Goal: Task Accomplishment & Management: Manage account settings

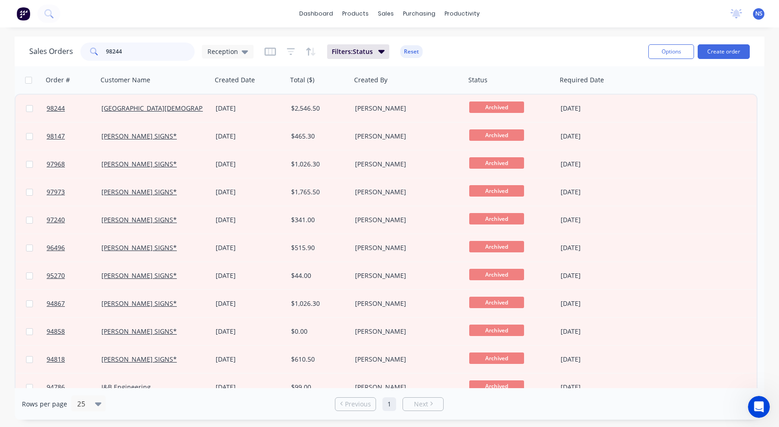
click at [141, 50] on input "98244" at bounding box center [150, 51] width 89 height 18
drag, startPoint x: 141, startPoint y: 50, endPoint x: 100, endPoint y: 44, distance: 41.6
click at [100, 44] on div "98244" at bounding box center [137, 51] width 114 height 18
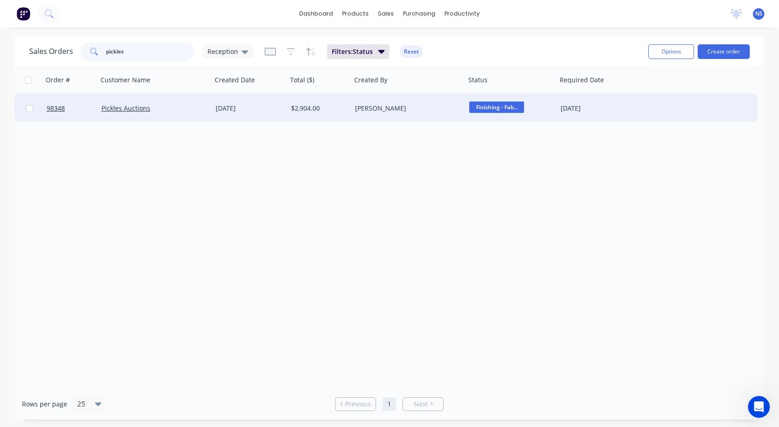
type input "pickles"
click at [173, 105] on div "Pickles Auctions" at bounding box center [151, 108] width 101 height 9
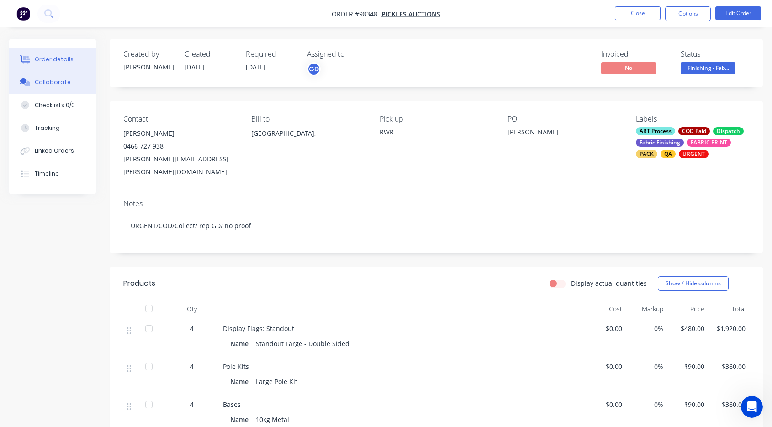
click at [51, 78] on div "Collaborate" at bounding box center [53, 82] width 36 height 8
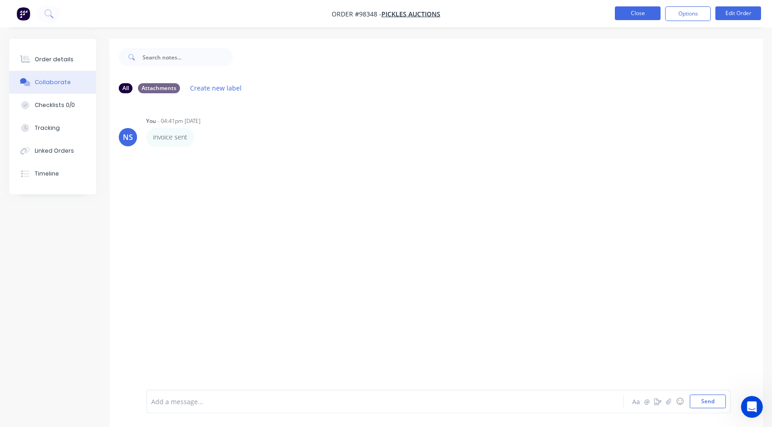
click at [640, 13] on button "Close" at bounding box center [638, 13] width 46 height 14
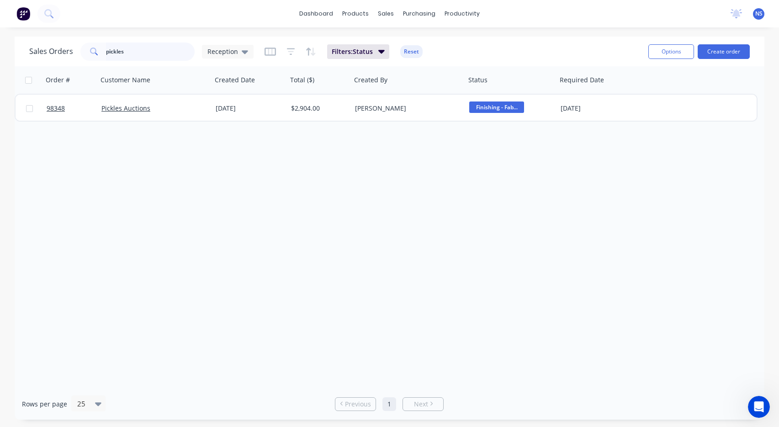
click at [137, 53] on input "pickles" at bounding box center [150, 51] width 89 height 18
type input "p"
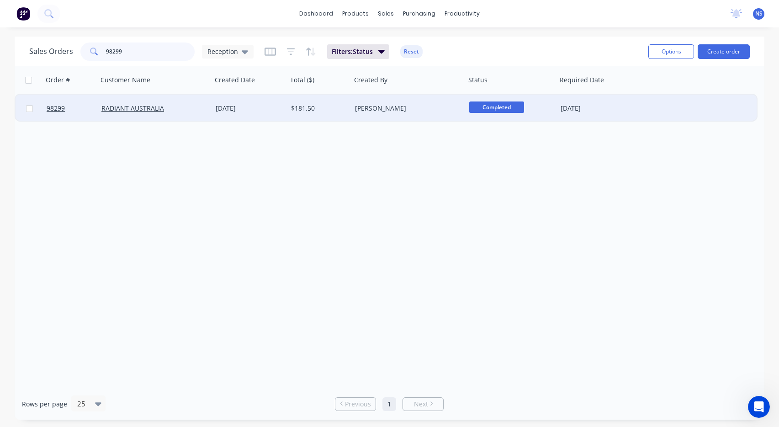
type input "98299"
click at [428, 109] on div "[PERSON_NAME]" at bounding box center [405, 108] width 101 height 9
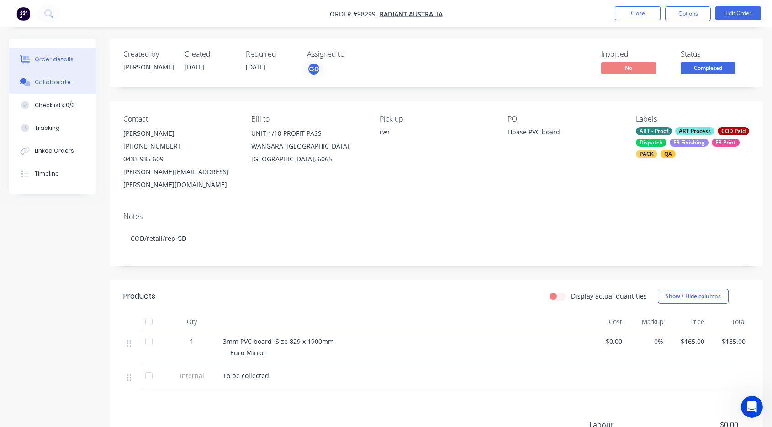
click at [48, 85] on div "Collaborate" at bounding box center [53, 82] width 36 height 8
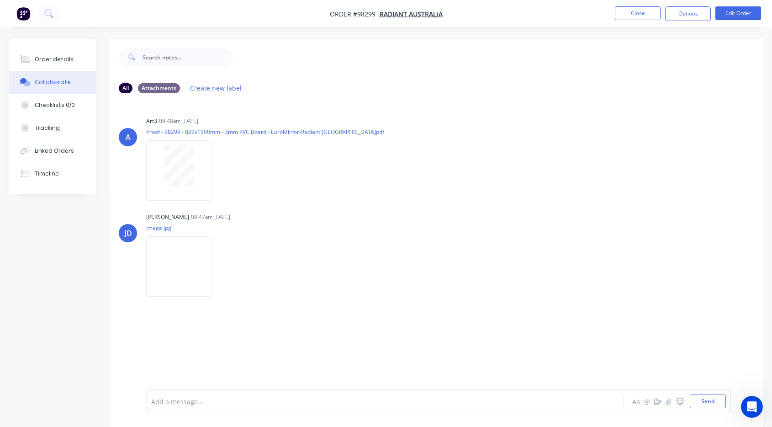
click at [202, 407] on div "Add a message..." at bounding box center [366, 401] width 431 height 14
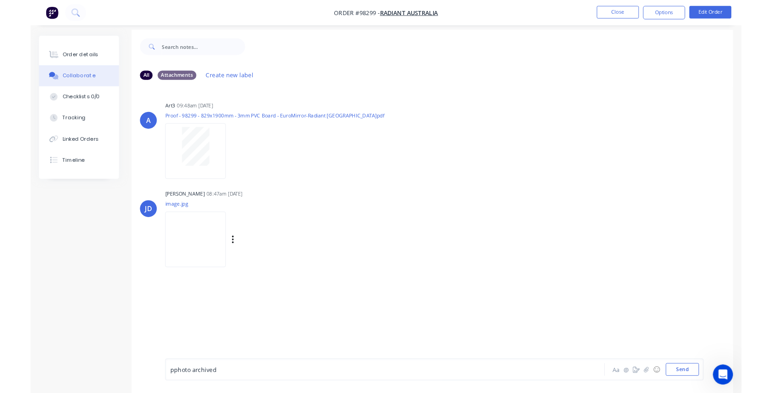
scroll to position [14, 0]
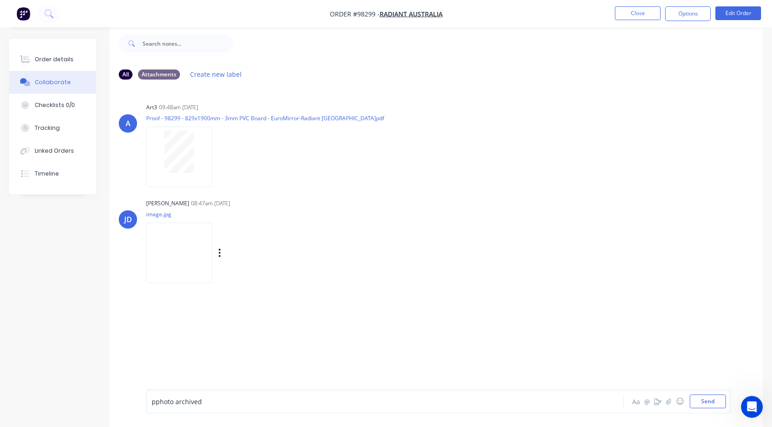
click at [337, 243] on div "[PERSON_NAME] 08:47am [DATE] image.jpg Labels Download" at bounding box center [289, 237] width 286 height 82
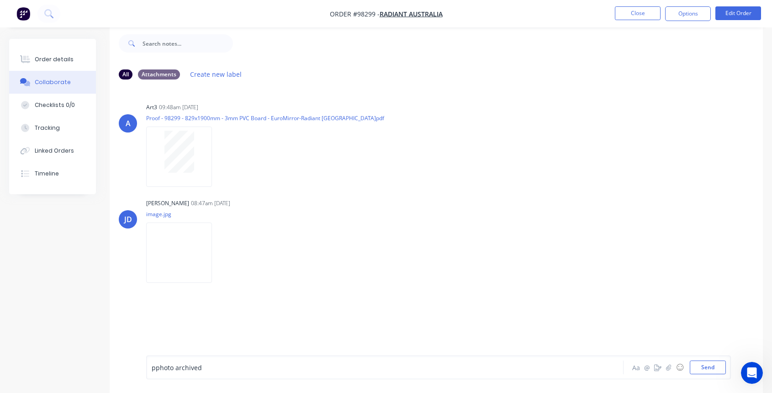
click at [155, 367] on span "pphoto archived" at bounding box center [177, 367] width 50 height 9
click at [715, 367] on button "Send" at bounding box center [708, 367] width 36 height 14
click at [631, 13] on button "Close" at bounding box center [638, 13] width 46 height 14
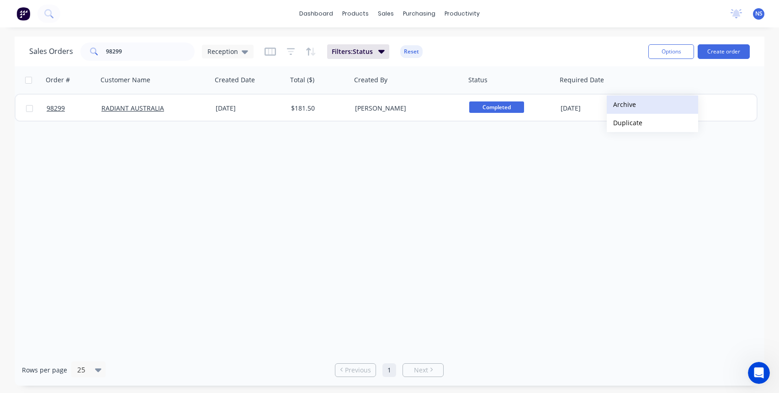
click at [621, 105] on button "Archive" at bounding box center [652, 104] width 91 height 18
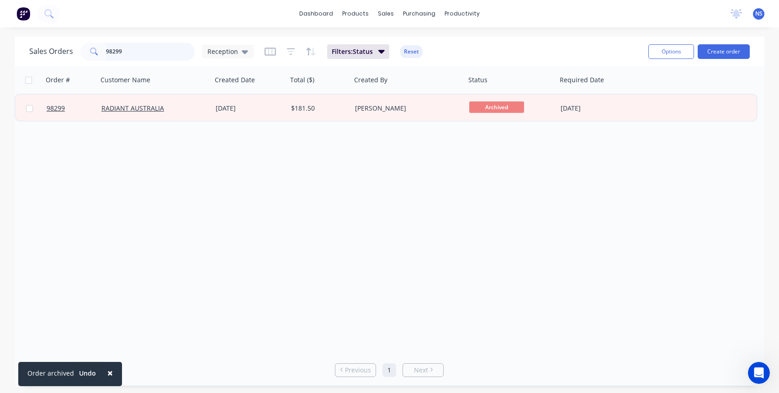
click at [147, 52] on input "98299" at bounding box center [150, 51] width 89 height 18
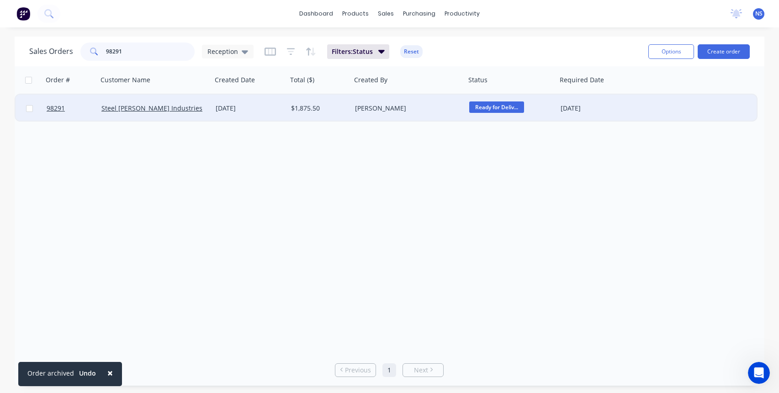
type input "98291"
click at [343, 111] on div "$1,875.50" at bounding box center [318, 108] width 54 height 9
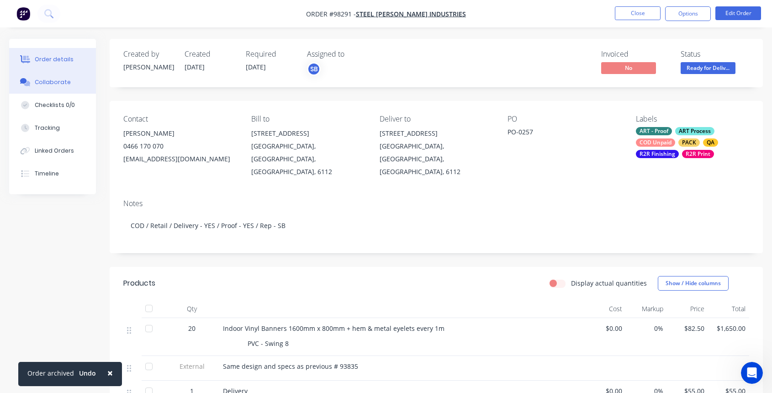
click at [51, 82] on div "Collaborate" at bounding box center [53, 82] width 36 height 8
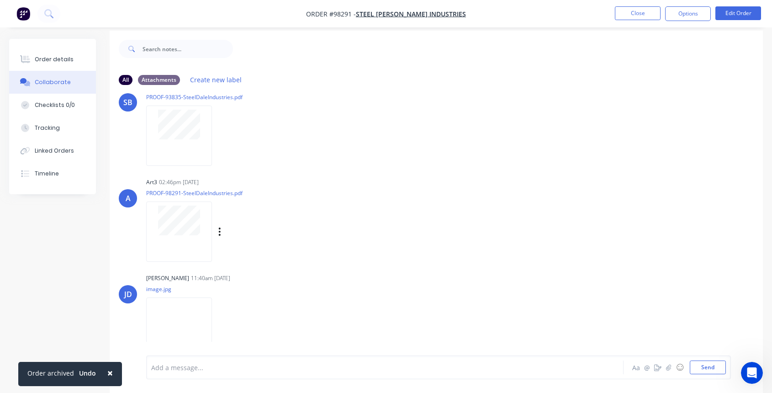
scroll to position [14, 0]
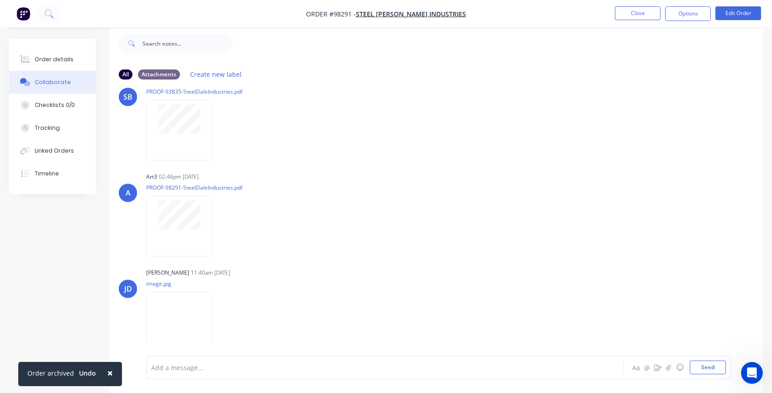
click at [259, 370] on div at bounding box center [367, 368] width 431 height 10
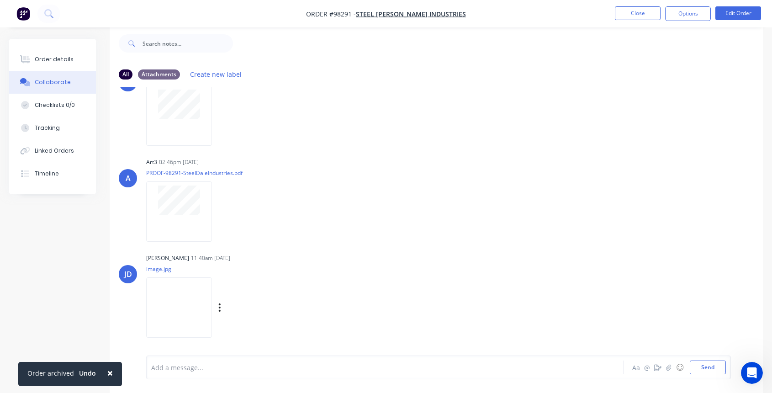
scroll to position [174, 0]
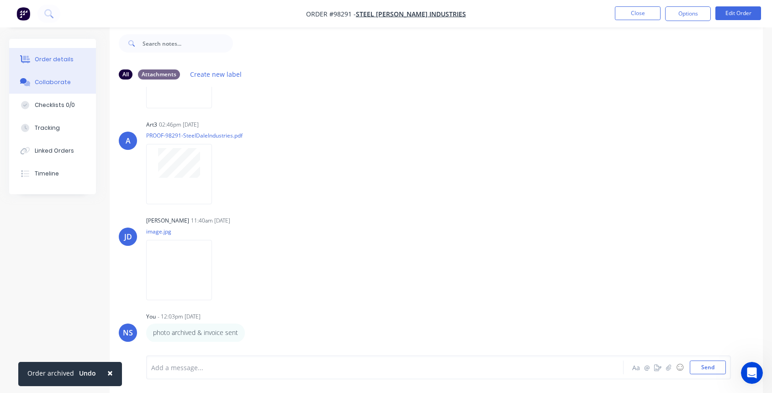
click at [60, 58] on div "Order details" at bounding box center [54, 59] width 39 height 8
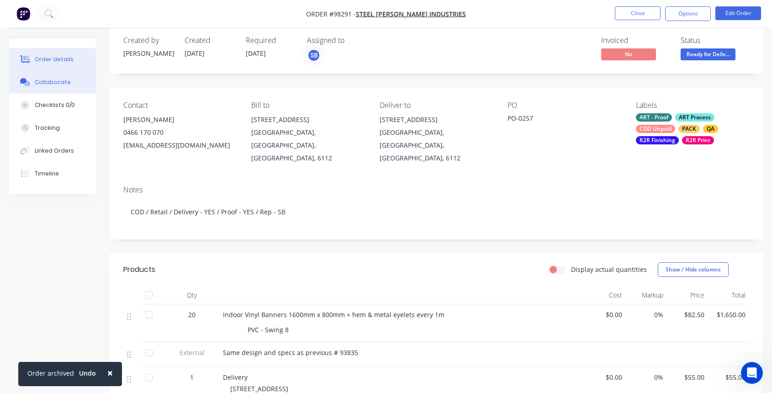
click at [47, 83] on div "Collaborate" at bounding box center [53, 82] width 36 height 8
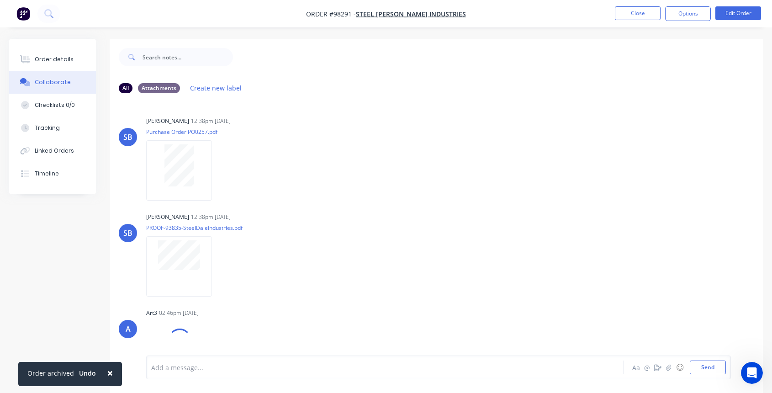
click at [176, 372] on div "Add a message..." at bounding box center [366, 367] width 431 height 14
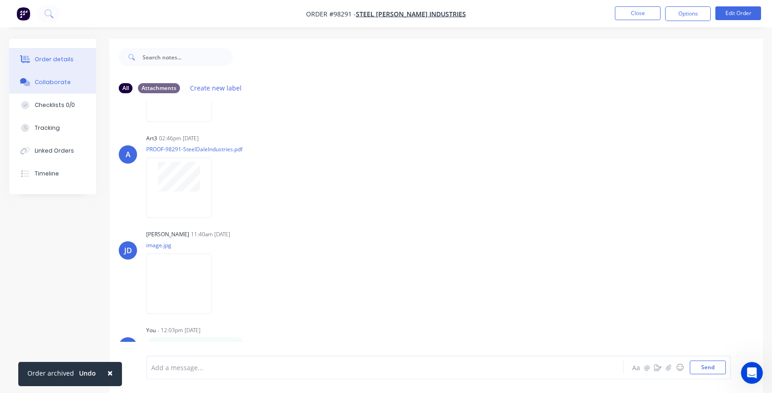
click at [42, 58] on div "Order details" at bounding box center [54, 59] width 39 height 8
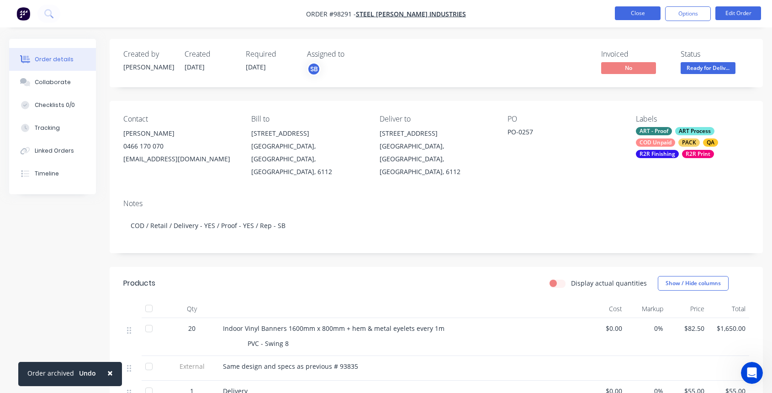
click at [642, 13] on button "Close" at bounding box center [638, 13] width 46 height 14
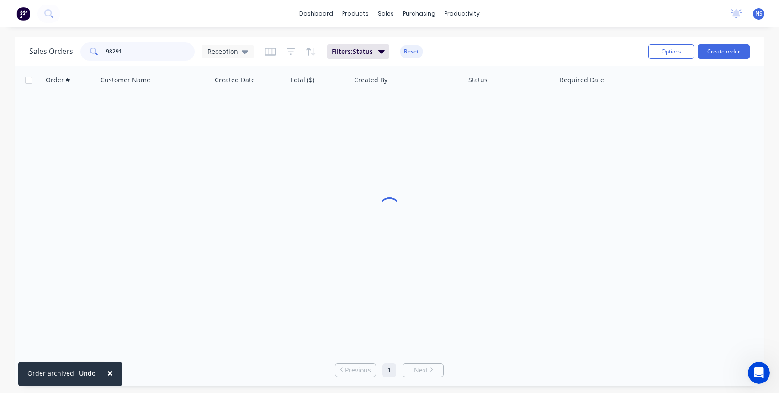
click at [154, 49] on input "98291" at bounding box center [150, 51] width 89 height 18
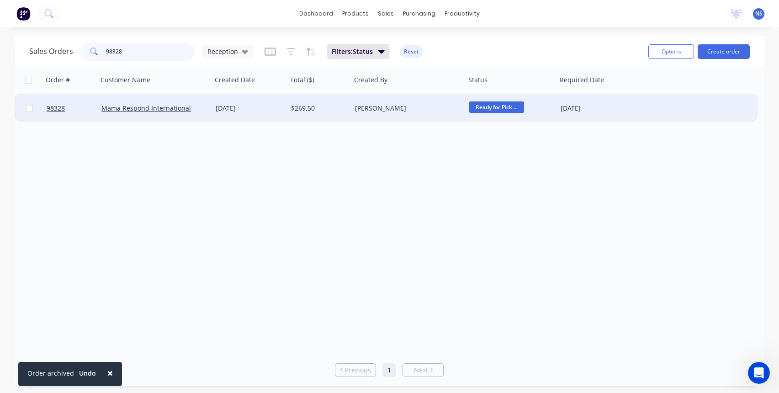
type input "98328"
click at [266, 108] on div "[DATE]" at bounding box center [250, 108] width 68 height 9
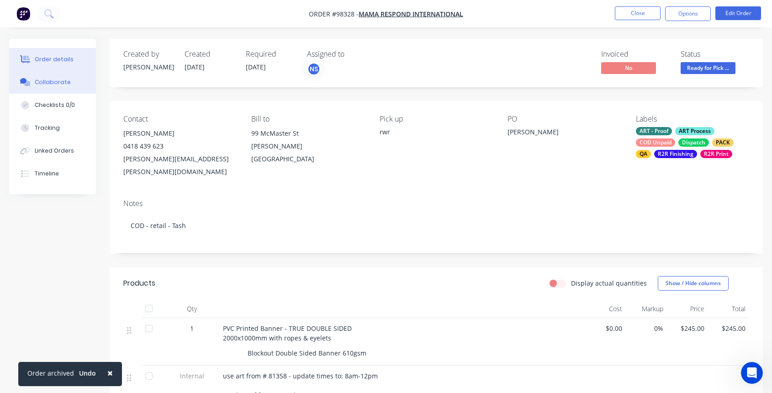
click at [56, 80] on div "Collaborate" at bounding box center [53, 82] width 36 height 8
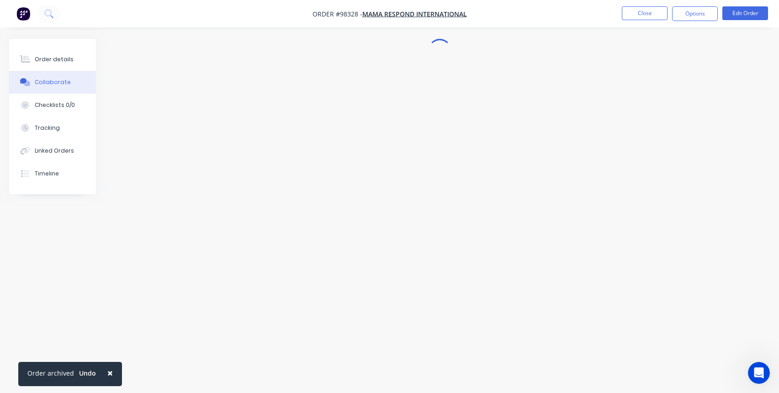
click at [56, 80] on div "Collaborate" at bounding box center [53, 82] width 36 height 8
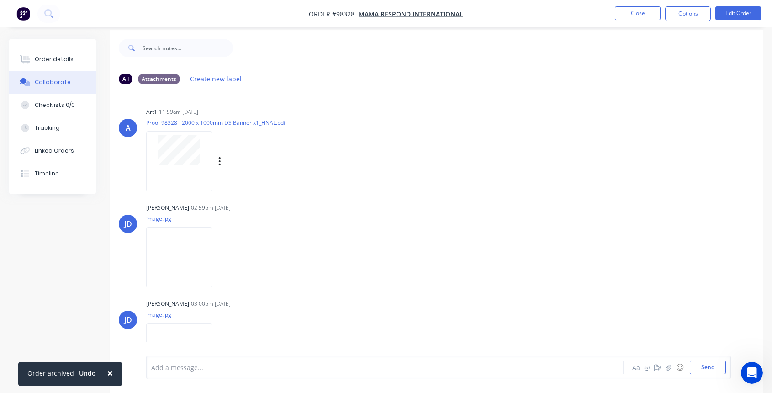
scroll to position [14, 0]
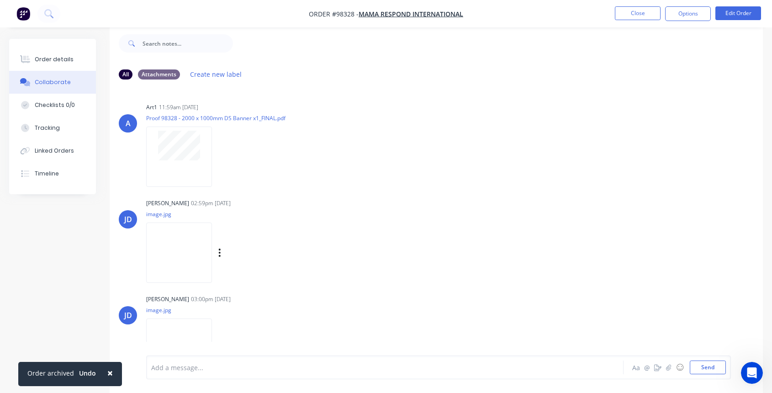
click at [286, 207] on div "[PERSON_NAME] 02:59pm [DATE]" at bounding box center [289, 203] width 286 height 8
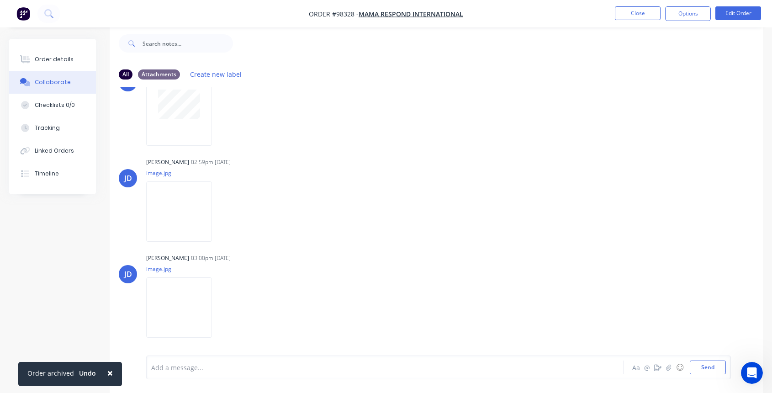
click at [215, 366] on div at bounding box center [367, 368] width 431 height 10
click at [57, 58] on div "Order details" at bounding box center [54, 59] width 39 height 8
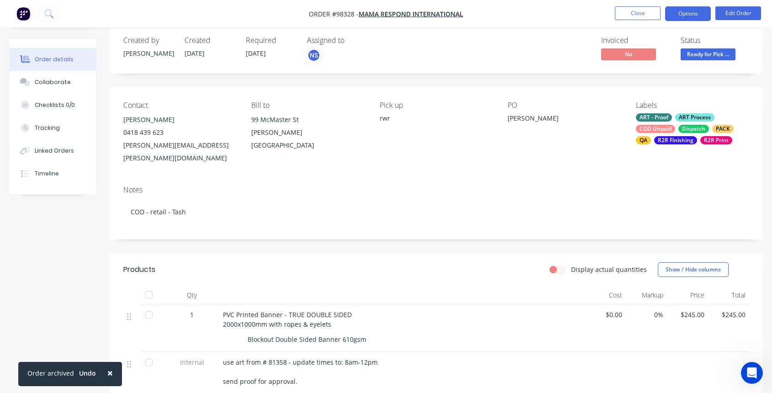
click at [690, 8] on button "Options" at bounding box center [688, 13] width 46 height 15
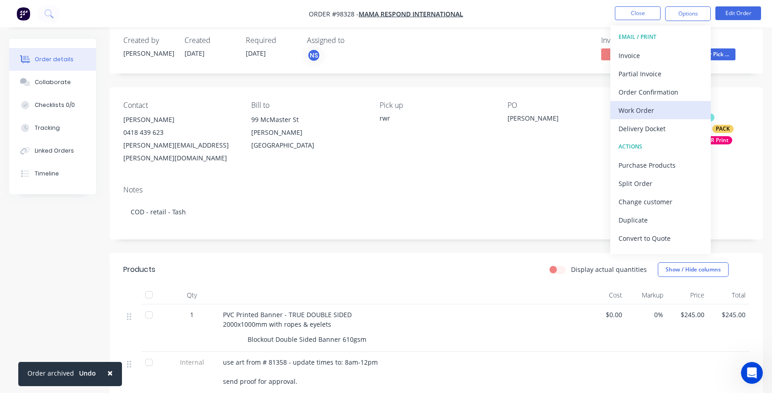
click at [648, 108] on div "Work Order" at bounding box center [661, 110] width 84 height 13
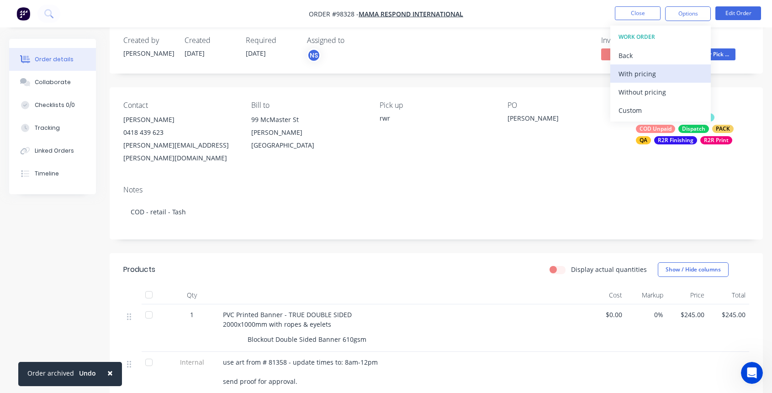
click at [646, 73] on div "With pricing" at bounding box center [661, 73] width 84 height 13
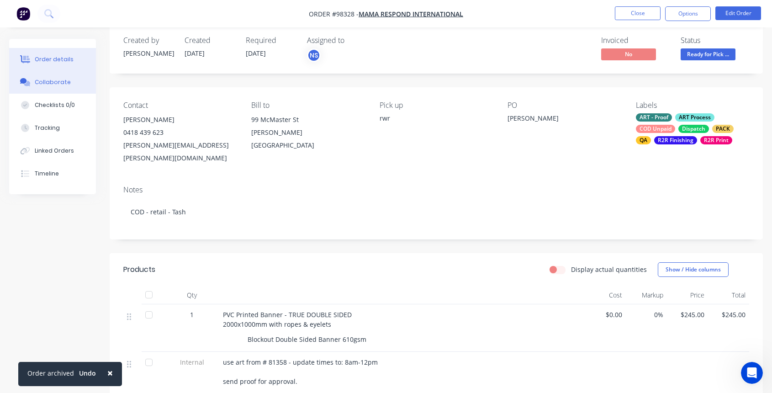
click at [45, 81] on div "Collaborate" at bounding box center [53, 82] width 36 height 8
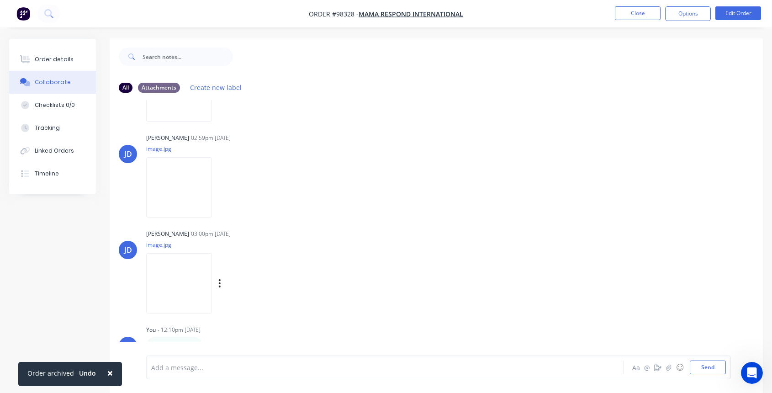
scroll to position [14, 0]
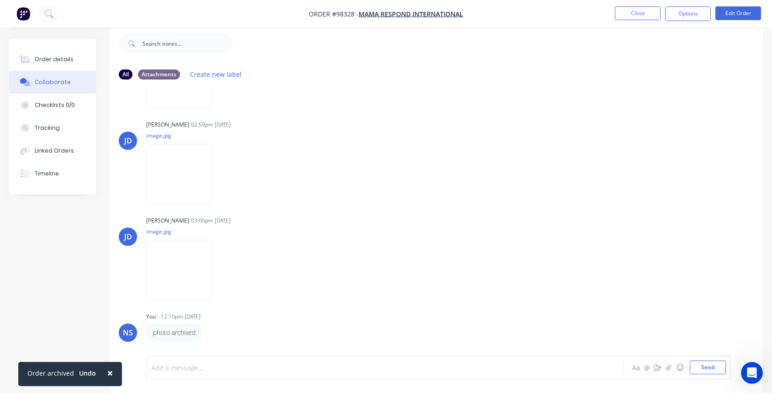
click at [182, 366] on div at bounding box center [367, 368] width 431 height 10
click at [630, 16] on button "Close" at bounding box center [638, 13] width 46 height 14
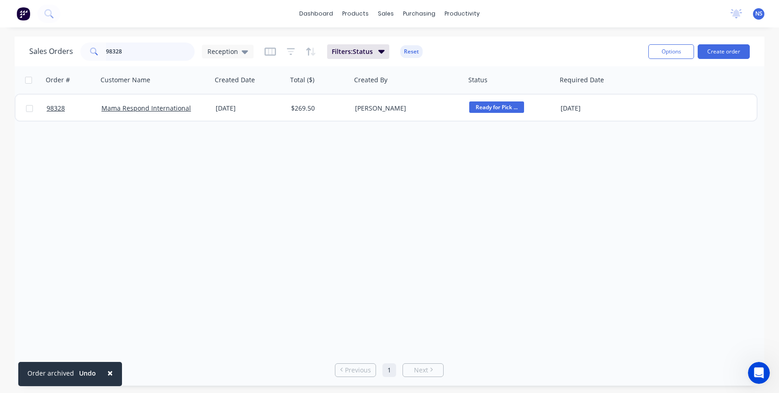
click at [146, 53] on input "98328" at bounding box center [150, 51] width 89 height 18
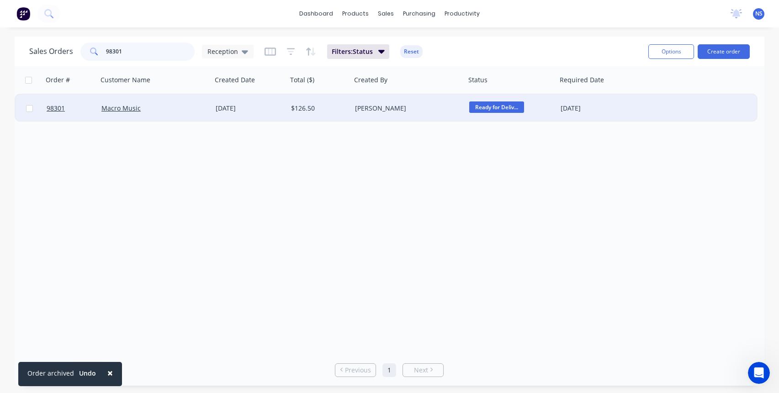
type input "98301"
click at [187, 108] on div "Macro Music" at bounding box center [151, 108] width 101 height 9
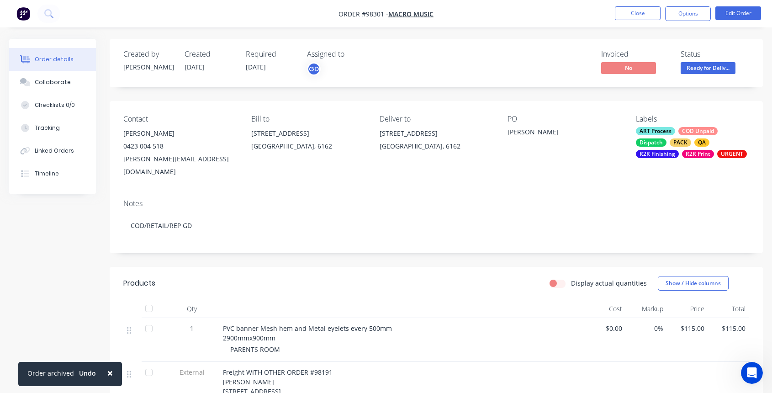
click at [119, 158] on div "Contact [PERSON_NAME] 0423 004 518 [PERSON_NAME][EMAIL_ADDRESS][DOMAIN_NAME] Bi…" at bounding box center [436, 146] width 653 height 91
drag, startPoint x: 122, startPoint y: 158, endPoint x: 202, endPoint y: 162, distance: 80.0
click at [202, 162] on div "Contact [PERSON_NAME] 0423 004 518 [PERSON_NAME][EMAIL_ADDRESS][DOMAIN_NAME] Bi…" at bounding box center [436, 146] width 653 height 91
copy div "[PERSON_NAME][EMAIL_ADDRESS][DOMAIN_NAME]"
click at [56, 82] on div "Collaborate" at bounding box center [53, 82] width 36 height 8
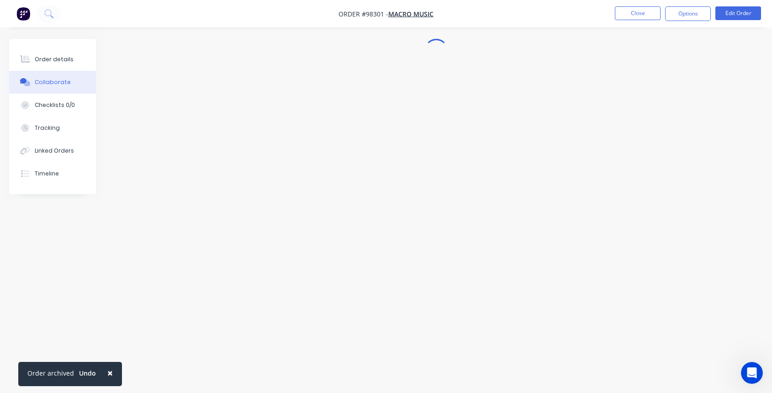
click at [56, 82] on div "Collaborate" at bounding box center [53, 82] width 36 height 8
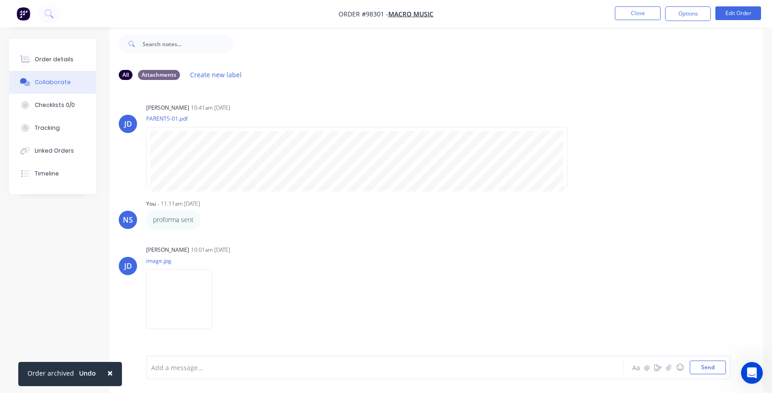
scroll to position [14, 0]
click at [182, 363] on div at bounding box center [367, 368] width 431 height 10
click at [309, 368] on span "photo archived , invoice sent and emailed regarding ppayment" at bounding box center [248, 367] width 193 height 9
click at [696, 364] on button "Send" at bounding box center [708, 367] width 36 height 14
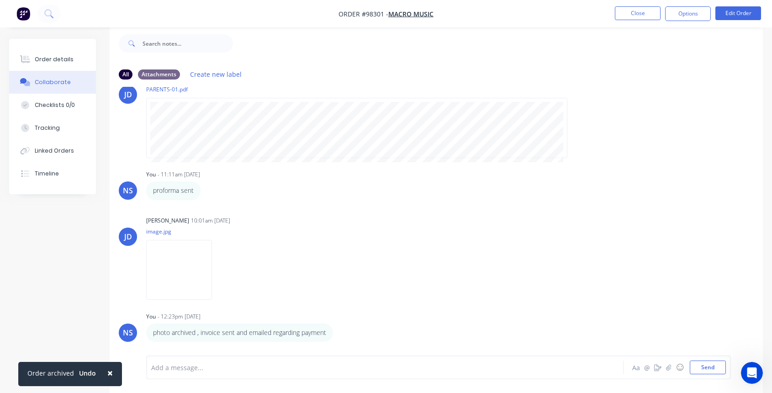
click at [639, 5] on nav "Order #98301 - Macro Music Close Options Edit Order" at bounding box center [386, 13] width 772 height 27
click at [637, 12] on button "Close" at bounding box center [638, 13] width 46 height 14
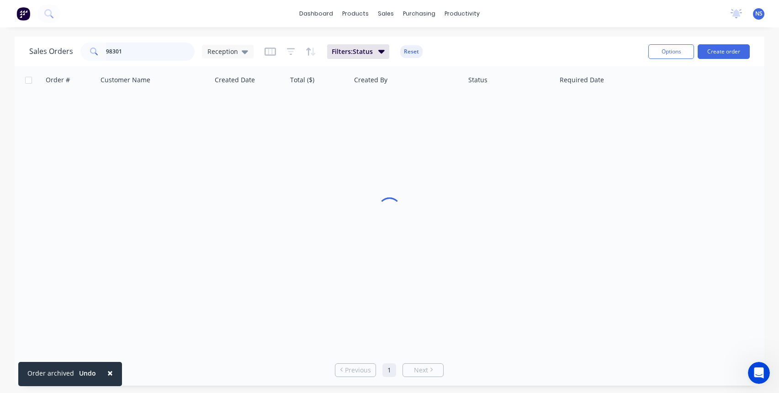
click at [144, 53] on input "98301" at bounding box center [150, 51] width 89 height 18
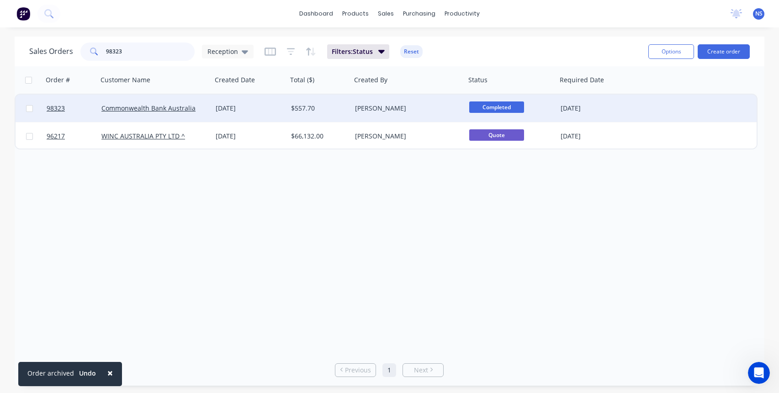
type input "98323"
click at [202, 111] on div "Commonwealth Bank Australia" at bounding box center [151, 108] width 101 height 9
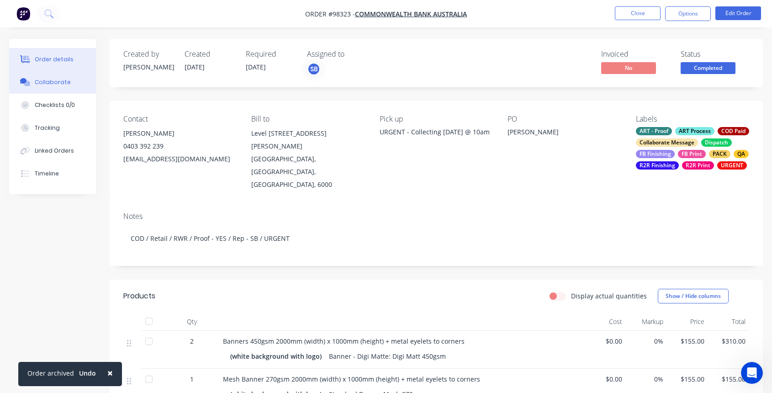
click at [42, 78] on div "Collaborate" at bounding box center [53, 82] width 36 height 8
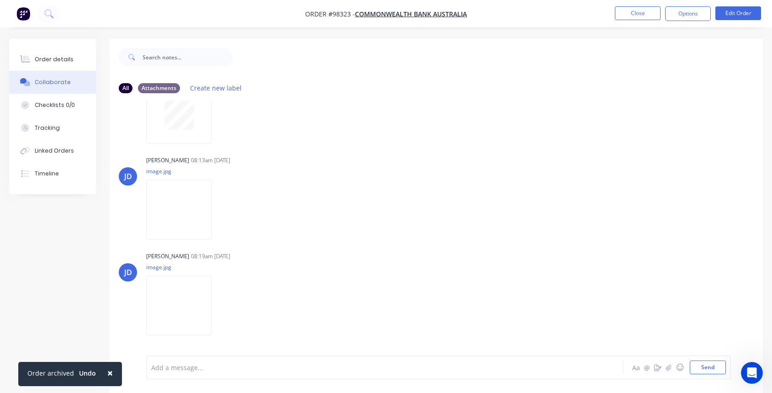
scroll to position [324, 0]
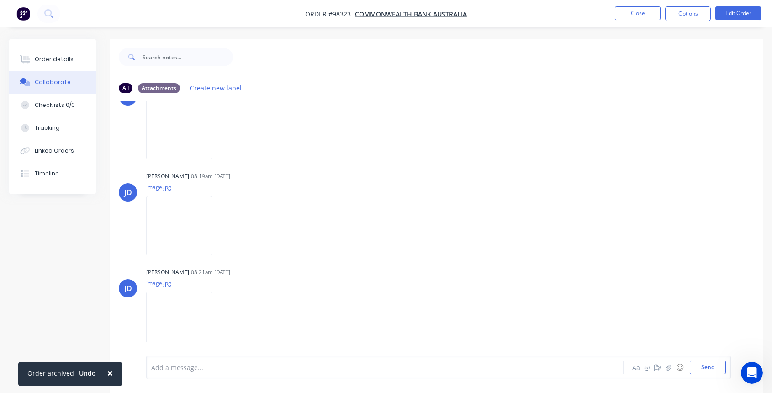
click at [219, 366] on div at bounding box center [367, 368] width 431 height 10
click at [58, 59] on div "Order details" at bounding box center [54, 59] width 39 height 8
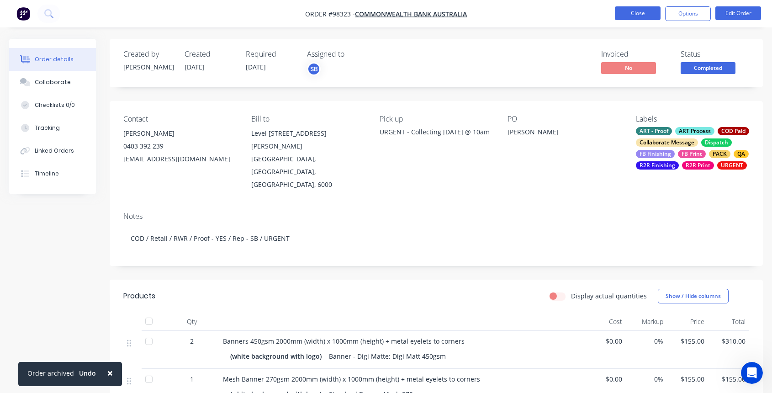
click at [637, 14] on button "Close" at bounding box center [638, 13] width 46 height 14
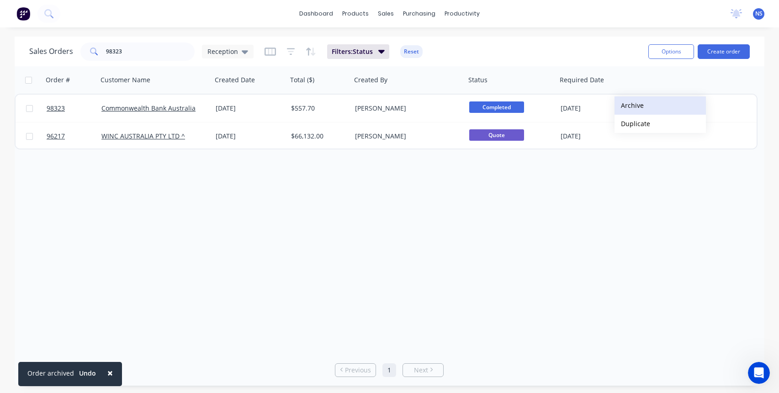
click at [635, 105] on button "Archive" at bounding box center [659, 105] width 91 height 18
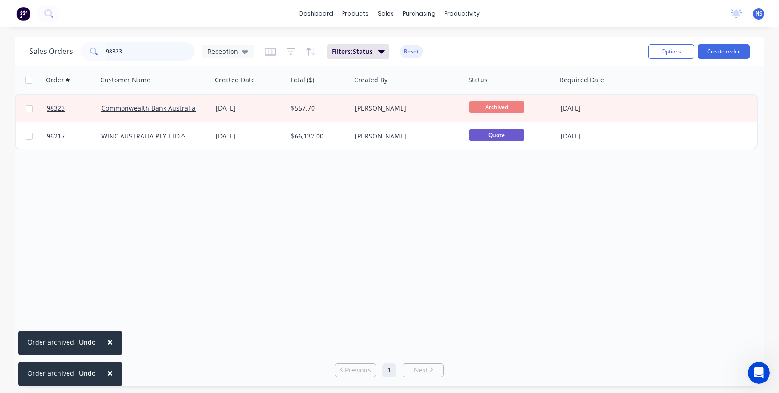
click at [152, 55] on input "98323" at bounding box center [150, 51] width 89 height 18
drag, startPoint x: 154, startPoint y: 53, endPoint x: 93, endPoint y: 47, distance: 61.5
click at [94, 47] on div "98323" at bounding box center [137, 51] width 114 height 18
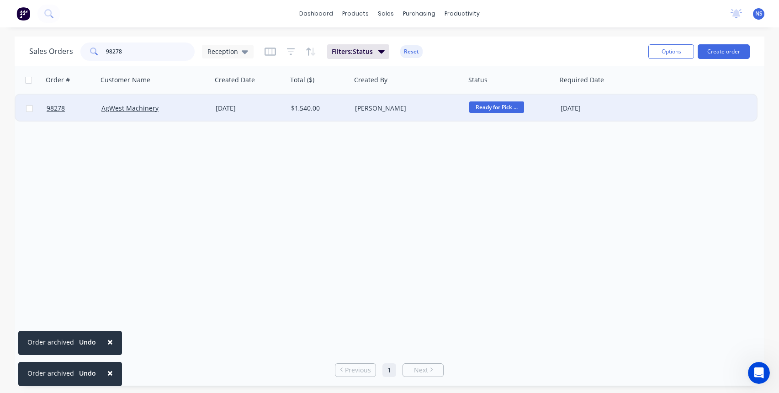
type input "98278"
click at [172, 108] on div "AgWest Machinery" at bounding box center [151, 108] width 101 height 9
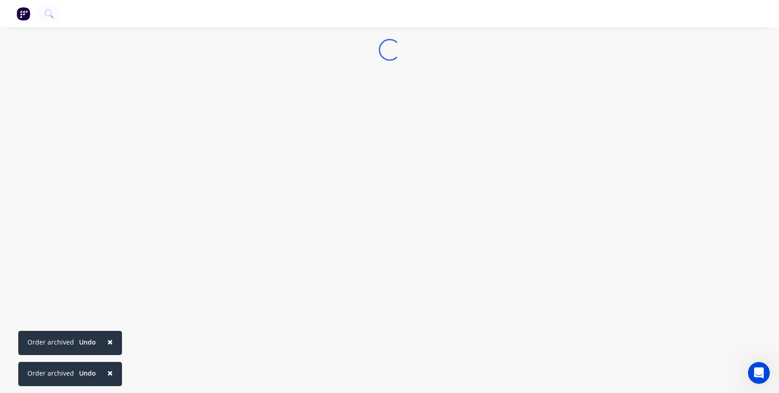
click at [172, 108] on div "Loading... × Order archived Undo × Order archived Undo" at bounding box center [389, 196] width 779 height 393
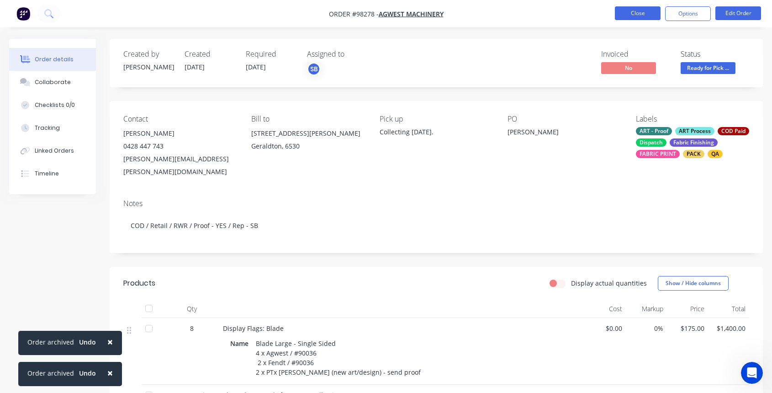
click at [636, 14] on button "Close" at bounding box center [638, 13] width 46 height 14
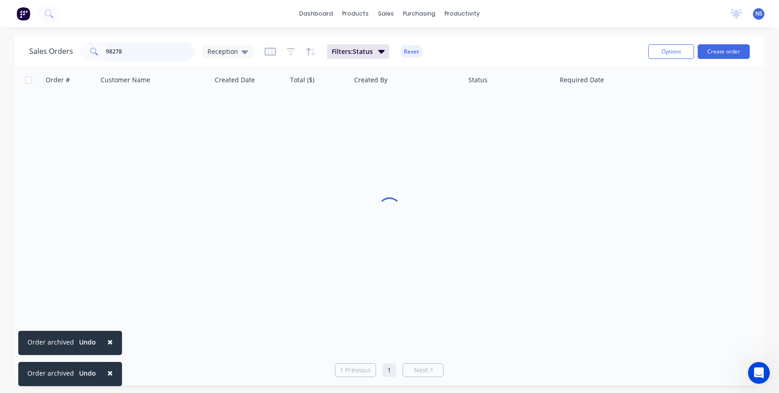
click at [155, 52] on input "98278" at bounding box center [150, 51] width 89 height 18
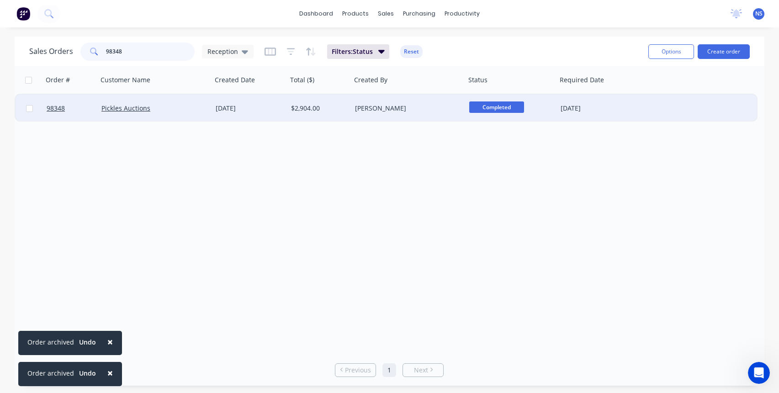
type input "98348"
click at [548, 111] on div "Completed" at bounding box center [509, 108] width 80 height 14
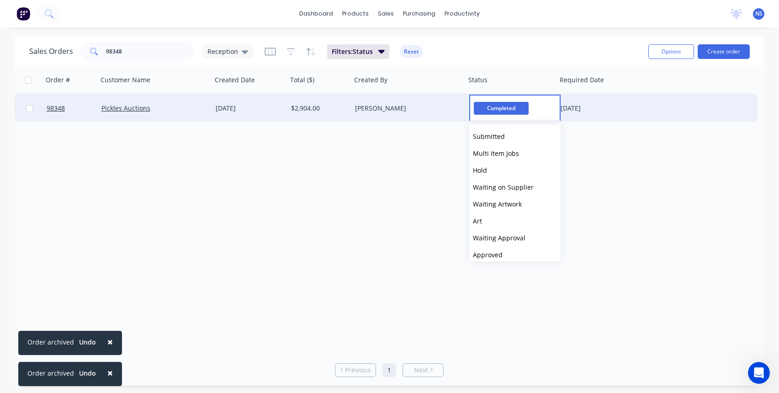
click at [393, 104] on div "[PERSON_NAME]" at bounding box center [405, 108] width 101 height 9
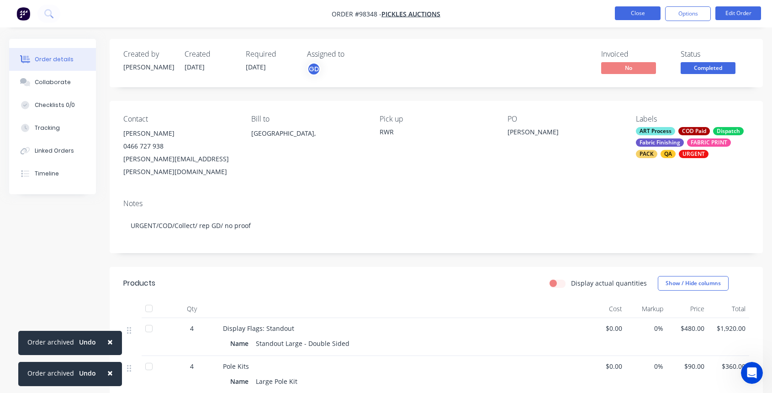
click at [627, 12] on button "Close" at bounding box center [638, 13] width 46 height 14
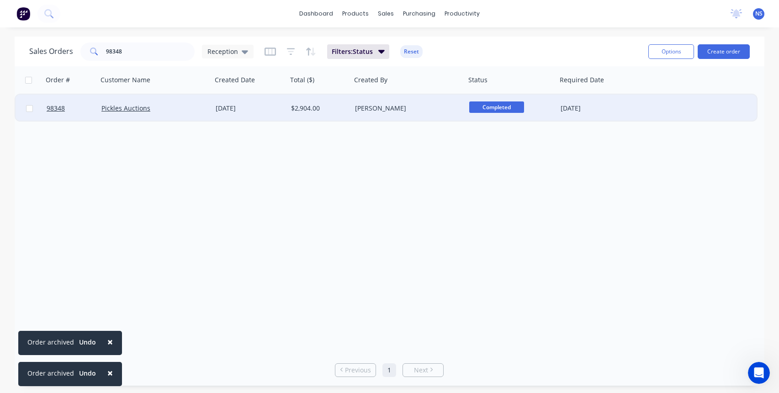
click at [179, 109] on div "Pickles Auctions" at bounding box center [151, 108] width 101 height 9
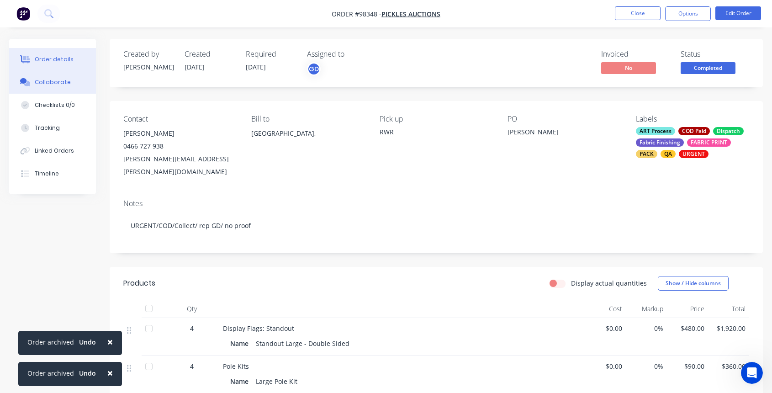
click at [44, 85] on div "Collaborate" at bounding box center [53, 82] width 36 height 8
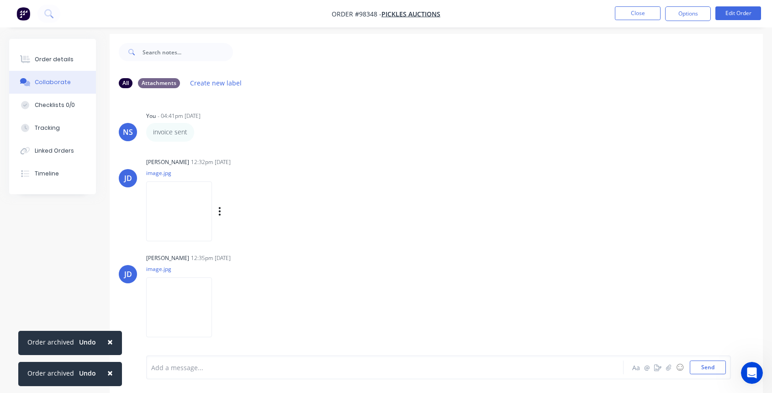
scroll to position [14, 0]
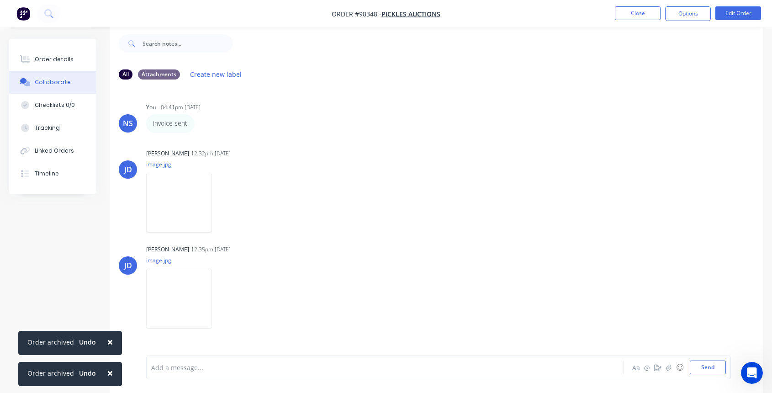
click at [228, 367] on div at bounding box center [367, 368] width 431 height 10
click at [705, 366] on button "Send" at bounding box center [708, 367] width 36 height 14
click at [635, 14] on button "Close" at bounding box center [638, 13] width 46 height 14
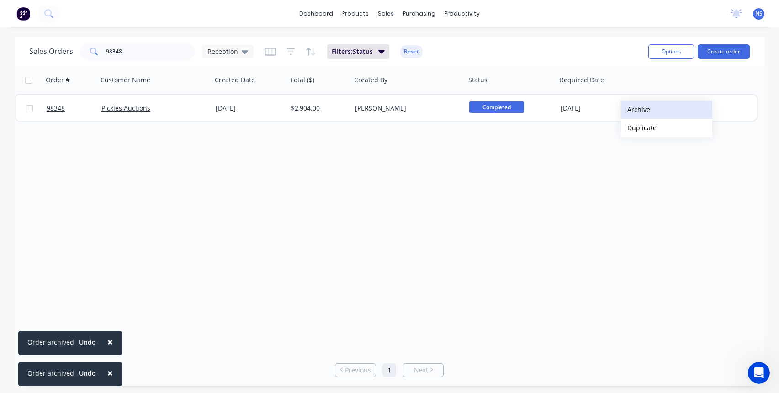
click at [635, 110] on button "Archive" at bounding box center [666, 109] width 91 height 18
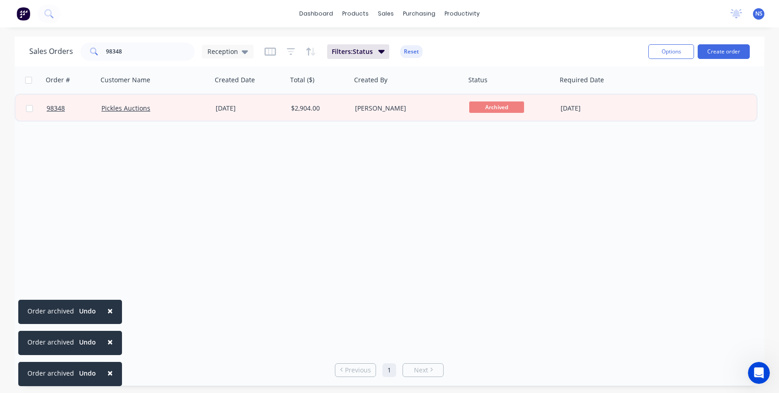
click at [108, 309] on span "×" at bounding box center [109, 310] width 5 height 13
click at [108, 341] on span "×" at bounding box center [109, 341] width 5 height 13
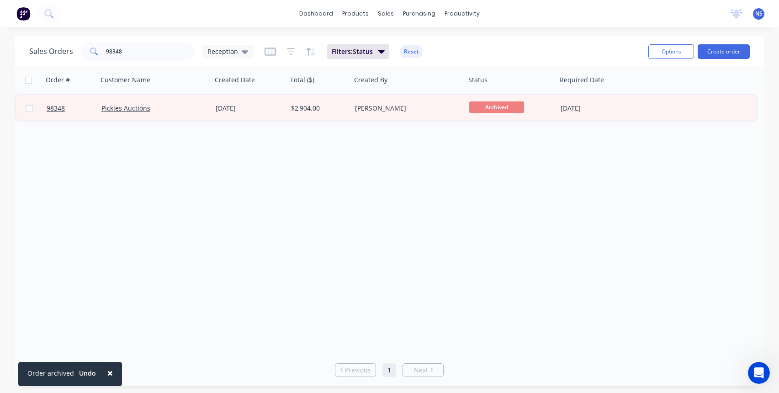
click at [107, 372] on span "×" at bounding box center [109, 372] width 5 height 13
click at [144, 53] on input "98348" at bounding box center [150, 51] width 89 height 18
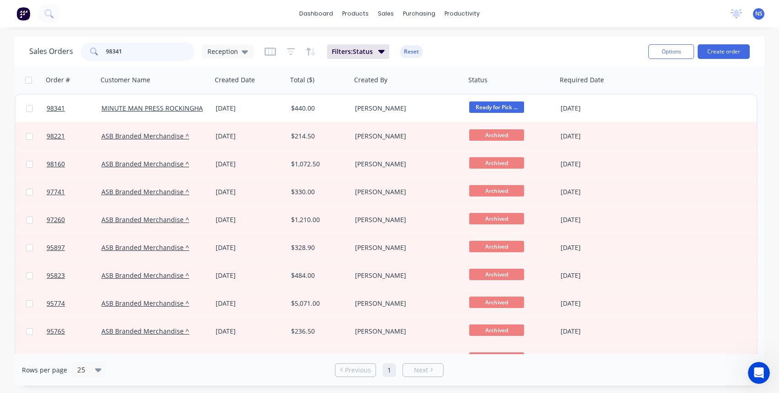
type input "98341"
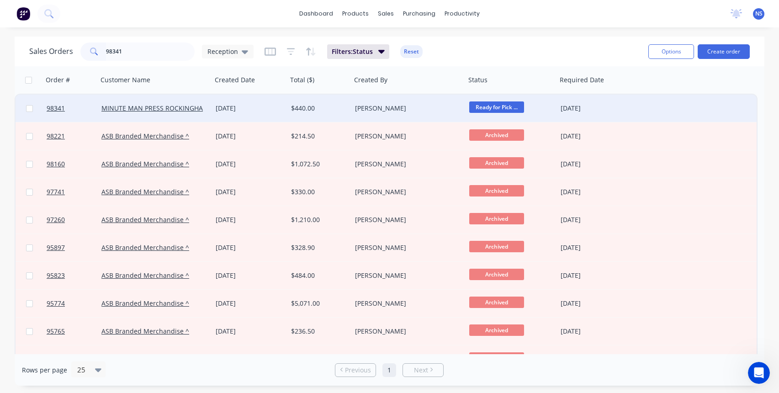
click at [334, 107] on div "$440.00" at bounding box center [318, 108] width 54 height 9
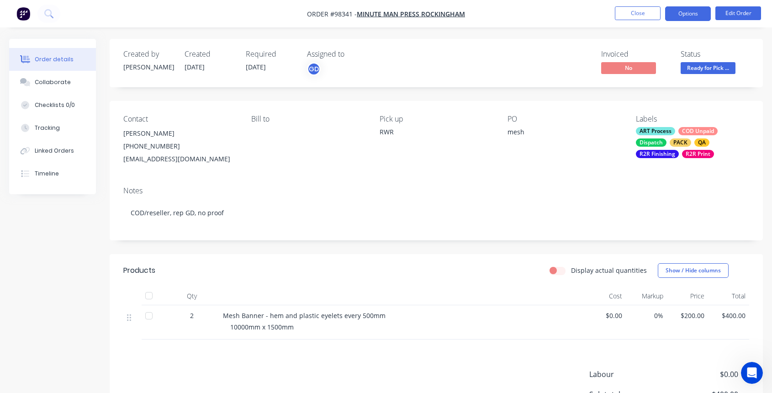
click at [689, 10] on button "Options" at bounding box center [688, 13] width 46 height 15
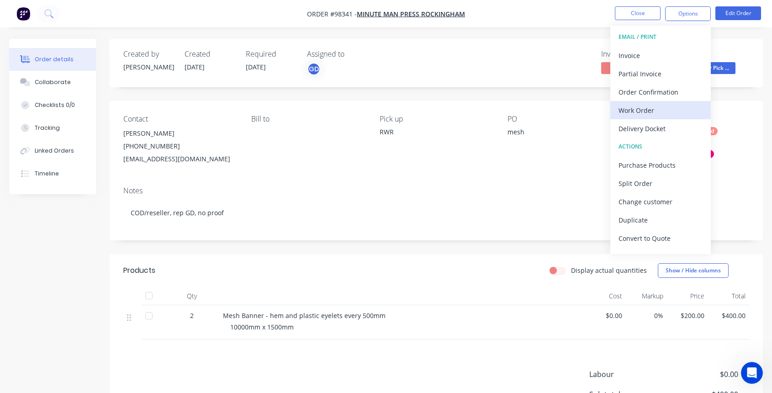
click at [647, 108] on div "Work Order" at bounding box center [661, 110] width 84 height 13
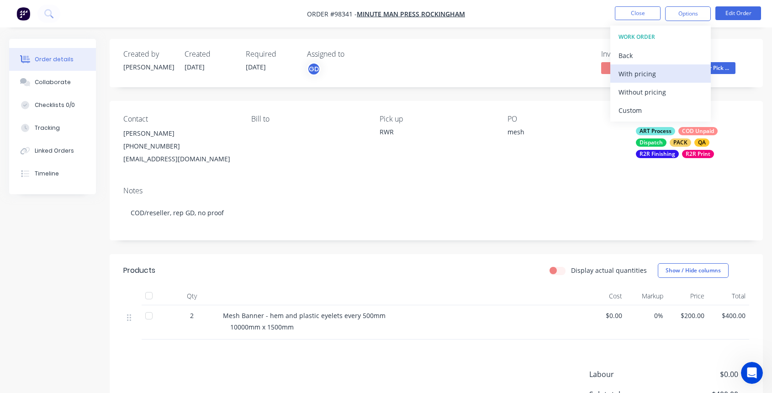
click at [638, 76] on div "With pricing" at bounding box center [661, 73] width 84 height 13
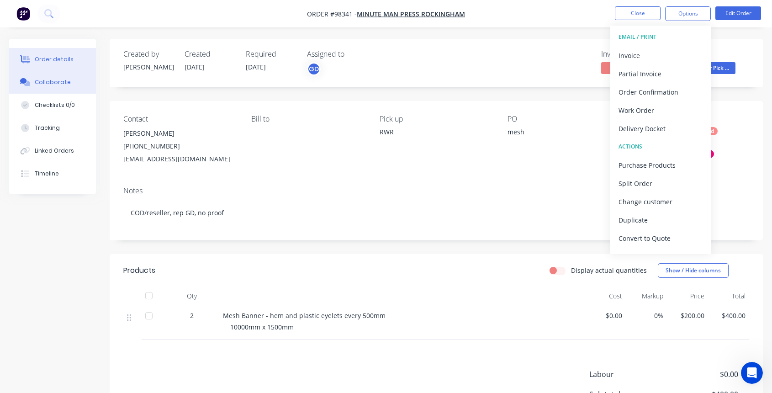
click at [53, 83] on div "Collaborate" at bounding box center [53, 82] width 36 height 8
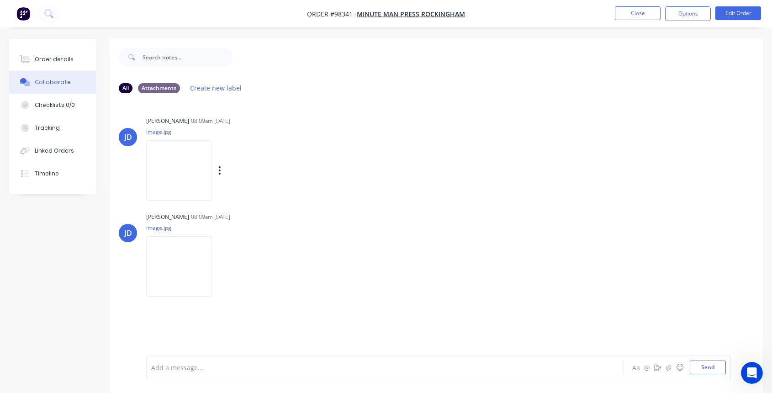
click at [175, 169] on img at bounding box center [179, 170] width 66 height 60
click at [53, 62] on div "Order details" at bounding box center [54, 59] width 39 height 8
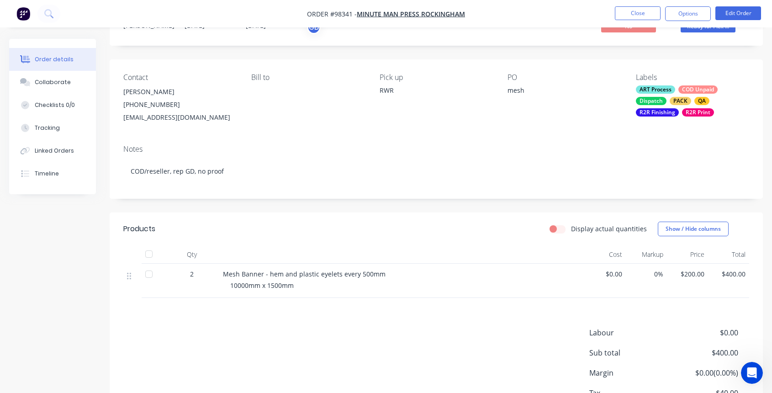
scroll to position [109, 0]
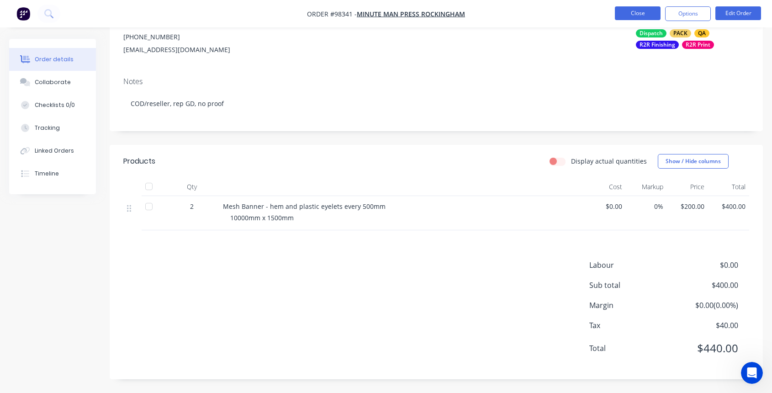
click at [630, 14] on button "Close" at bounding box center [638, 13] width 46 height 14
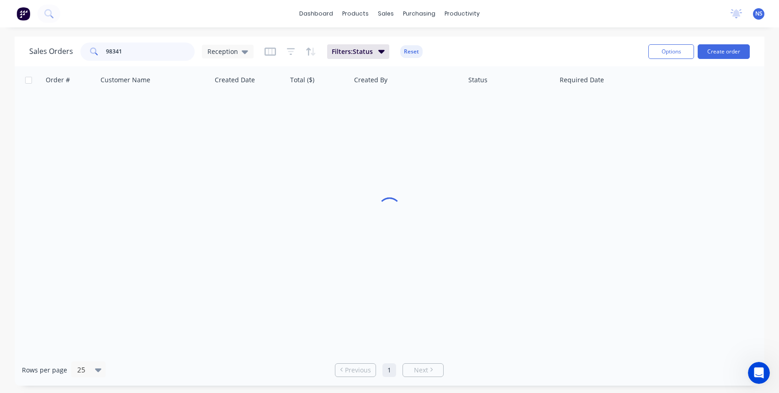
click at [147, 54] on input "98341" at bounding box center [150, 51] width 89 height 18
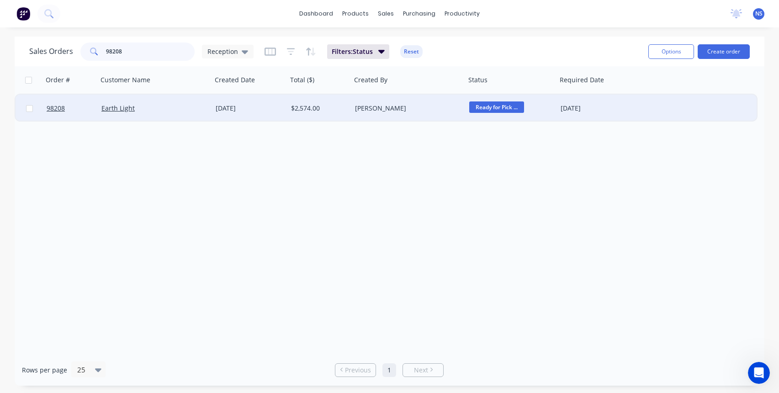
type input "98208"
click at [617, 107] on div "[DATE]" at bounding box center [597, 108] width 73 height 9
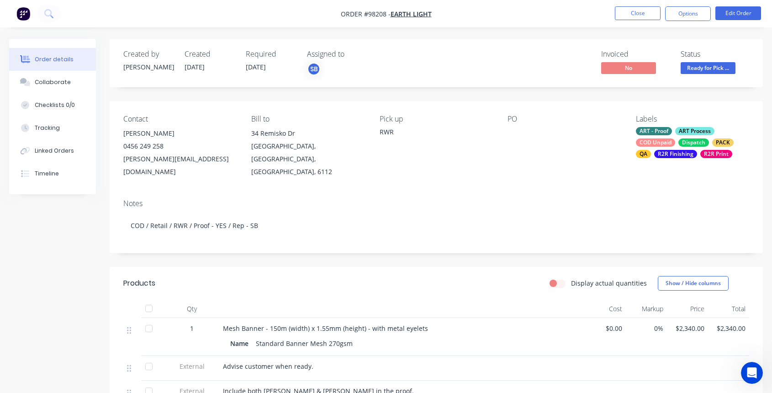
click at [675, 139] on div "ART - Proof ART Process COD Unpaid Dispatch PACK QA R2R Finishing R2R Print" at bounding box center [692, 142] width 113 height 31
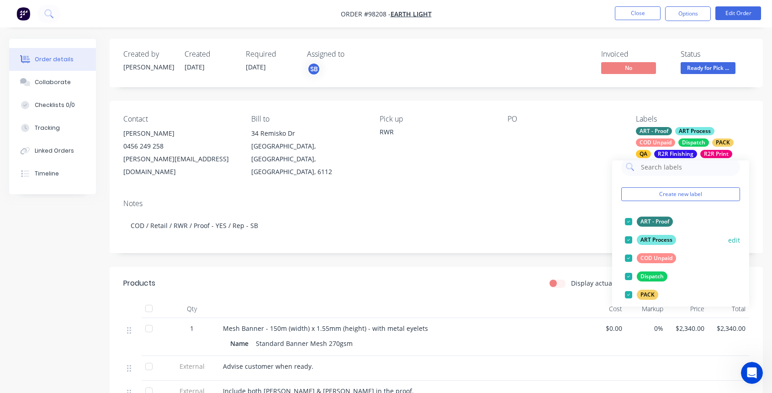
scroll to position [26, 0]
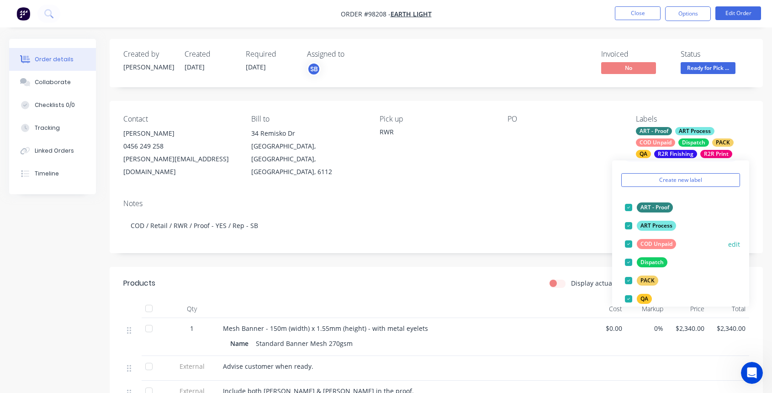
click at [628, 246] on div at bounding box center [628, 244] width 18 height 18
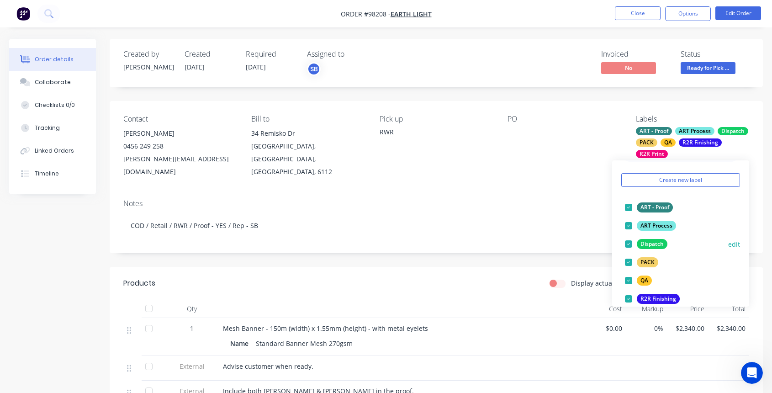
scroll to position [111, 0]
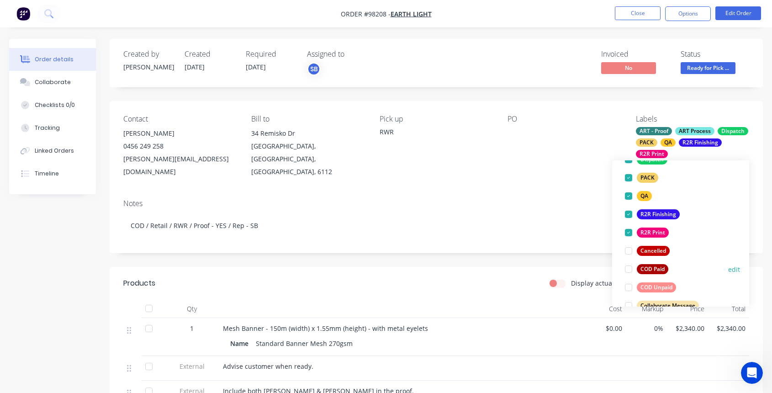
click at [628, 269] on div at bounding box center [628, 269] width 18 height 18
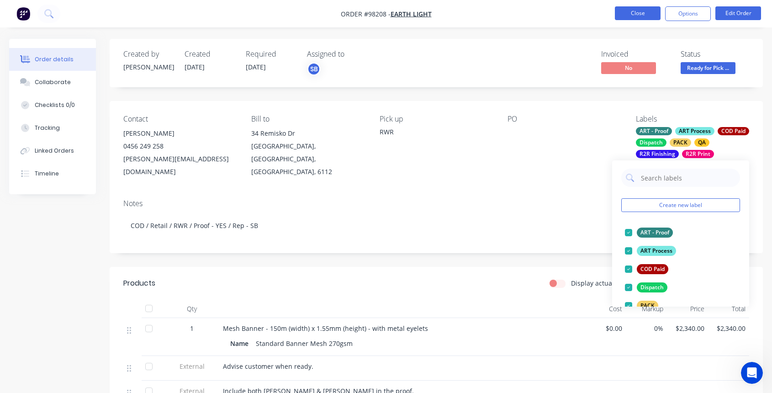
click at [628, 9] on button "Close" at bounding box center [638, 13] width 46 height 14
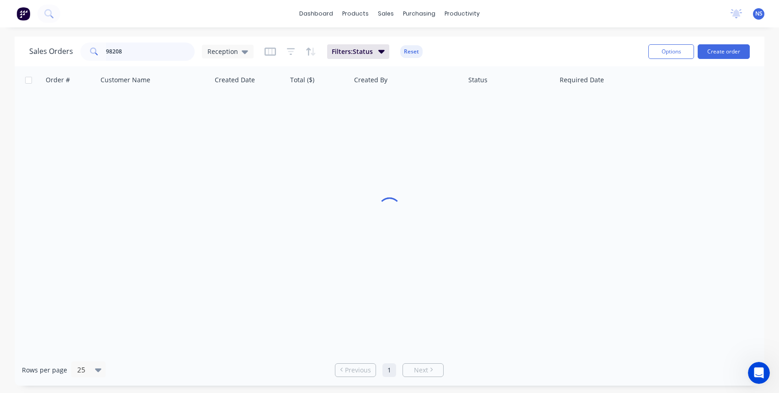
click at [150, 56] on input "98208" at bounding box center [150, 51] width 89 height 18
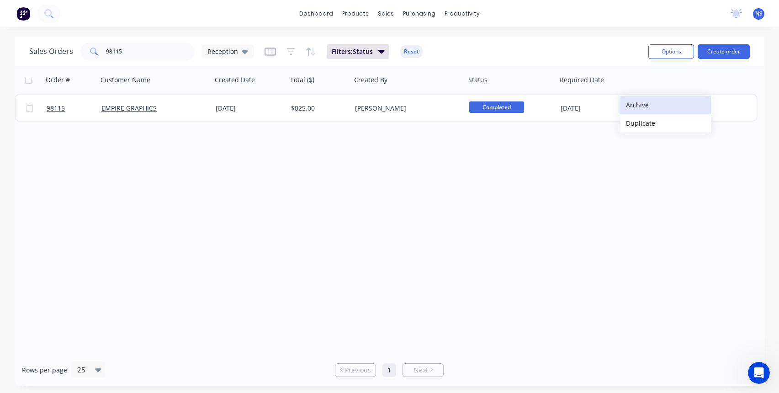
click at [635, 105] on button "Archive" at bounding box center [664, 105] width 91 height 18
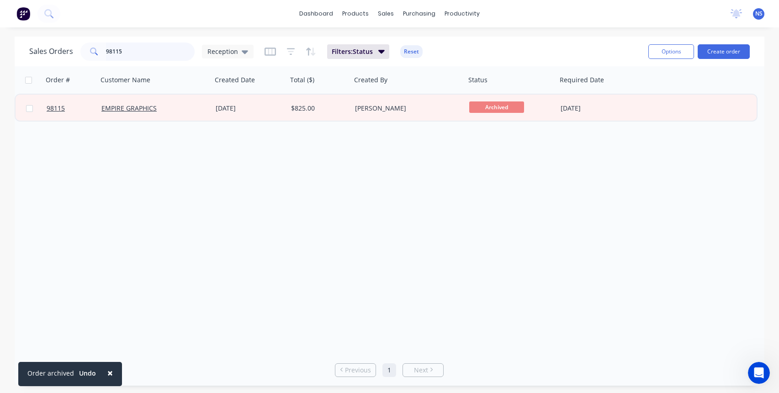
click at [141, 53] on input "98115" at bounding box center [150, 51] width 89 height 18
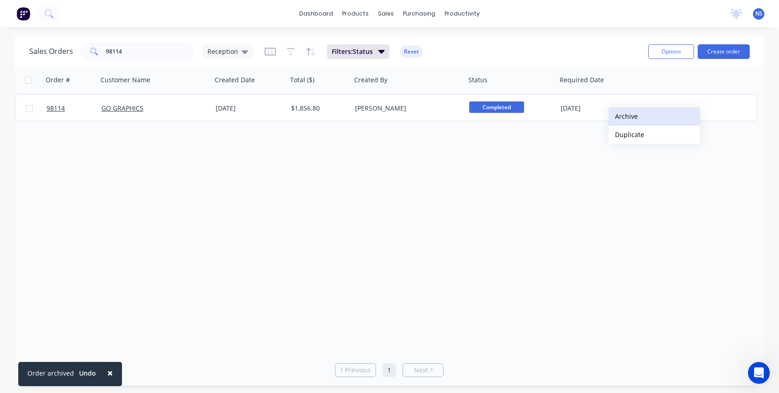
click at [624, 111] on button "Archive" at bounding box center [653, 116] width 91 height 18
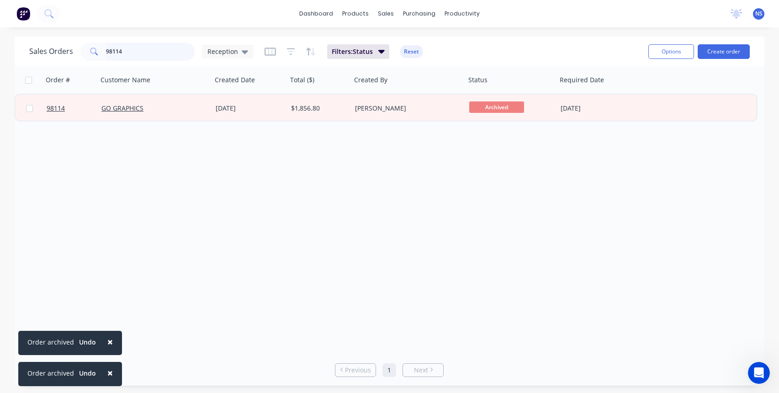
click at [134, 54] on input "98114" at bounding box center [150, 51] width 89 height 18
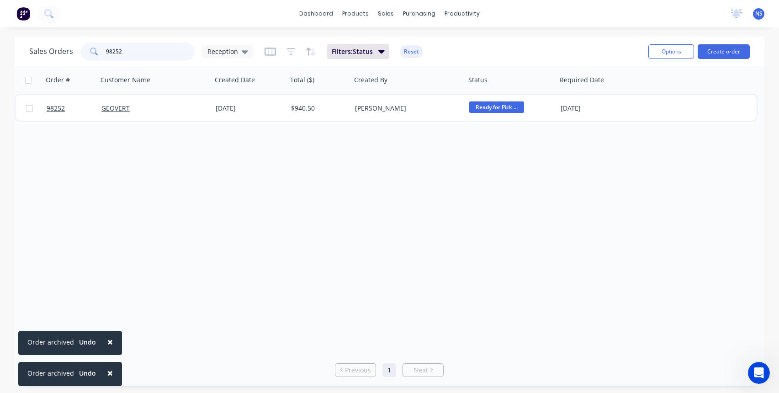
type input "98252"
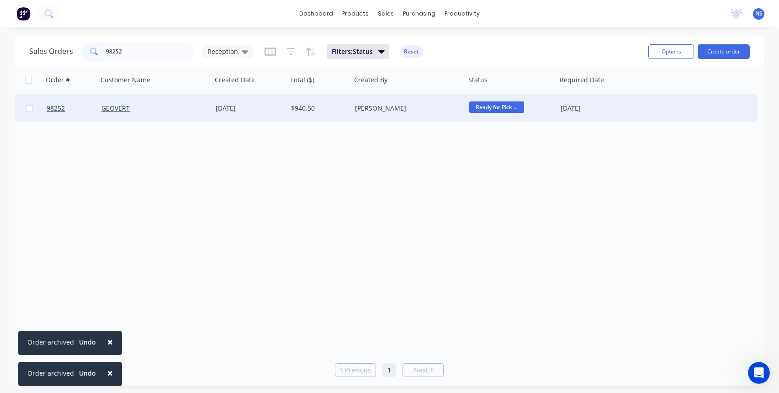
click at [417, 111] on div "[PERSON_NAME]" at bounding box center [405, 108] width 101 height 9
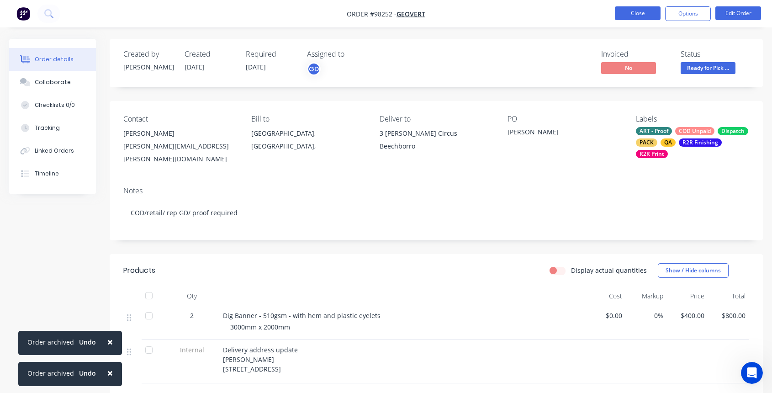
click at [632, 16] on button "Close" at bounding box center [638, 13] width 46 height 14
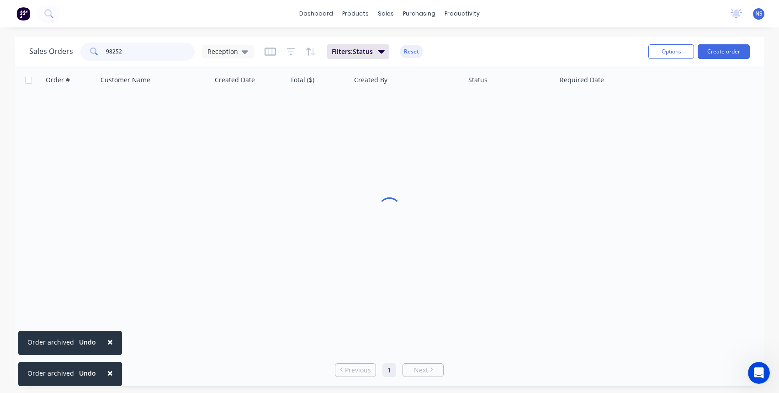
click at [155, 54] on input "98252" at bounding box center [150, 51] width 89 height 18
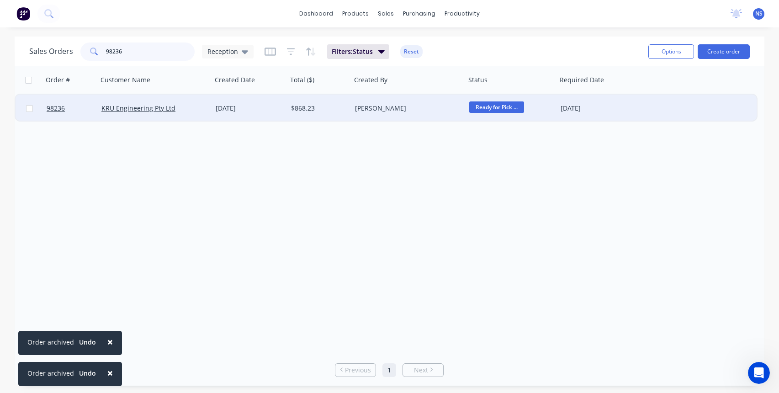
type input "98236"
click at [436, 110] on div "[PERSON_NAME]" at bounding box center [405, 108] width 101 height 9
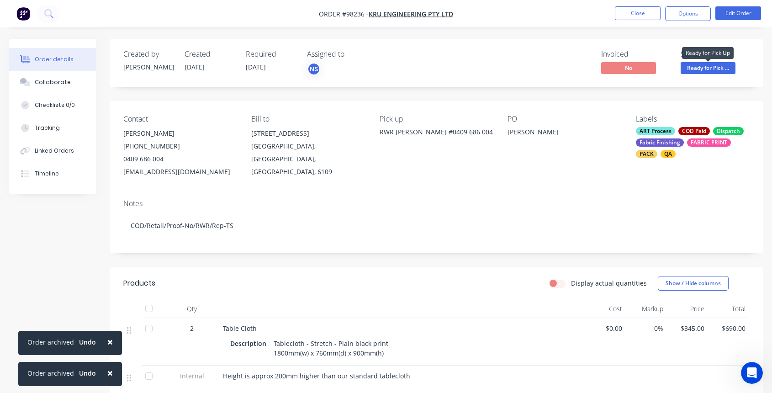
click at [706, 64] on span "Ready for Pick ..." at bounding box center [708, 67] width 55 height 11
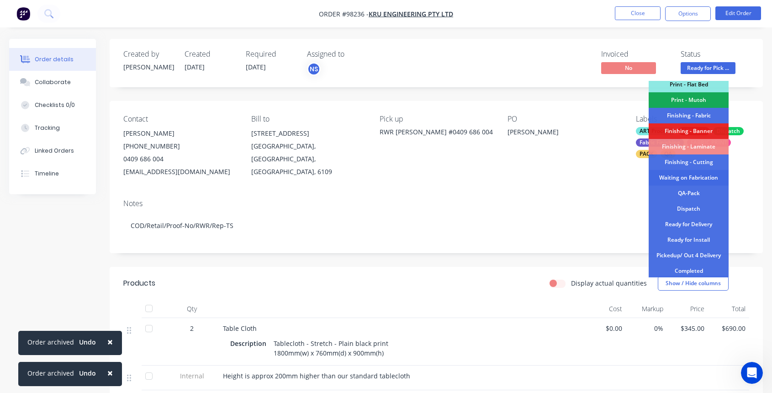
scroll to position [187, 0]
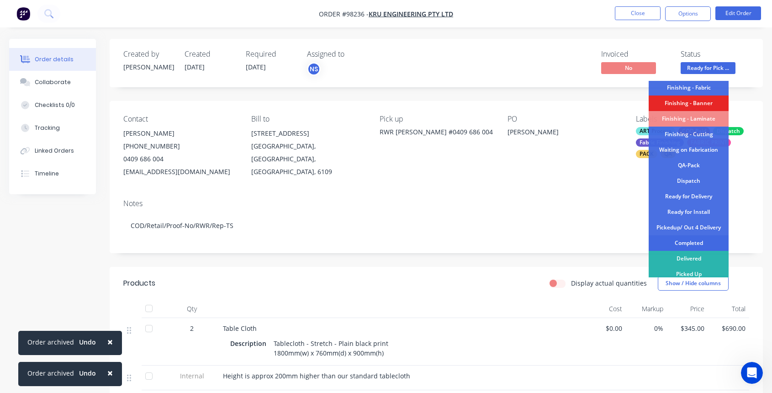
click at [686, 239] on div "Completed" at bounding box center [689, 243] width 80 height 16
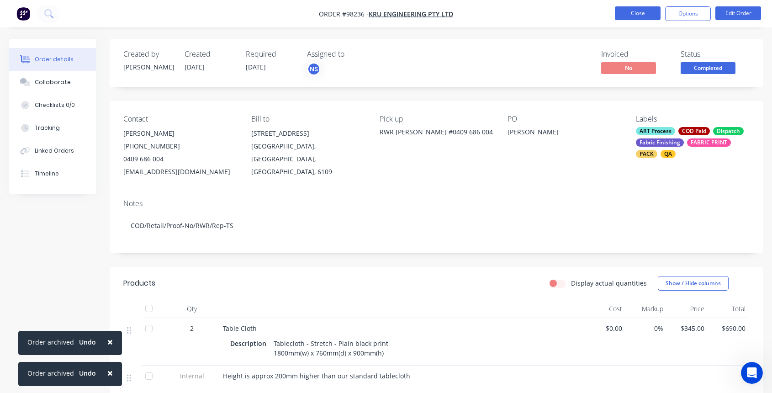
click at [628, 10] on button "Close" at bounding box center [638, 13] width 46 height 14
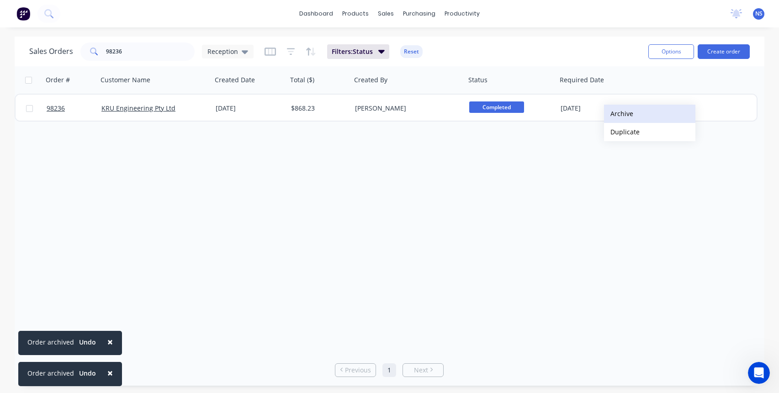
click at [619, 114] on button "Archive" at bounding box center [649, 114] width 91 height 18
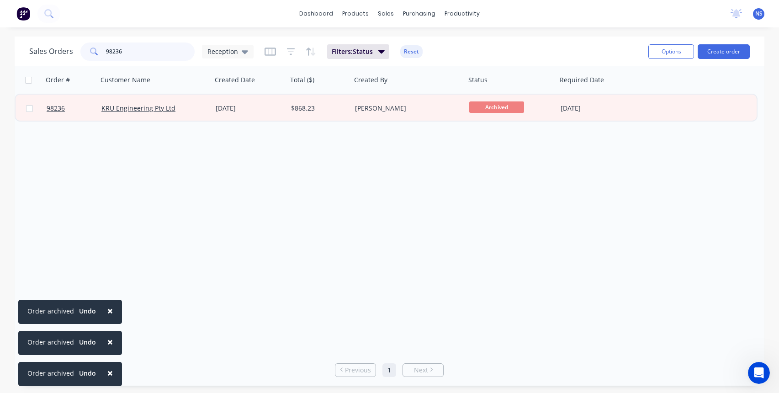
click at [142, 52] on input "98236" at bounding box center [150, 51] width 89 height 18
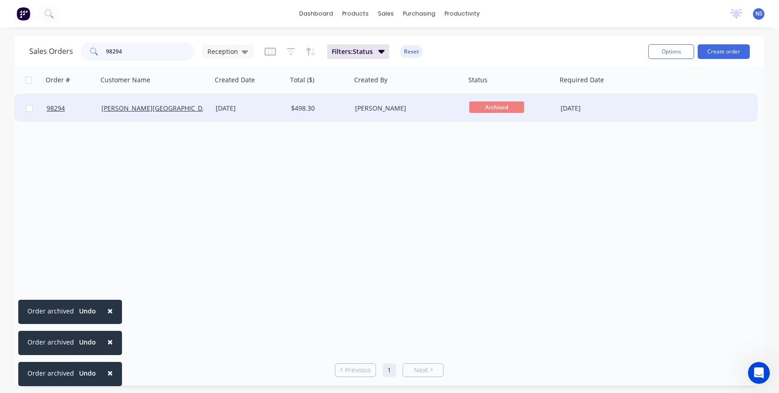
type input "98294"
click at [203, 113] on div "[PERSON_NAME][GEOGRAPHIC_DATA]" at bounding box center [155, 108] width 114 height 27
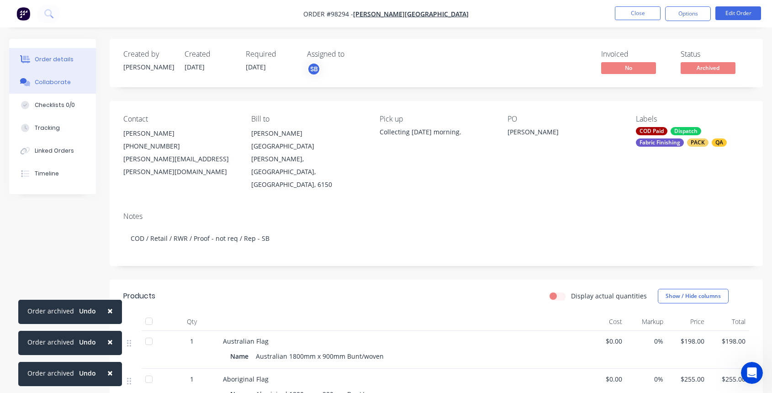
click at [65, 85] on div "Collaborate" at bounding box center [53, 82] width 36 height 8
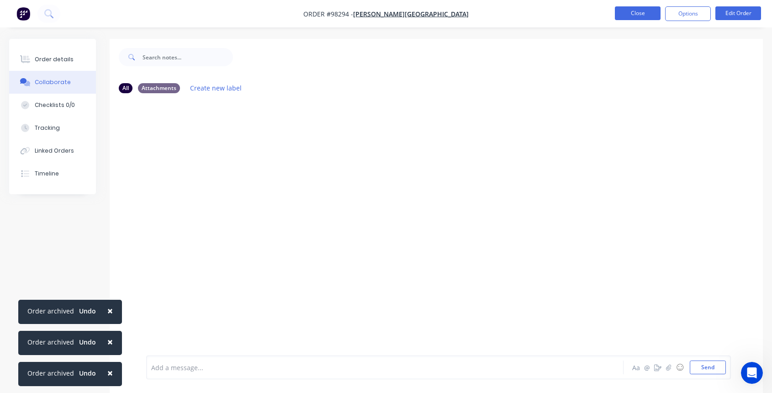
click at [645, 10] on button "Close" at bounding box center [638, 13] width 46 height 14
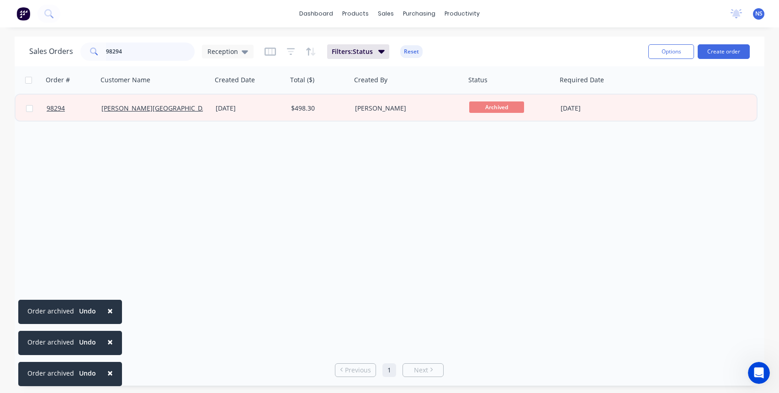
click at [138, 57] on input "98294" at bounding box center [150, 51] width 89 height 18
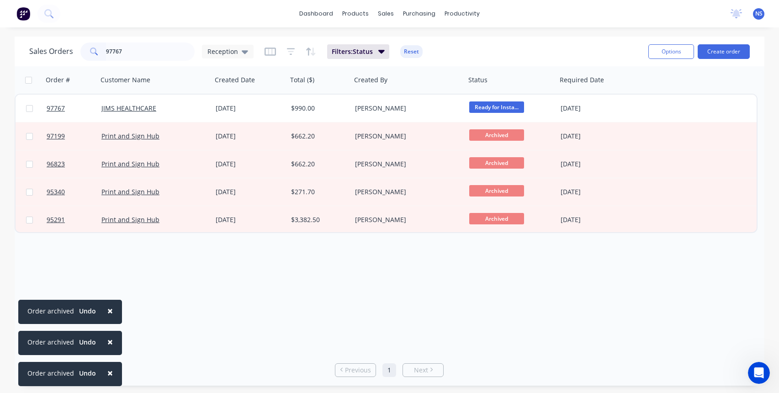
click at [107, 312] on span "×" at bounding box center [109, 310] width 5 height 13
click at [108, 341] on span "×" at bounding box center [109, 341] width 5 height 13
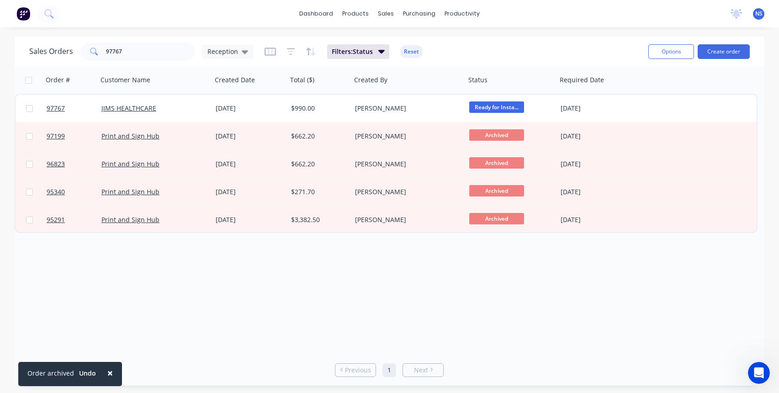
click at [108, 374] on span "×" at bounding box center [109, 372] width 5 height 13
click at [143, 54] on input "97767" at bounding box center [150, 51] width 89 height 18
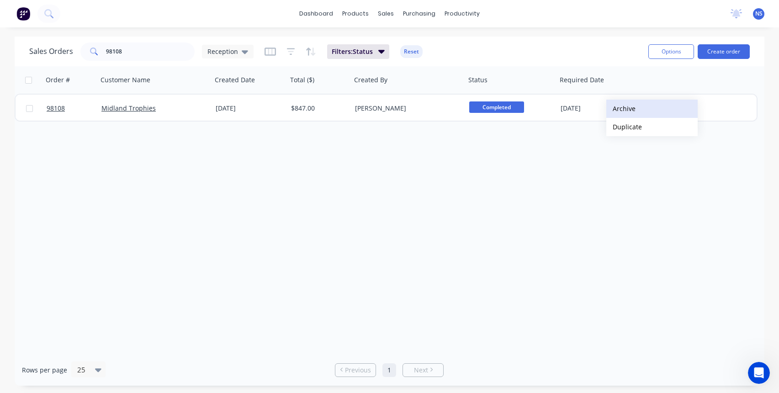
click at [621, 108] on button "Archive" at bounding box center [651, 109] width 91 height 18
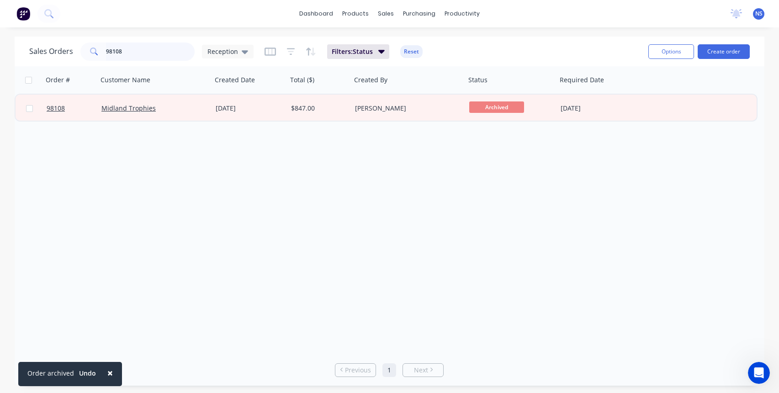
click at [144, 51] on input "98108" at bounding box center [150, 51] width 89 height 18
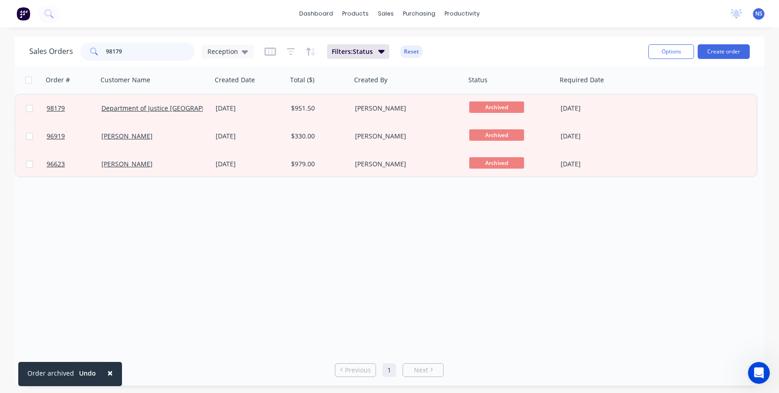
click at [150, 53] on input "98179" at bounding box center [150, 51] width 89 height 18
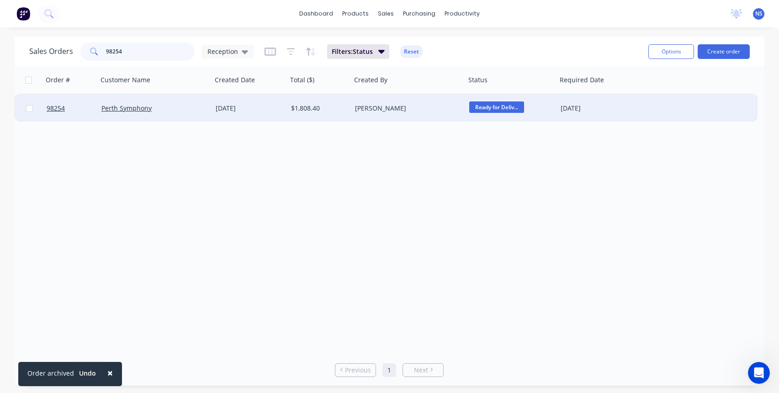
type input "98254"
click at [194, 105] on div "Perth Symphony" at bounding box center [151, 108] width 101 height 9
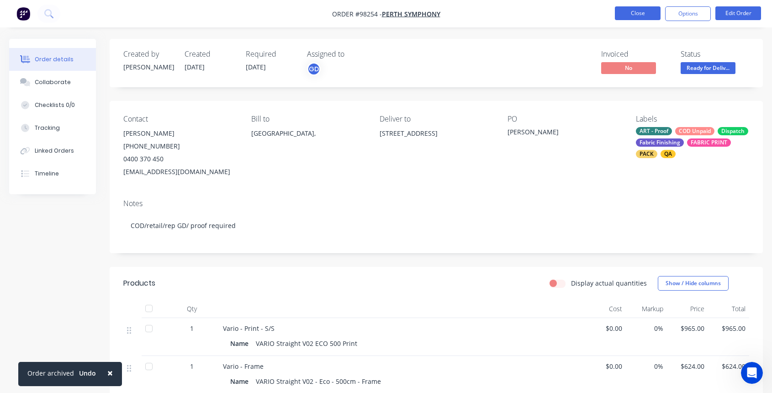
click at [644, 14] on button "Close" at bounding box center [638, 13] width 46 height 14
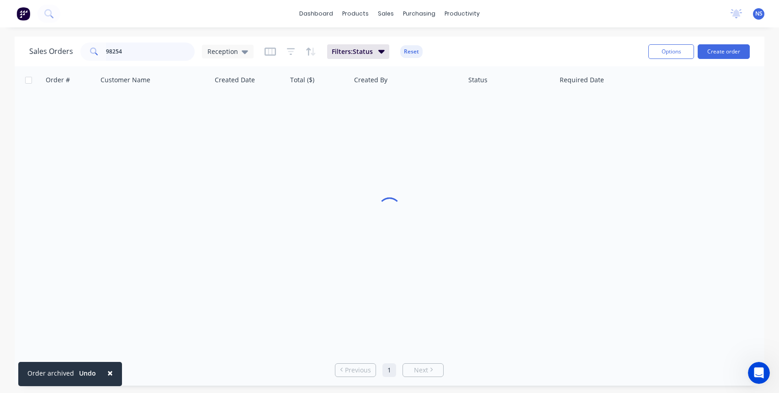
click at [141, 49] on input "98254" at bounding box center [150, 51] width 89 height 18
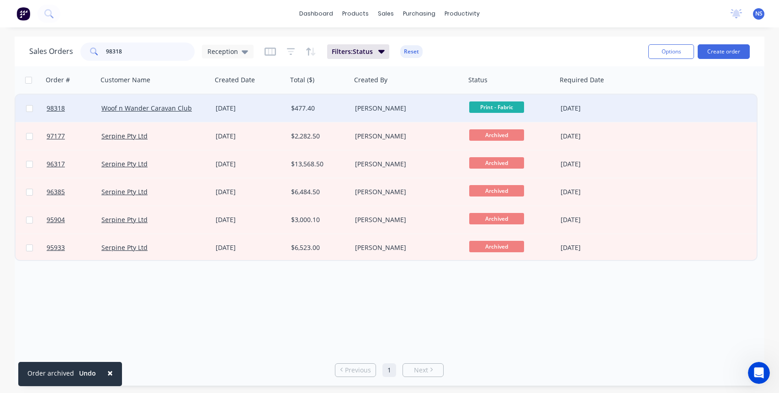
type input "98318"
click at [331, 112] on div "$477.40" at bounding box center [318, 108] width 54 height 9
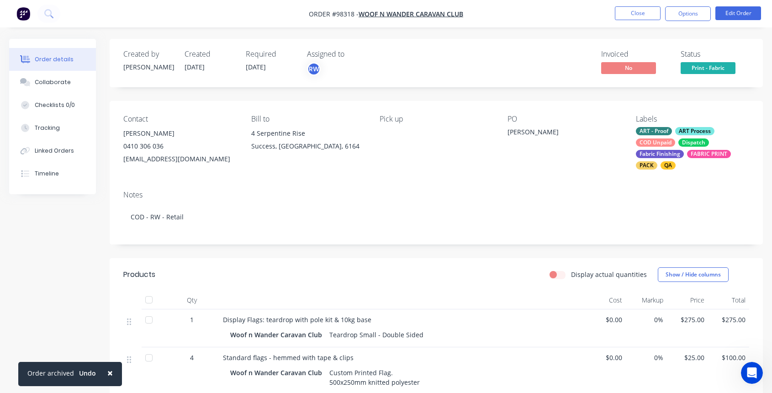
click at [677, 144] on div "ART - Proof ART Process COD Unpaid Dispatch Fabric Finishing FABRIC PRINT PACK …" at bounding box center [692, 148] width 113 height 42
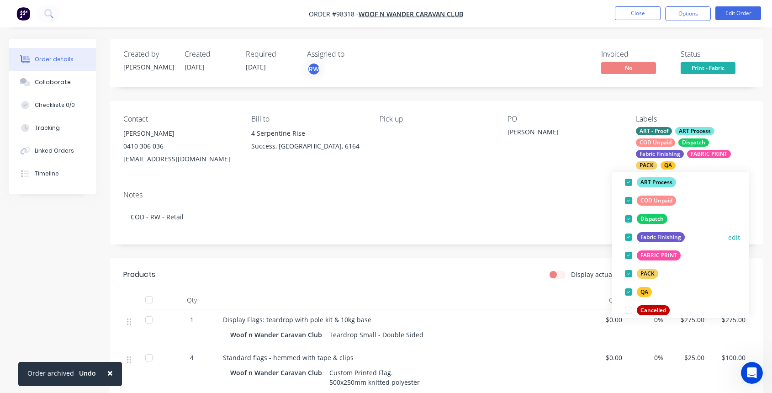
scroll to position [116, 0]
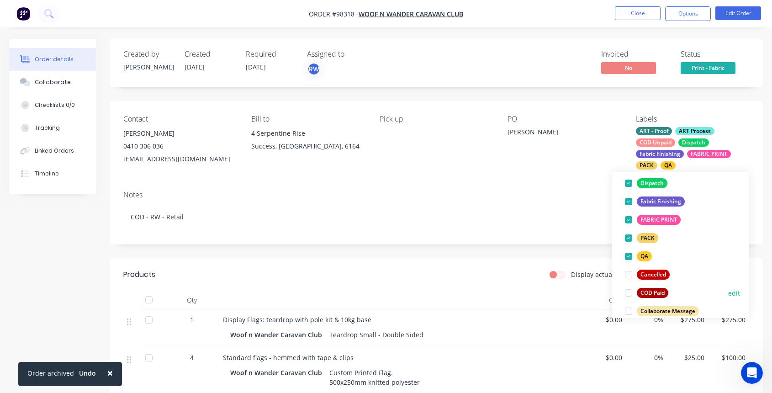
click at [629, 292] on div at bounding box center [628, 293] width 18 height 18
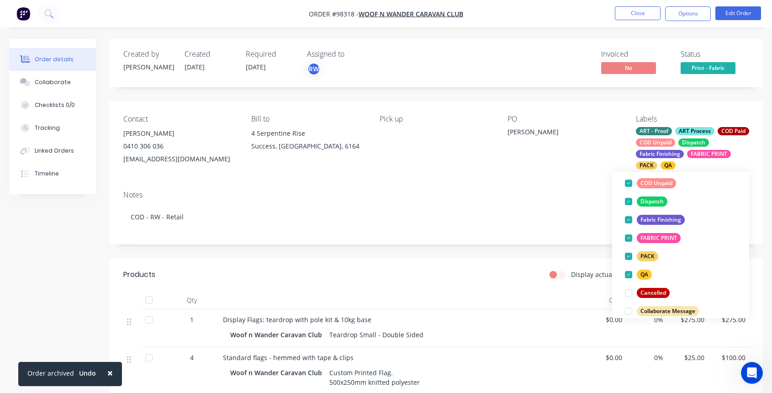
scroll to position [0, 0]
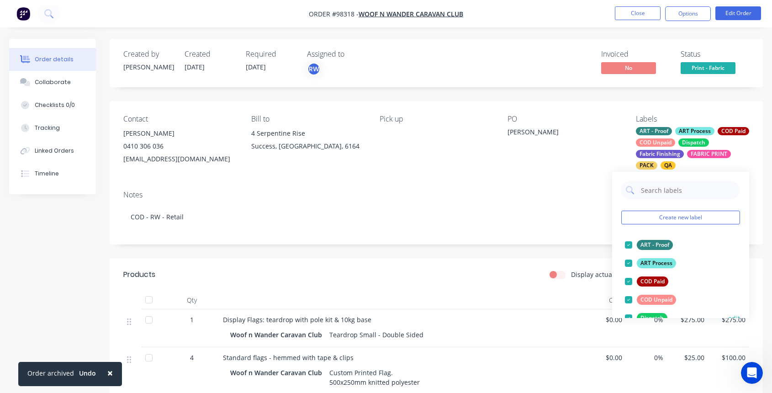
click at [628, 299] on div at bounding box center [628, 300] width 18 height 18
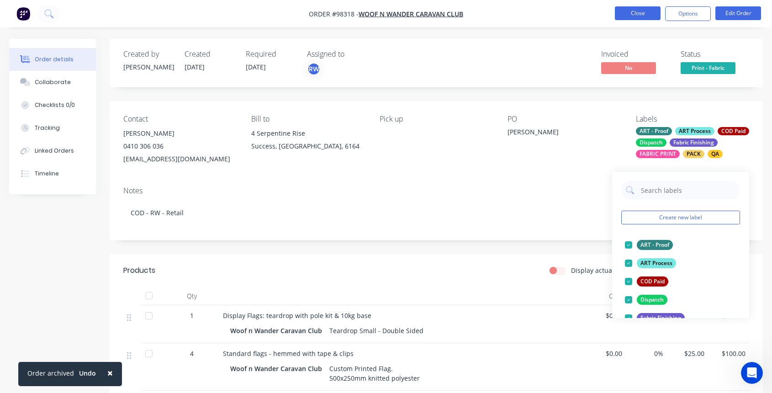
click at [641, 16] on button "Close" at bounding box center [638, 13] width 46 height 14
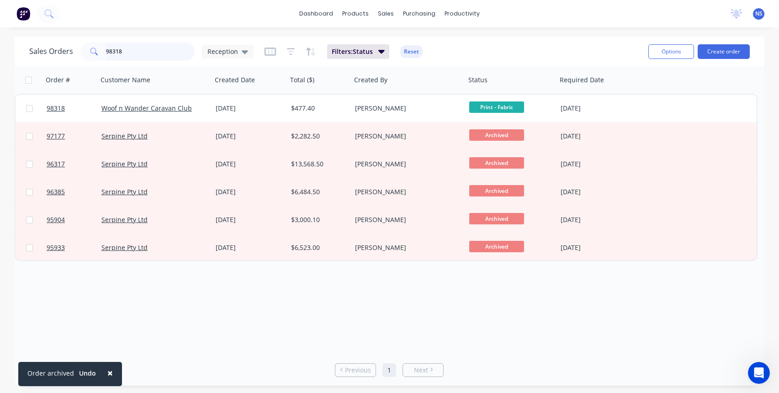
click at [151, 51] on input "98318" at bounding box center [150, 51] width 89 height 18
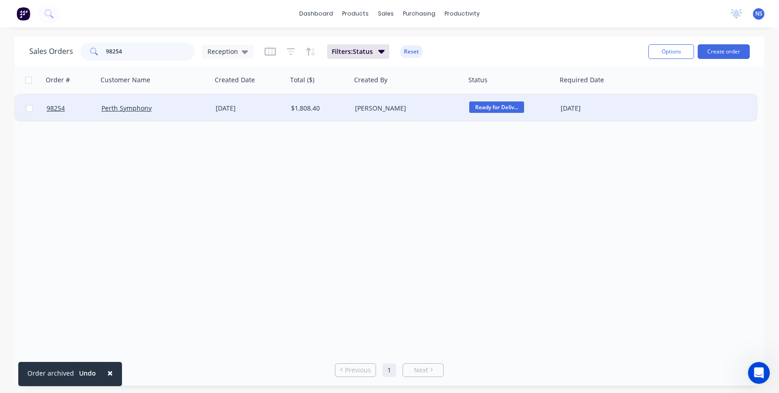
type input "98254"
click at [279, 107] on div "[DATE]" at bounding box center [250, 108] width 68 height 9
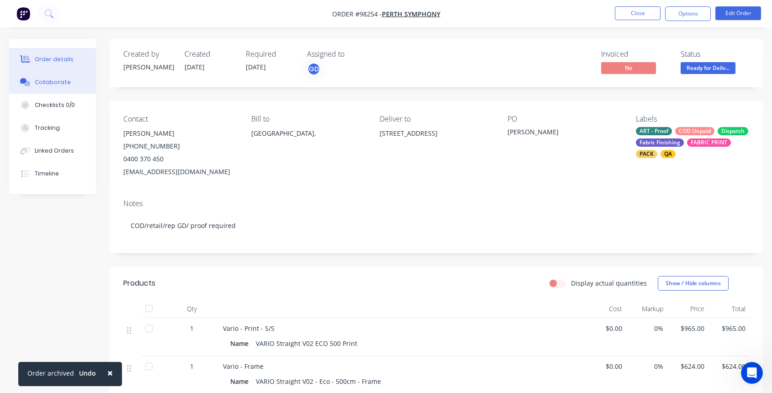
click at [46, 79] on div "Collaborate" at bounding box center [53, 82] width 36 height 8
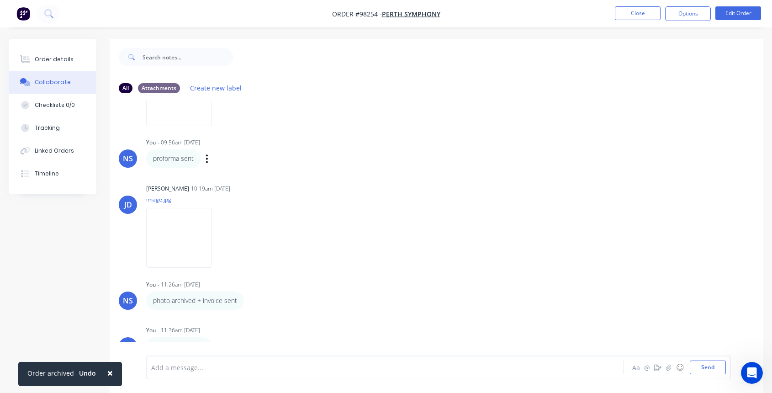
scroll to position [14, 0]
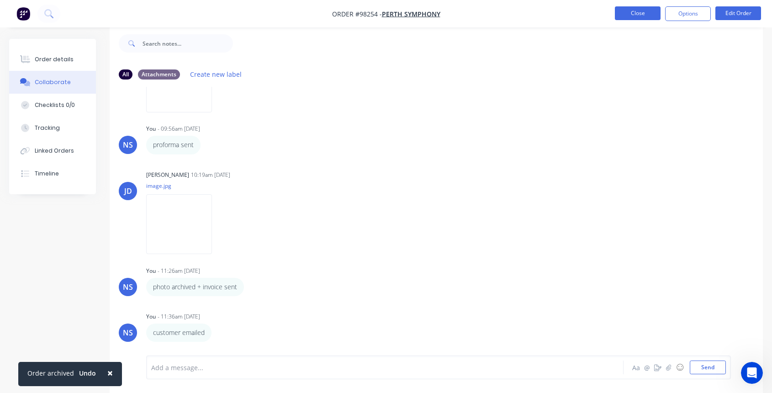
click at [637, 14] on button "Close" at bounding box center [638, 13] width 46 height 14
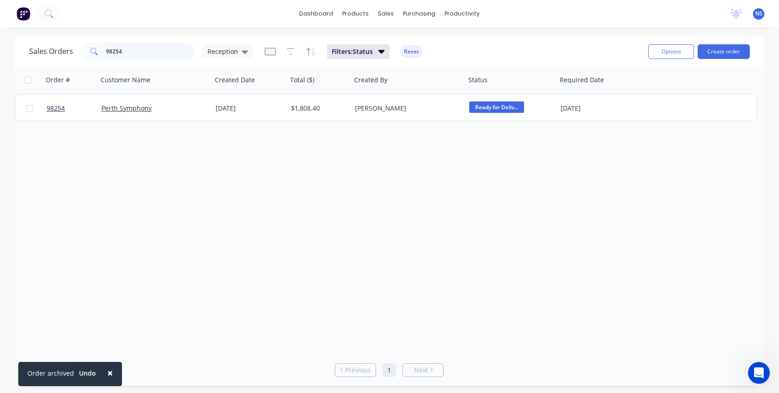
click at [147, 51] on input "98254" at bounding box center [150, 51] width 89 height 18
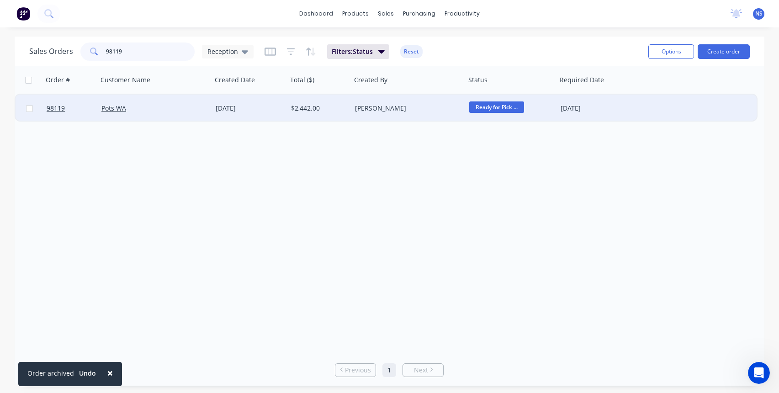
type input "98119"
click at [190, 112] on div "Pots WA" at bounding box center [151, 108] width 101 height 9
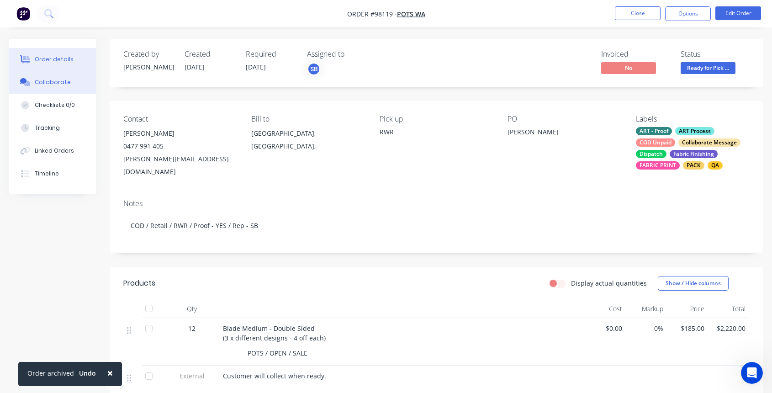
click at [67, 85] on button "Collaborate" at bounding box center [52, 82] width 87 height 23
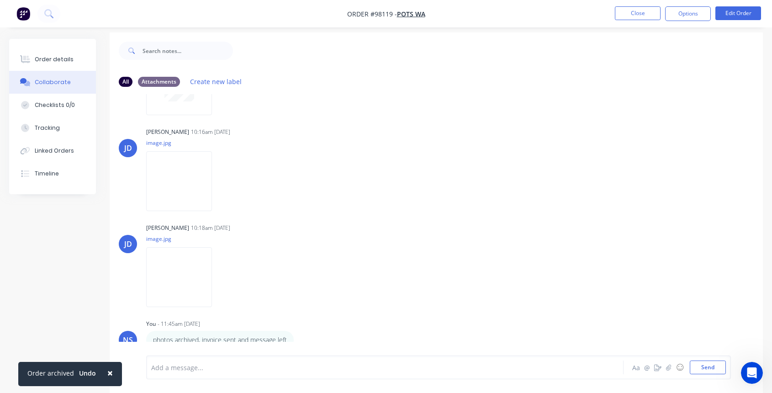
scroll to position [14, 0]
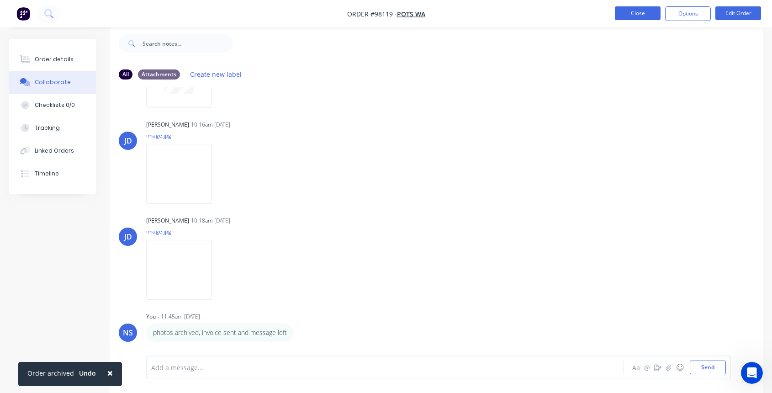
click at [634, 12] on button "Close" at bounding box center [638, 13] width 46 height 14
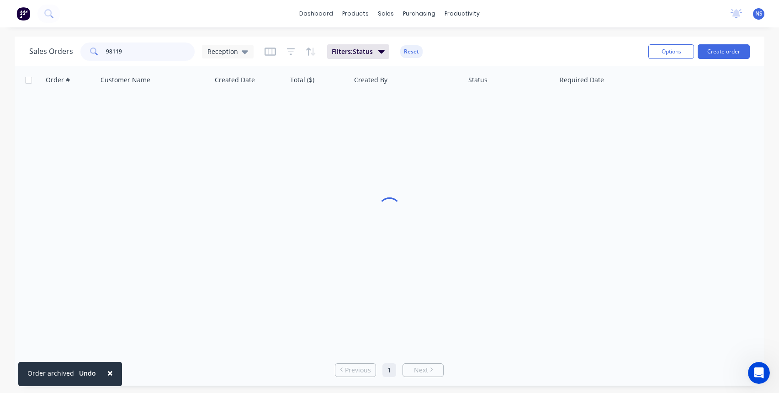
click at [132, 52] on input "98119" at bounding box center [150, 51] width 89 height 18
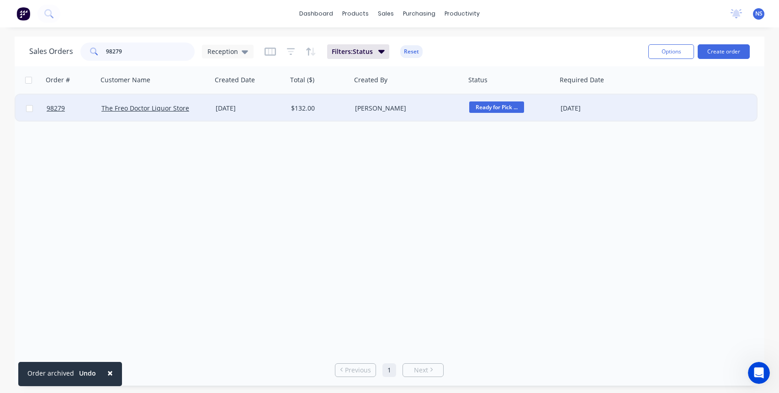
type input "98279"
click at [429, 111] on div "[PERSON_NAME]" at bounding box center [405, 108] width 101 height 9
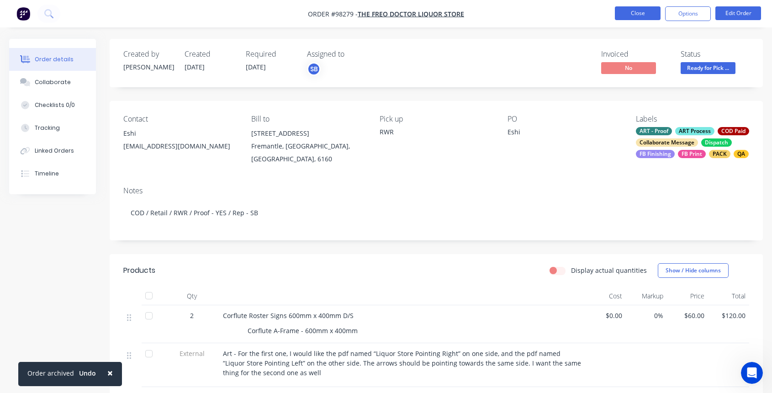
click at [645, 11] on button "Close" at bounding box center [638, 13] width 46 height 14
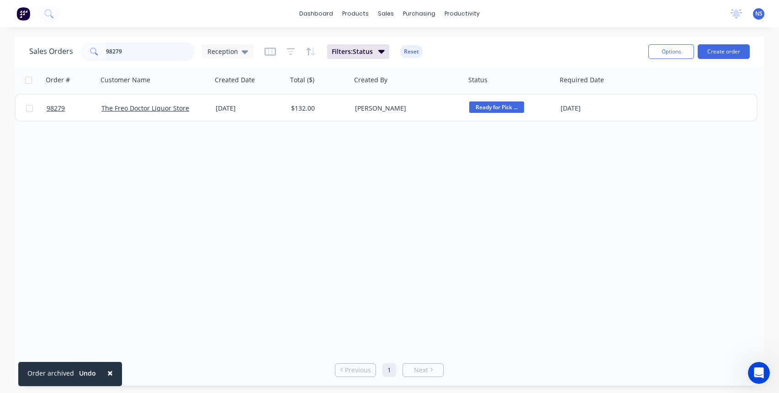
click at [141, 51] on input "98279" at bounding box center [150, 51] width 89 height 18
type input "98264"
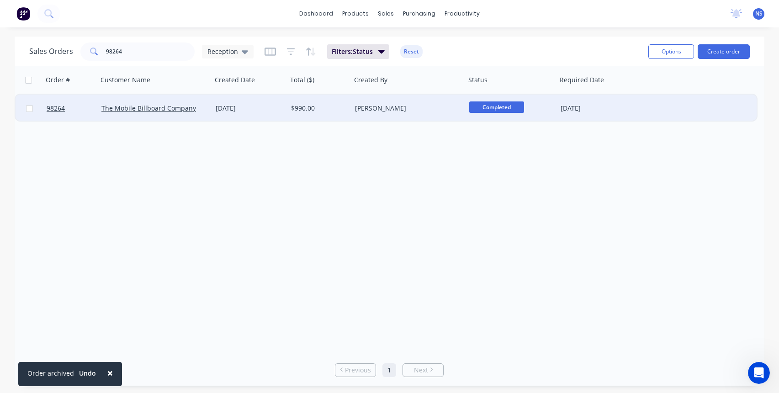
click at [421, 110] on div "[PERSON_NAME]" at bounding box center [405, 108] width 101 height 9
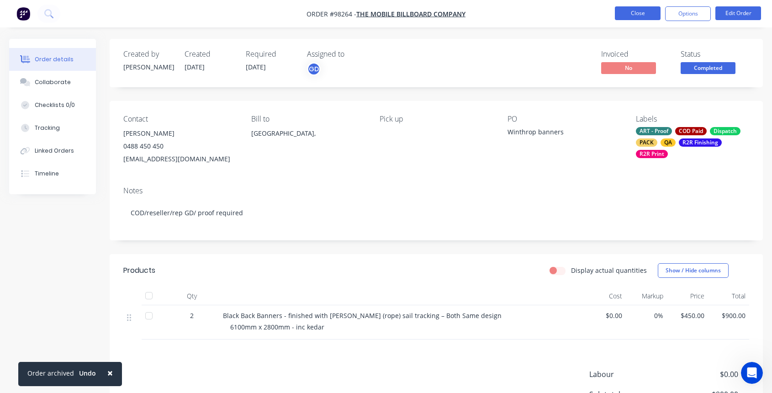
click at [635, 12] on button "Close" at bounding box center [638, 13] width 46 height 14
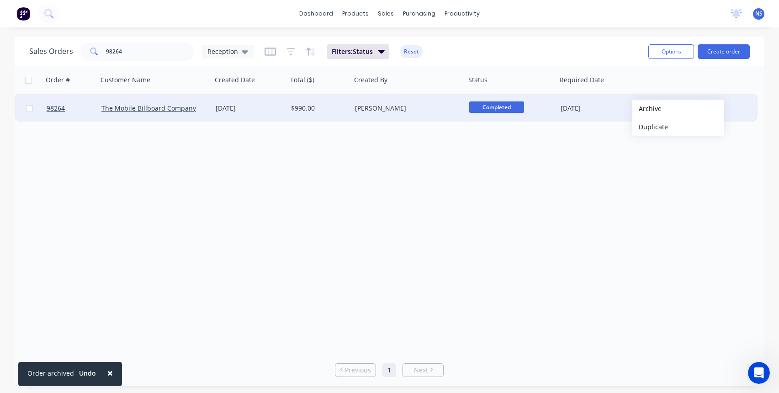
click at [647, 109] on button "Archive" at bounding box center [677, 109] width 91 height 18
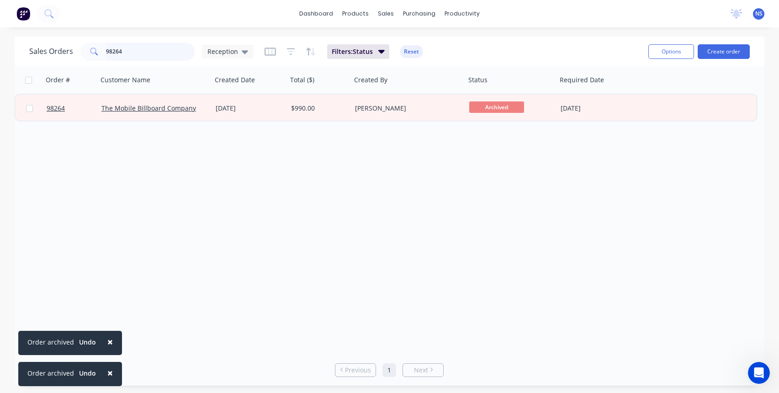
click at [141, 51] on input "98264" at bounding box center [150, 51] width 89 height 18
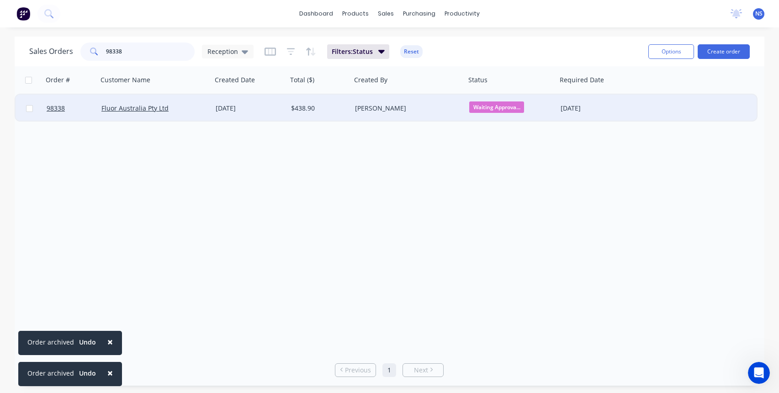
type input "98338"
click at [192, 107] on div "Fluor Australia Pty Ltd" at bounding box center [151, 108] width 101 height 9
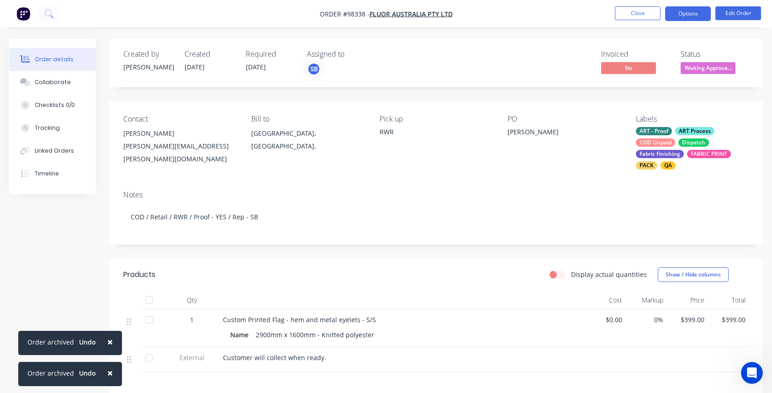
click at [689, 11] on button "Options" at bounding box center [688, 13] width 46 height 15
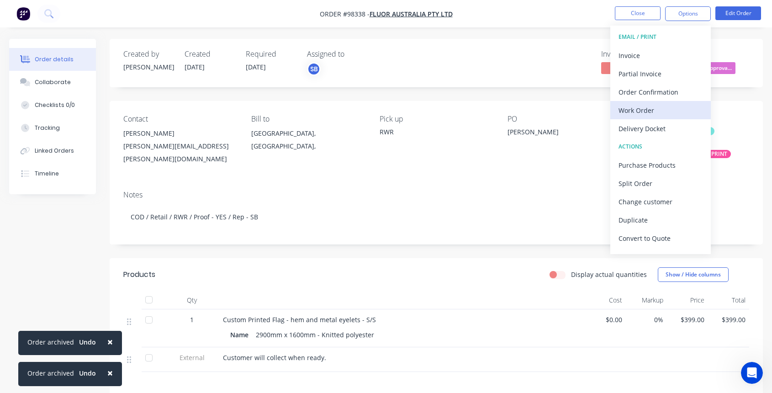
click at [652, 109] on div "Work Order" at bounding box center [661, 110] width 84 height 13
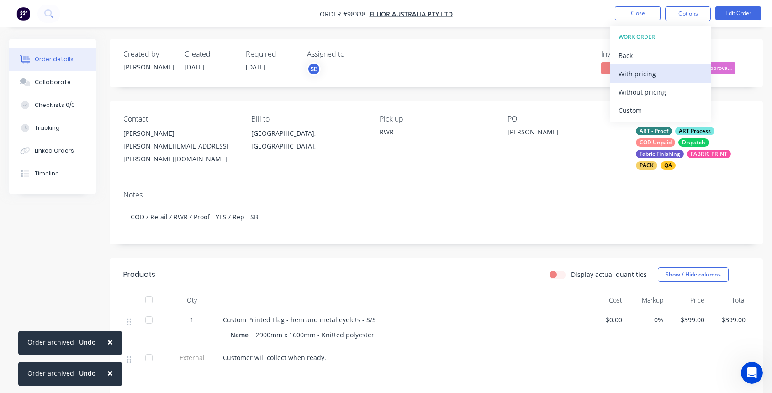
click at [646, 78] on div "With pricing" at bounding box center [661, 73] width 84 height 13
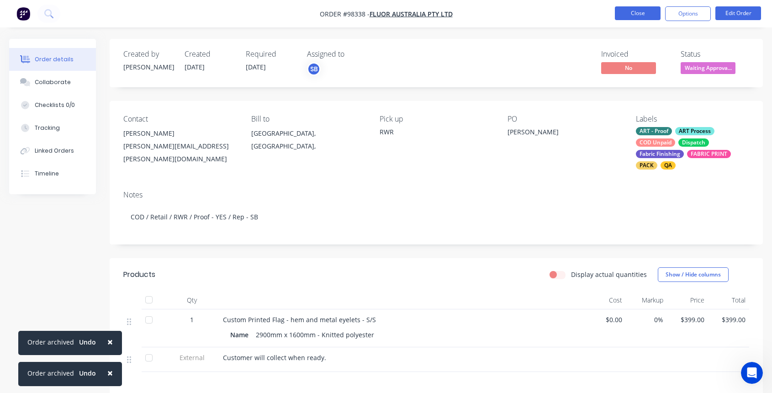
click at [628, 11] on button "Close" at bounding box center [638, 13] width 46 height 14
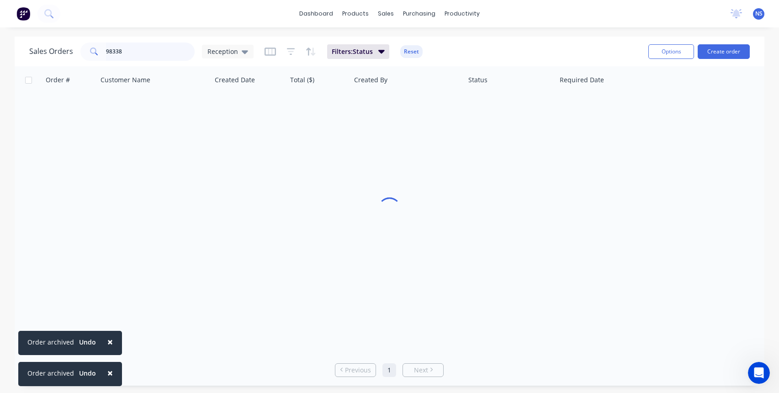
click at [128, 49] on input "98338" at bounding box center [150, 51] width 89 height 18
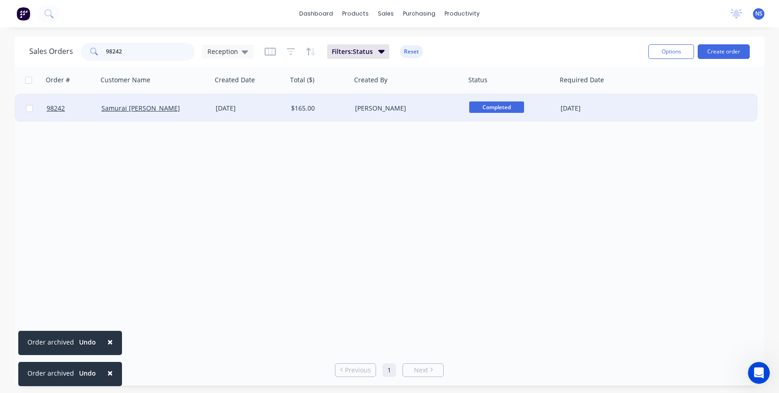
type input "98242"
click at [446, 109] on div "[PERSON_NAME]" at bounding box center [405, 108] width 101 height 9
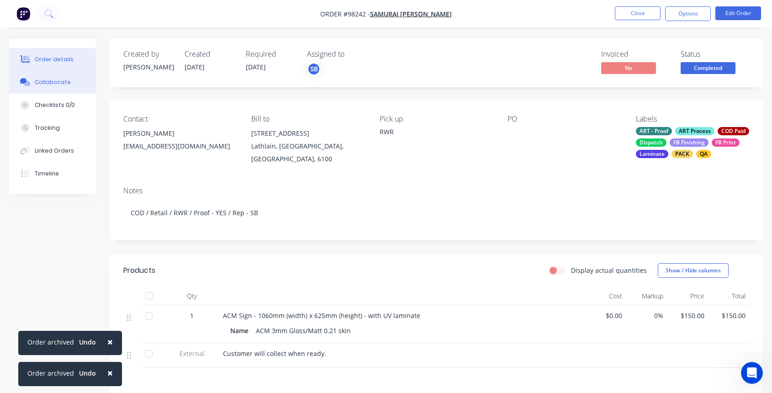
click at [61, 83] on div "Collaborate" at bounding box center [53, 82] width 36 height 8
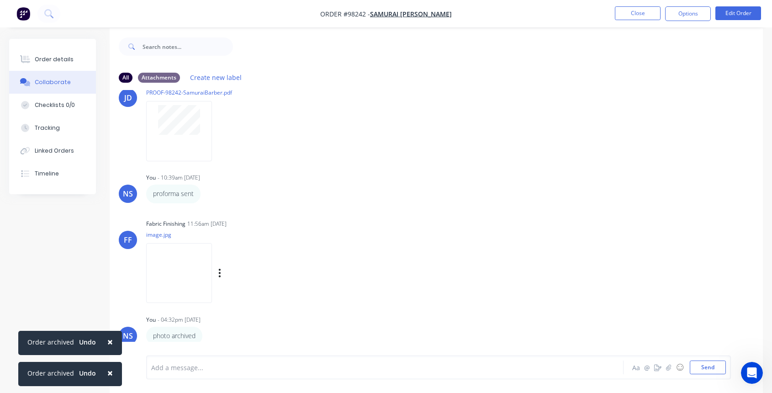
scroll to position [14, 0]
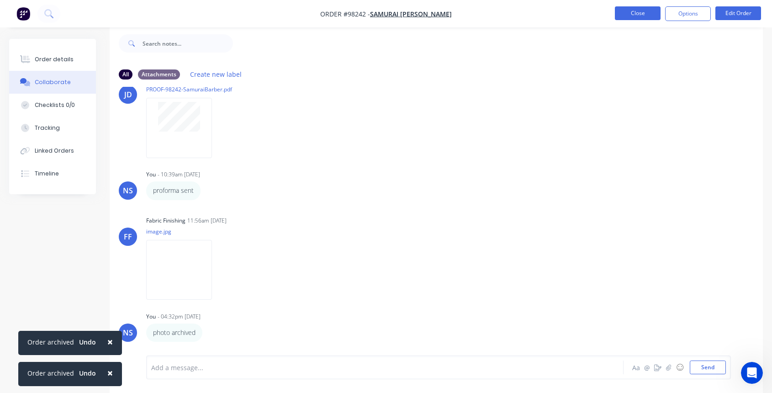
click at [643, 13] on button "Close" at bounding box center [638, 13] width 46 height 14
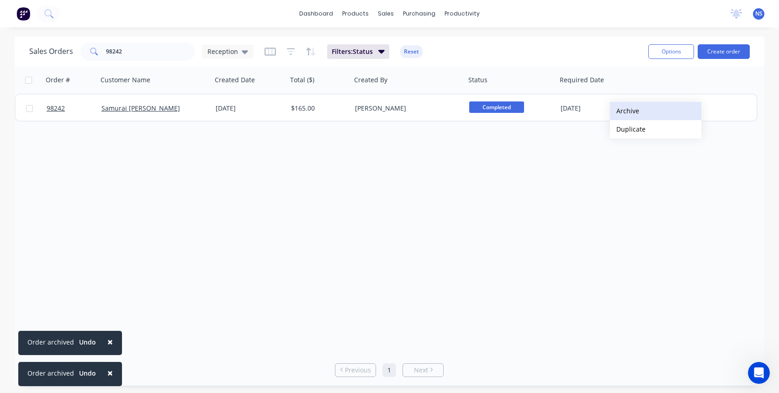
click at [626, 109] on button "Archive" at bounding box center [655, 111] width 91 height 18
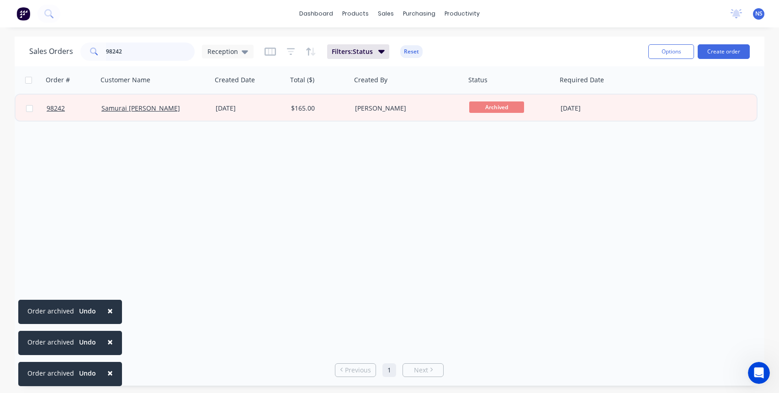
click at [140, 51] on input "98242" at bounding box center [150, 51] width 89 height 18
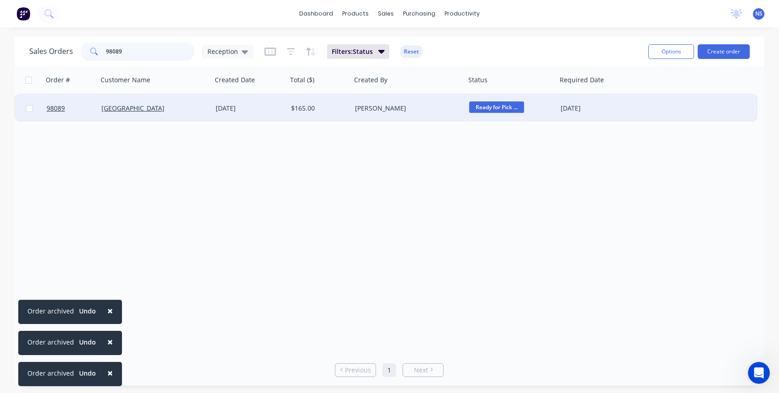
type input "98089"
click at [281, 117] on div "[DATE]" at bounding box center [249, 108] width 75 height 27
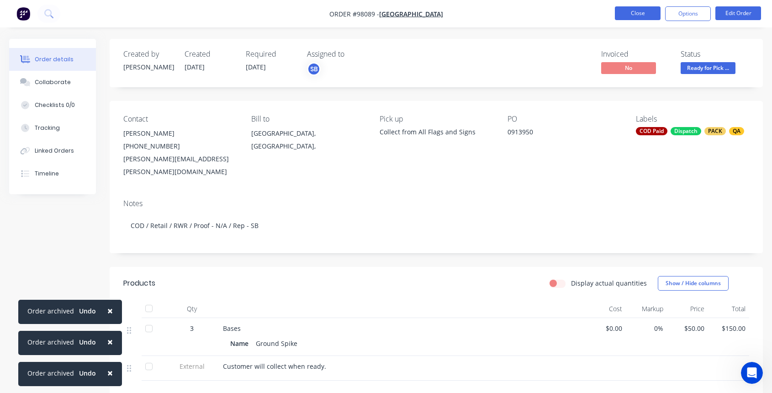
click at [635, 11] on button "Close" at bounding box center [638, 13] width 46 height 14
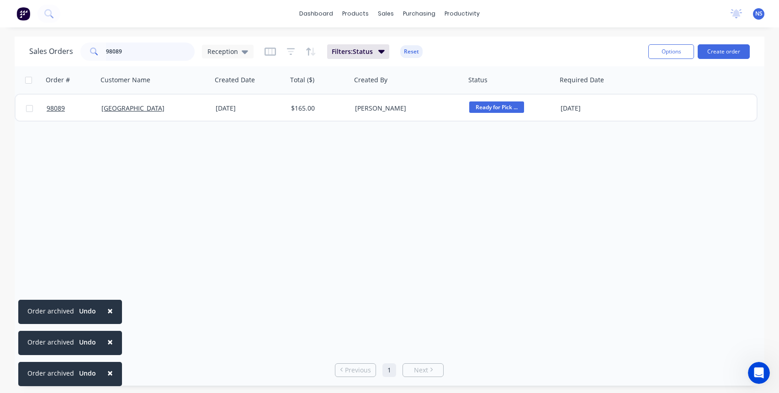
click at [154, 53] on input "98089" at bounding box center [150, 51] width 89 height 18
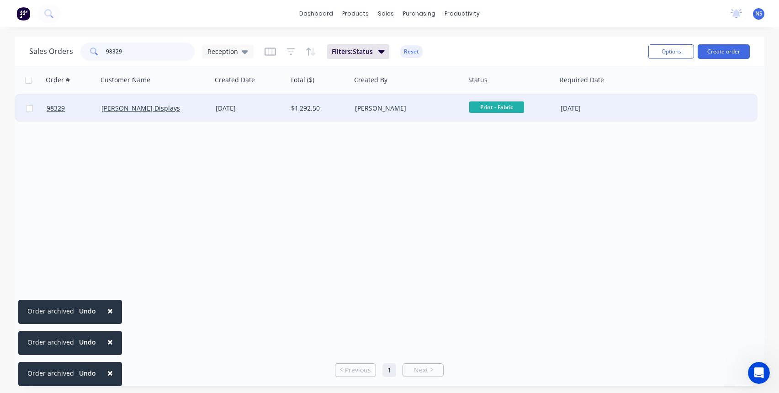
type input "98329"
click at [407, 113] on div "[PERSON_NAME]" at bounding box center [408, 108] width 114 height 27
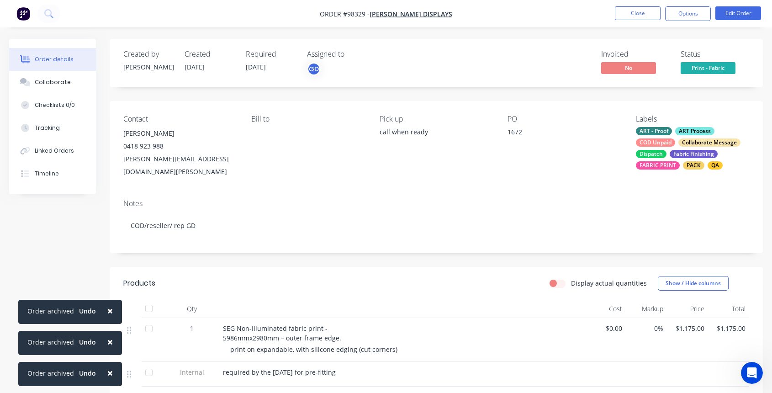
click at [667, 147] on div "ART - Proof ART Process COD Unpaid Collaborate Message Dispatch Fabric Finishin…" at bounding box center [692, 148] width 113 height 42
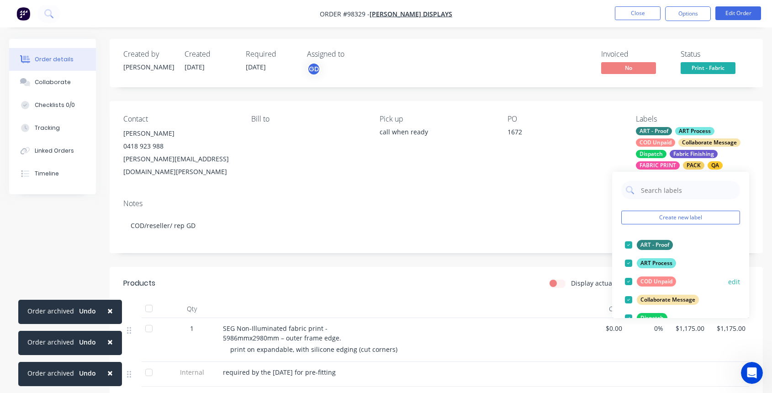
click at [629, 280] on div at bounding box center [628, 281] width 18 height 18
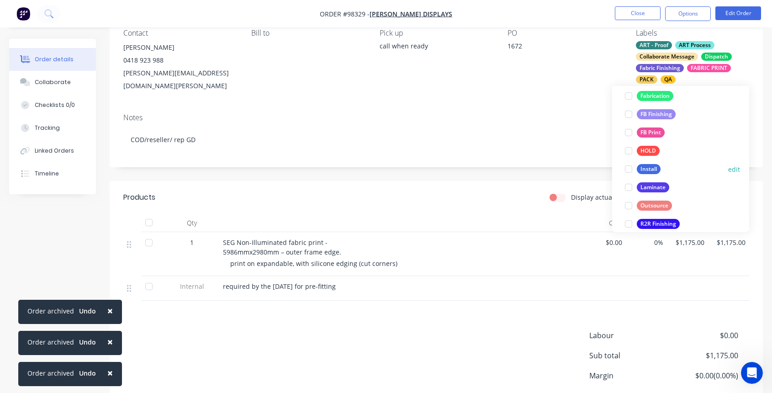
scroll to position [223, 0]
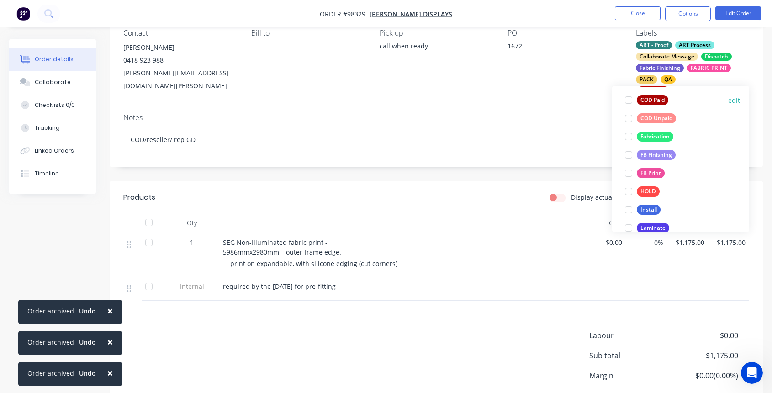
click at [629, 100] on div at bounding box center [628, 100] width 18 height 18
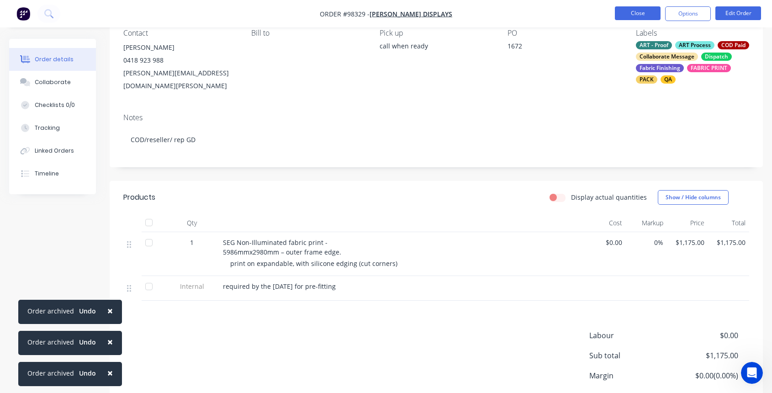
click at [634, 14] on button "Close" at bounding box center [638, 13] width 46 height 14
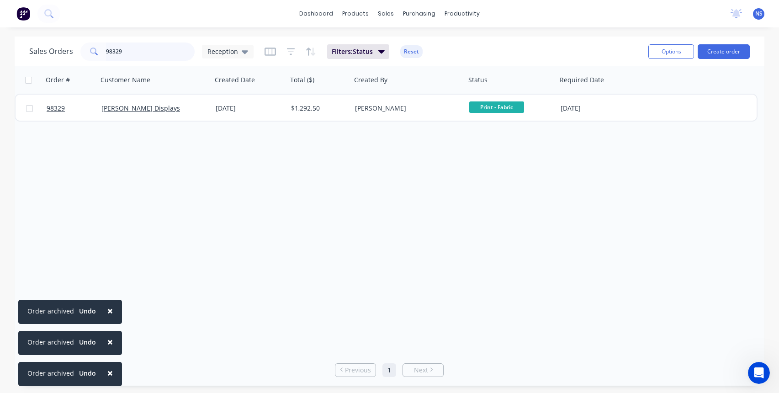
click at [141, 53] on input "98329" at bounding box center [150, 51] width 89 height 18
type input "98148"
click at [107, 311] on span "×" at bounding box center [109, 310] width 5 height 13
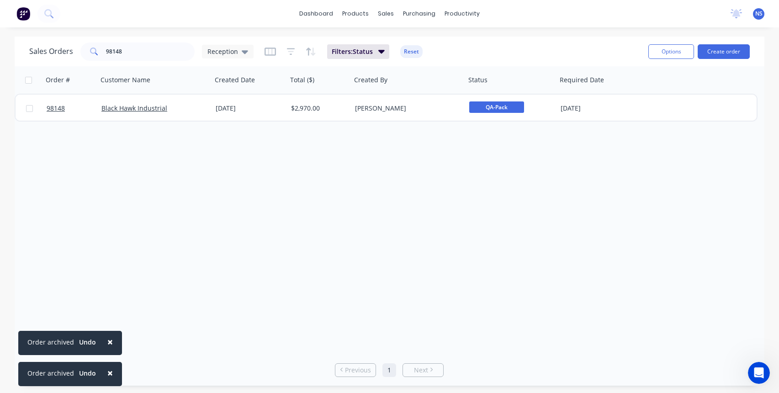
click at [107, 340] on span "×" at bounding box center [109, 341] width 5 height 13
click at [108, 371] on span "×" at bounding box center [109, 372] width 5 height 13
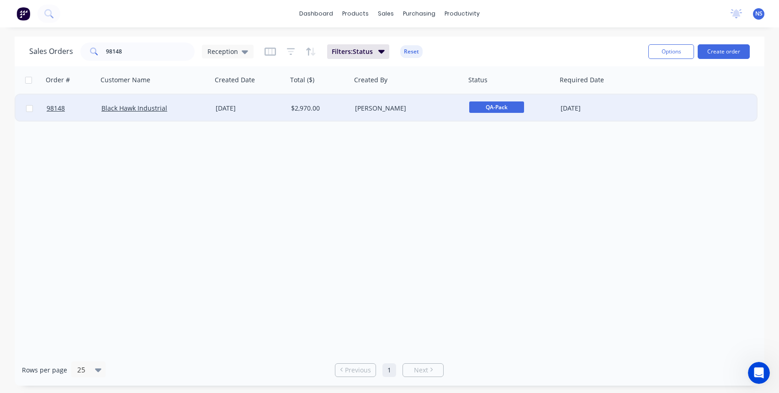
click at [636, 110] on div "[DATE]" at bounding box center [597, 108] width 80 height 27
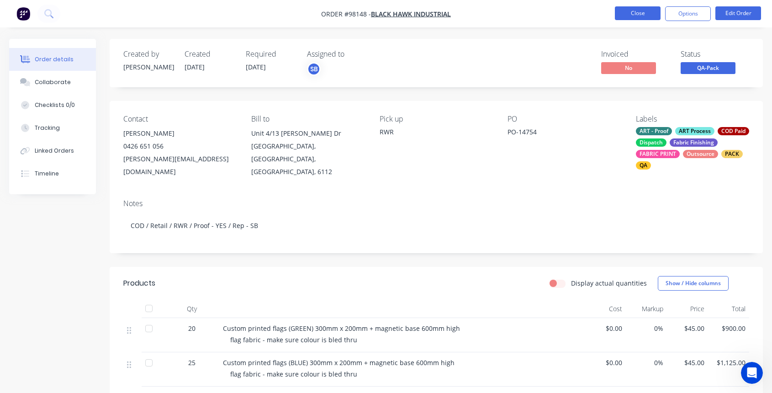
click at [649, 13] on button "Close" at bounding box center [638, 13] width 46 height 14
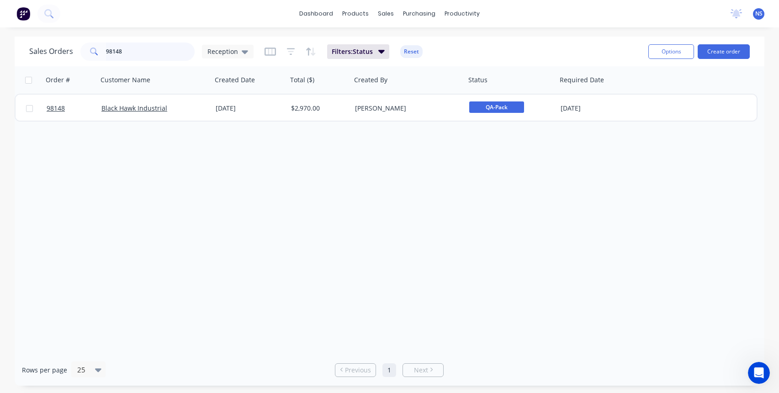
click at [138, 51] on input "98148" at bounding box center [150, 51] width 89 height 18
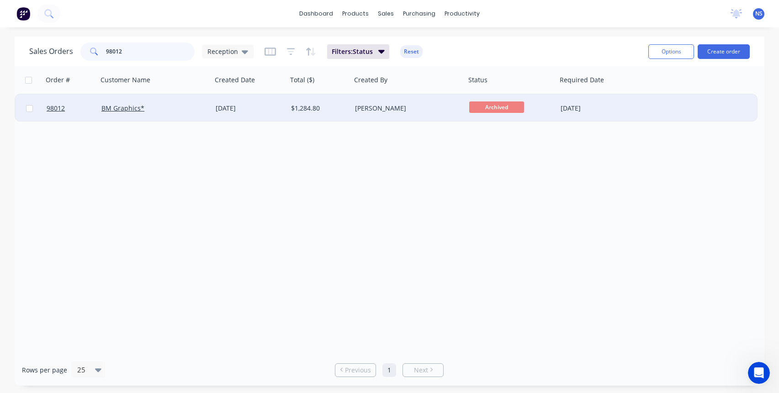
type input "98012"
click at [418, 111] on div "[PERSON_NAME]" at bounding box center [405, 108] width 101 height 9
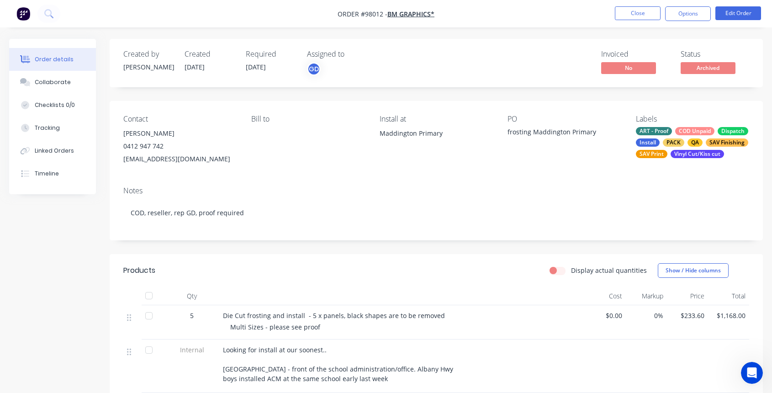
click at [671, 134] on div "ART - Proof COD Unpaid Dispatch Install PACK QA SAV Finishing SAV Print Vinyl C…" at bounding box center [692, 142] width 113 height 31
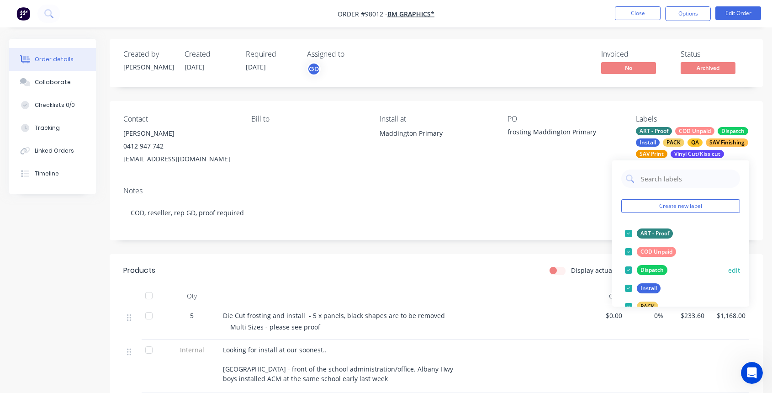
drag, startPoint x: 626, startPoint y: 249, endPoint x: 633, endPoint y: 251, distance: 6.8
click at [627, 249] on div at bounding box center [628, 252] width 18 height 18
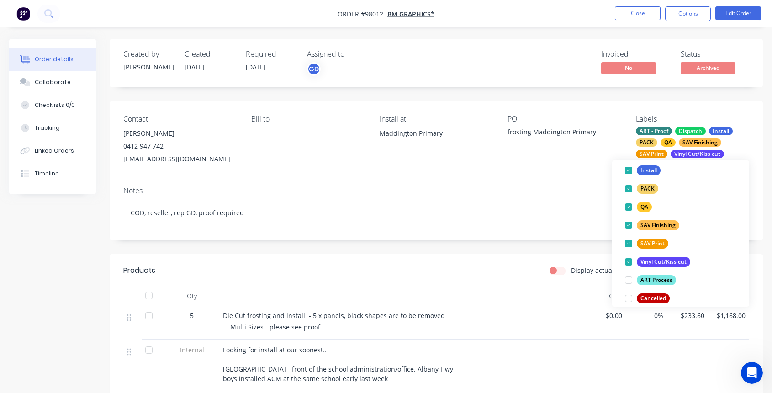
scroll to position [172, 0]
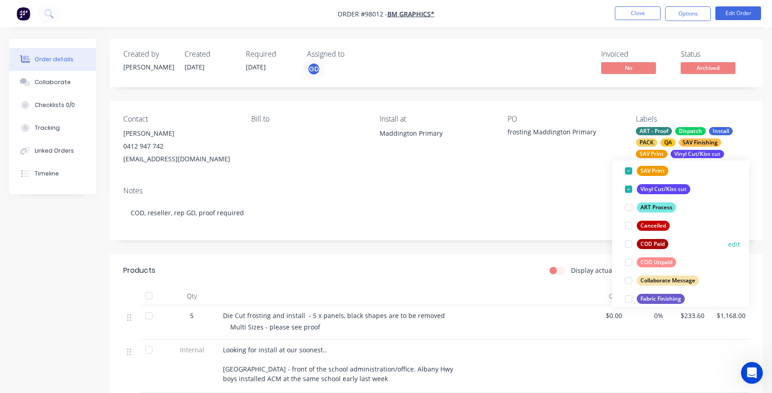
drag, startPoint x: 629, startPoint y: 245, endPoint x: 626, endPoint y: 234, distance: 11.2
click at [629, 245] on div at bounding box center [628, 244] width 18 height 18
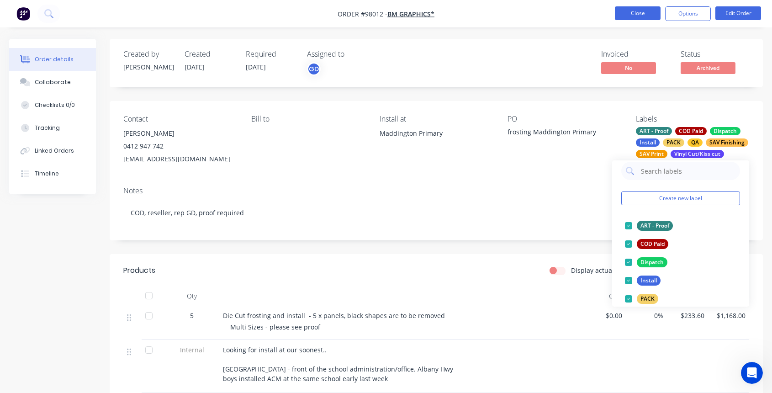
click at [645, 13] on button "Close" at bounding box center [638, 13] width 46 height 14
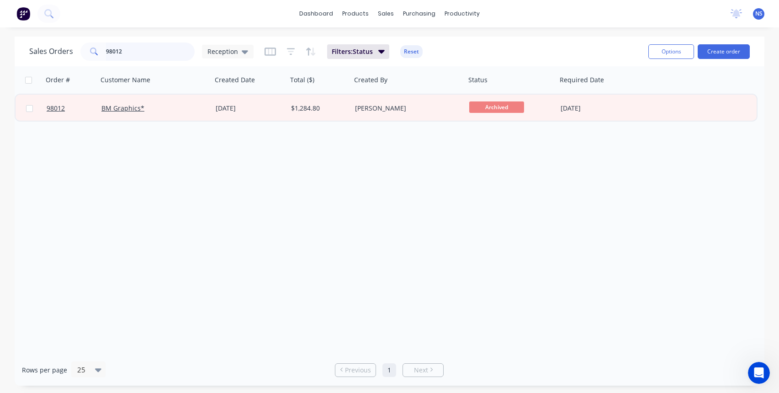
click at [142, 52] on input "98012" at bounding box center [150, 51] width 89 height 18
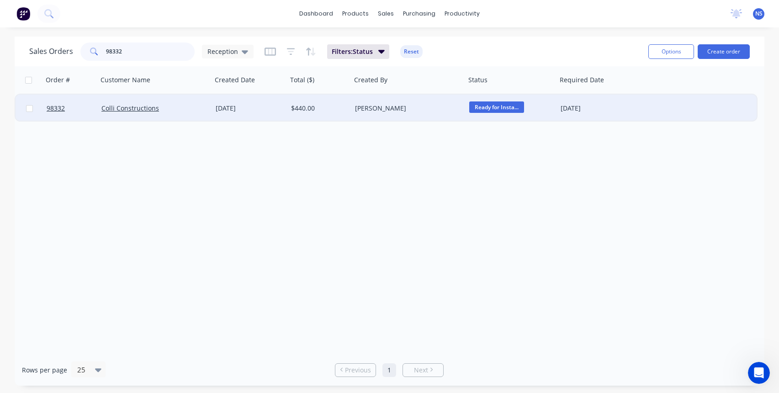
type input "98332"
click at [436, 113] on div "[PERSON_NAME]" at bounding box center [408, 108] width 114 height 27
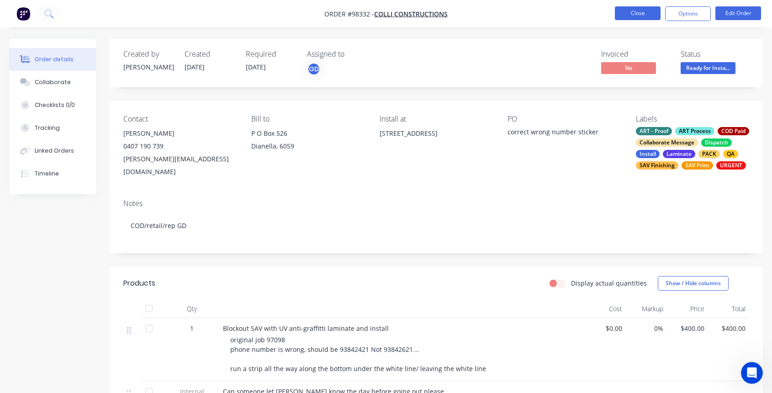
click at [636, 15] on button "Close" at bounding box center [638, 13] width 46 height 14
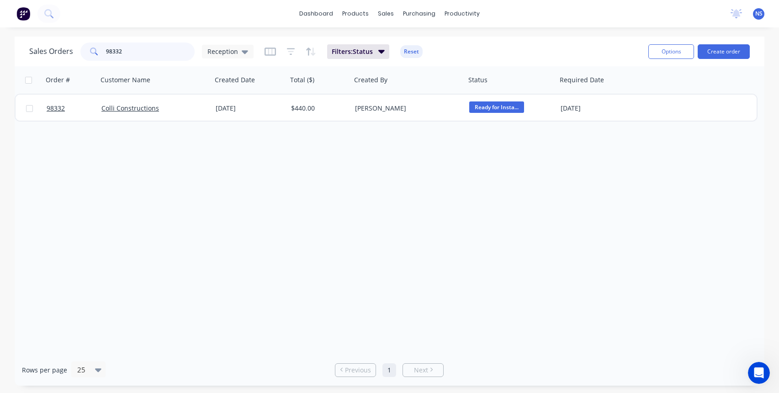
click at [146, 52] on input "98332" at bounding box center [150, 51] width 89 height 18
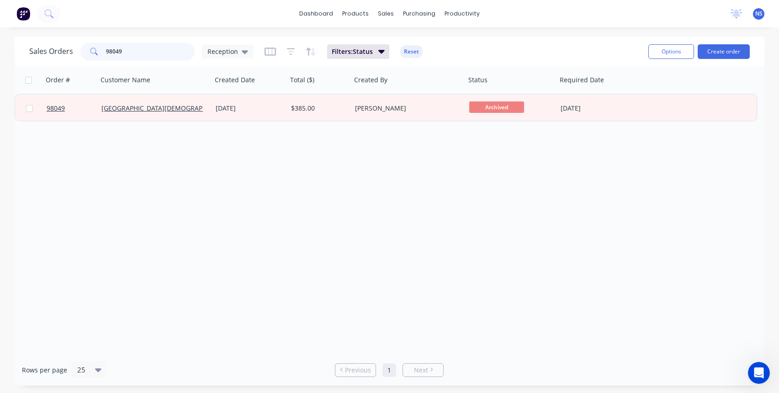
click at [145, 50] on input "98049" at bounding box center [150, 51] width 89 height 18
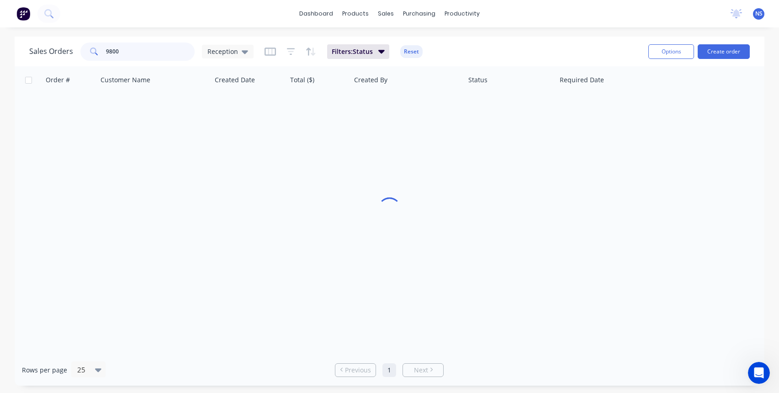
type input "98009"
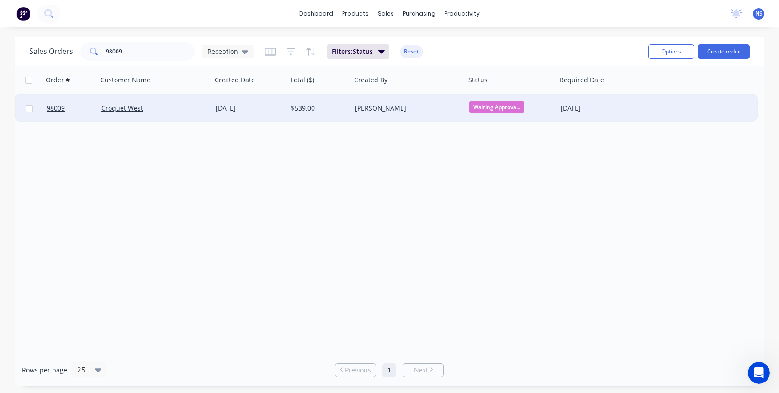
click at [429, 112] on div "[PERSON_NAME]" at bounding box center [405, 108] width 101 height 9
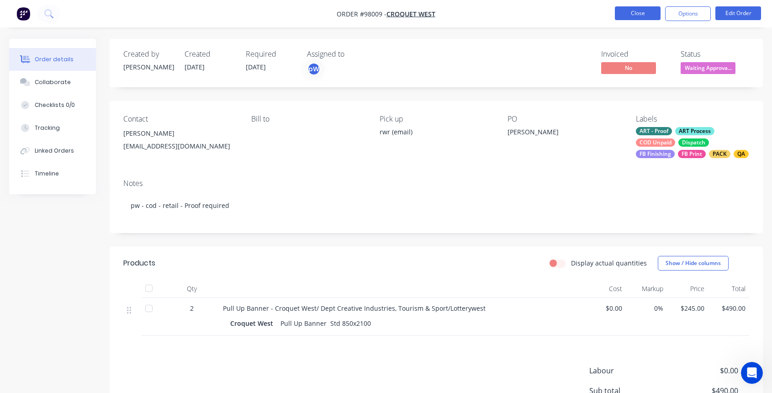
click at [629, 10] on button "Close" at bounding box center [638, 13] width 46 height 14
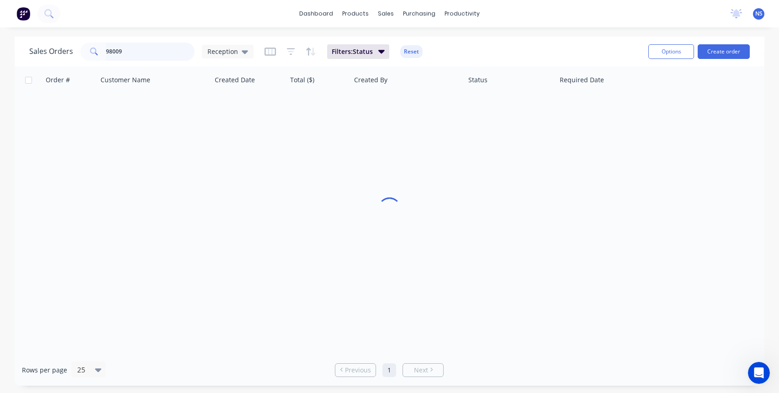
click at [163, 52] on input "98009" at bounding box center [150, 51] width 89 height 18
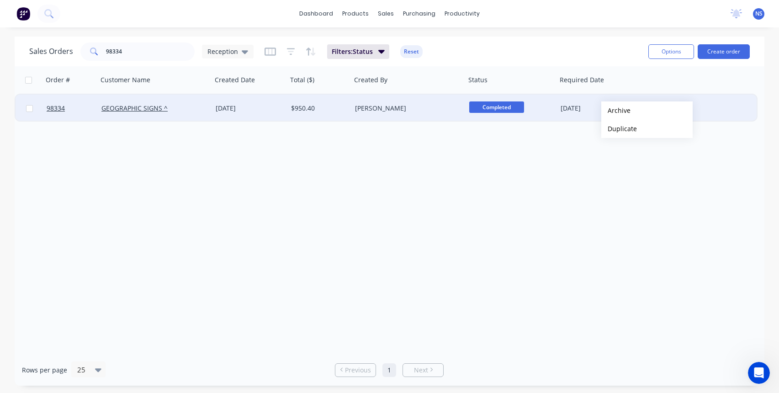
click at [616, 111] on button "Archive" at bounding box center [646, 110] width 91 height 18
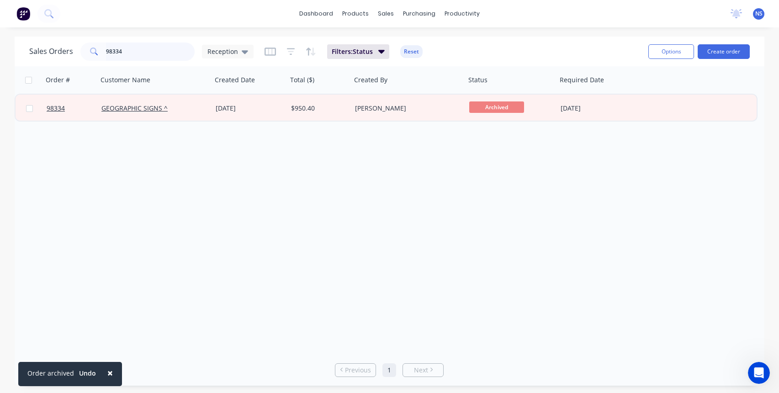
click at [141, 55] on input "98334" at bounding box center [150, 51] width 89 height 18
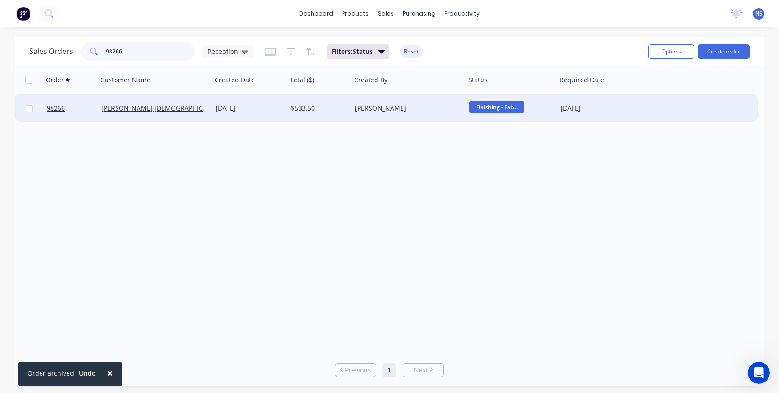
type input "98266"
click at [269, 111] on div "[DATE]" at bounding box center [250, 108] width 68 height 9
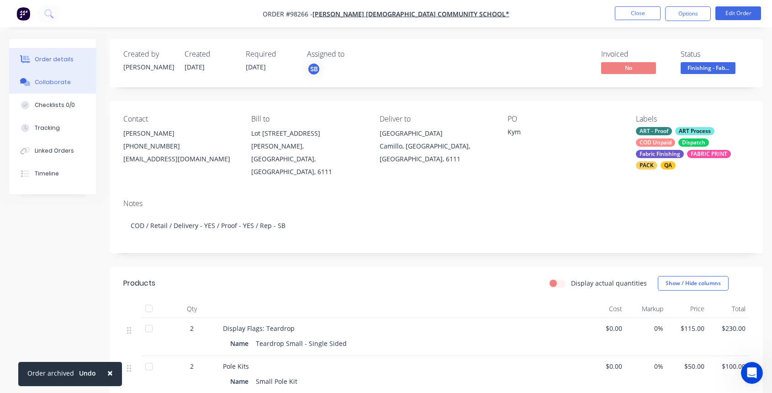
click at [42, 83] on div "Collaborate" at bounding box center [53, 82] width 36 height 8
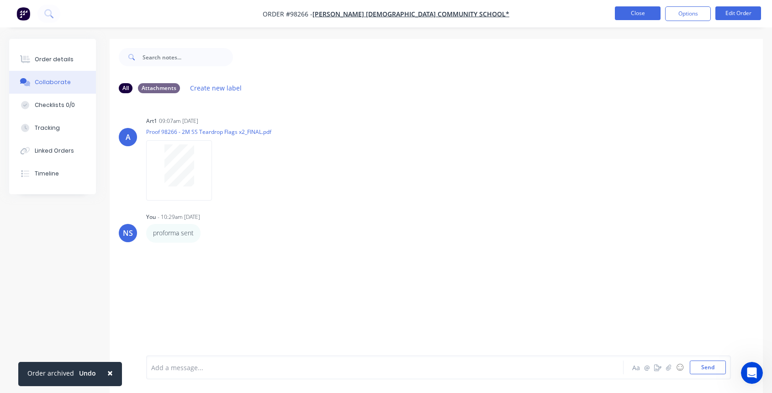
click at [636, 11] on button "Close" at bounding box center [638, 13] width 46 height 14
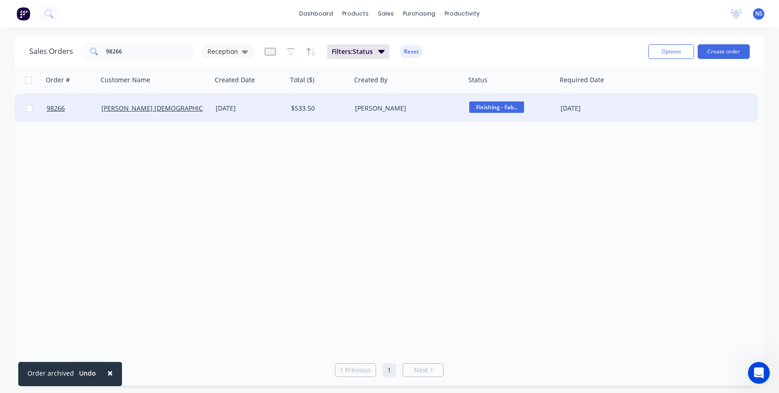
click at [639, 116] on div "98266 [PERSON_NAME] [DEMOGRAPHIC_DATA] COMMUNITY SCHOOL* [DATE] $533.50 [PERSON…" at bounding box center [386, 109] width 741 height 28
click at [628, 109] on div "[DATE]" at bounding box center [597, 108] width 73 height 9
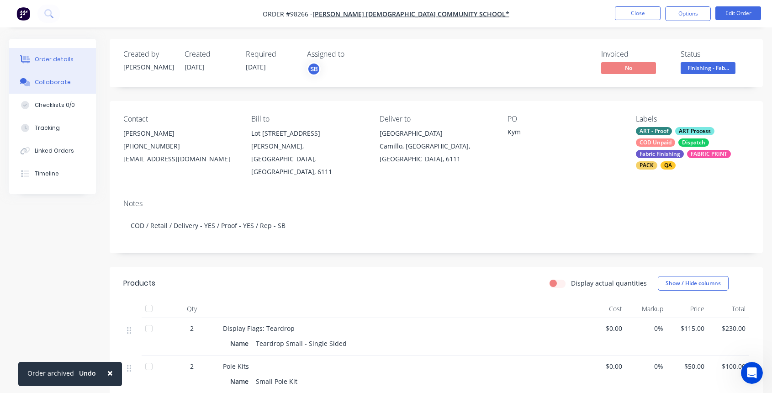
click at [64, 86] on div "Collaborate" at bounding box center [53, 82] width 36 height 8
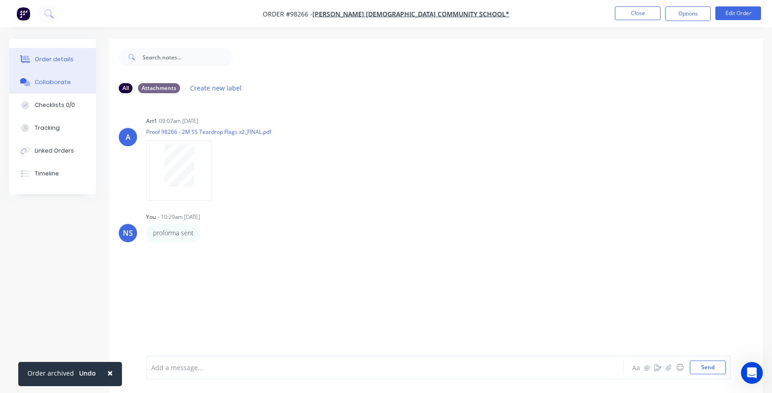
click at [50, 59] on div "Order details" at bounding box center [54, 59] width 39 height 8
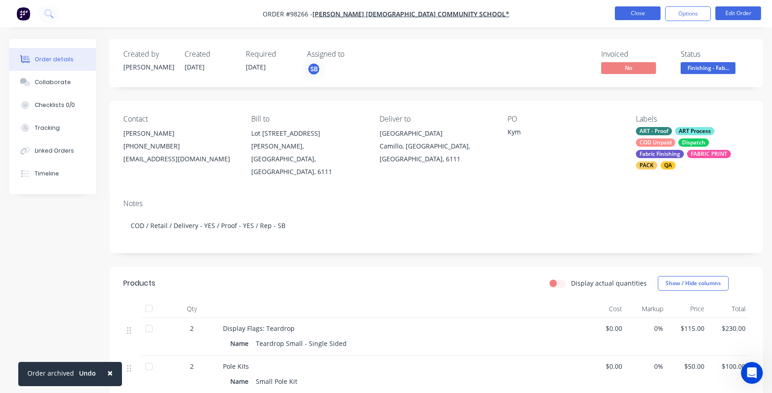
click at [637, 15] on button "Close" at bounding box center [638, 13] width 46 height 14
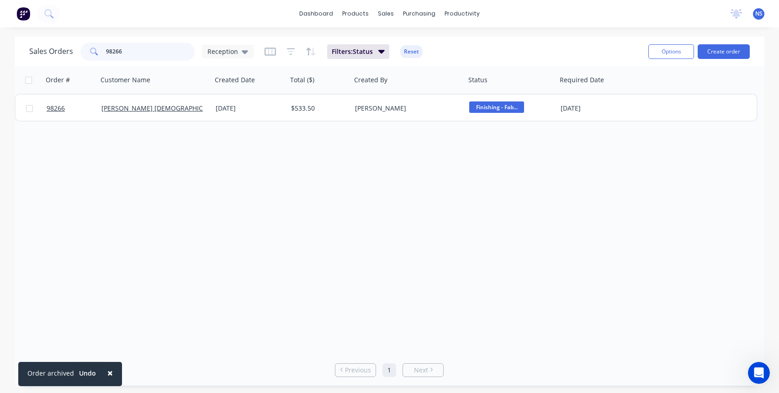
click at [140, 52] on input "98266" at bounding box center [150, 51] width 89 height 18
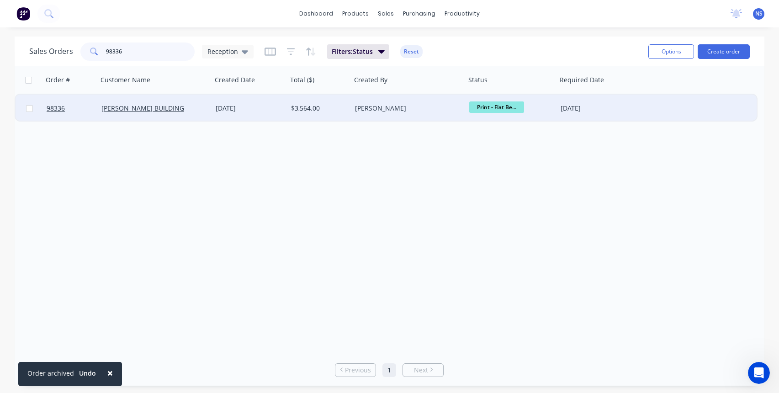
type input "98336"
click at [271, 110] on div "[DATE]" at bounding box center [250, 108] width 68 height 9
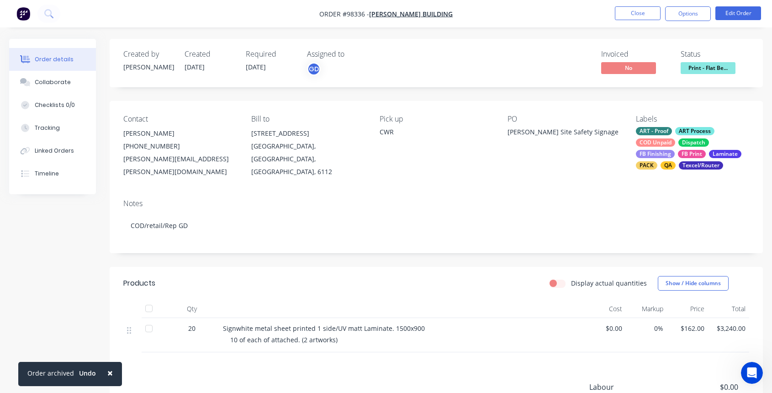
click at [676, 146] on div "ART - Proof ART Process COD Unpaid Dispatch FB Finishing FB Print Laminate PACK…" at bounding box center [692, 148] width 113 height 42
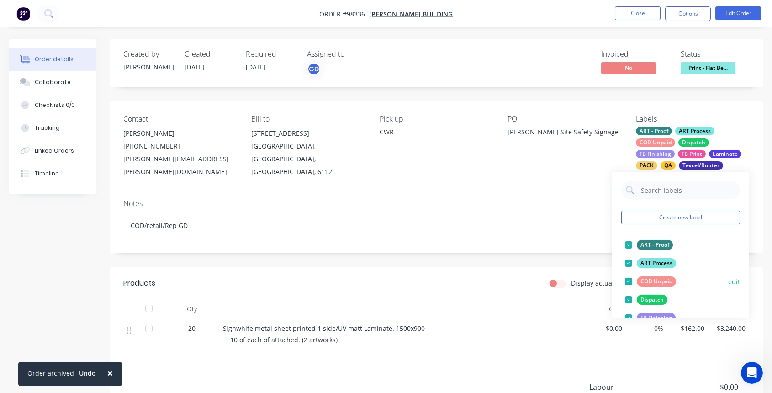
click at [628, 282] on div at bounding box center [628, 281] width 18 height 18
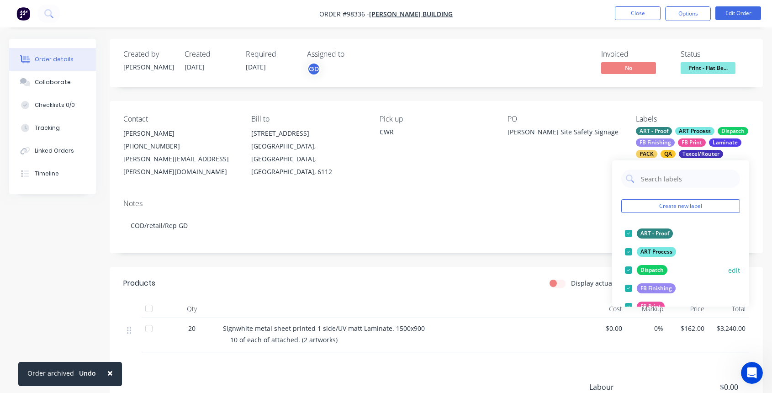
scroll to position [162, 0]
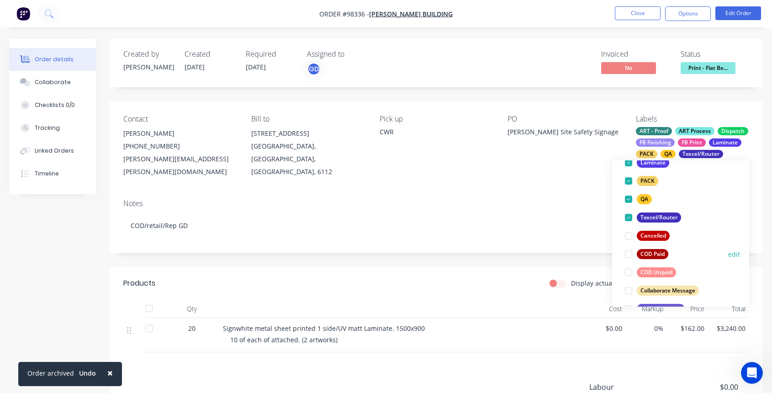
click at [628, 253] on div at bounding box center [628, 254] width 18 height 18
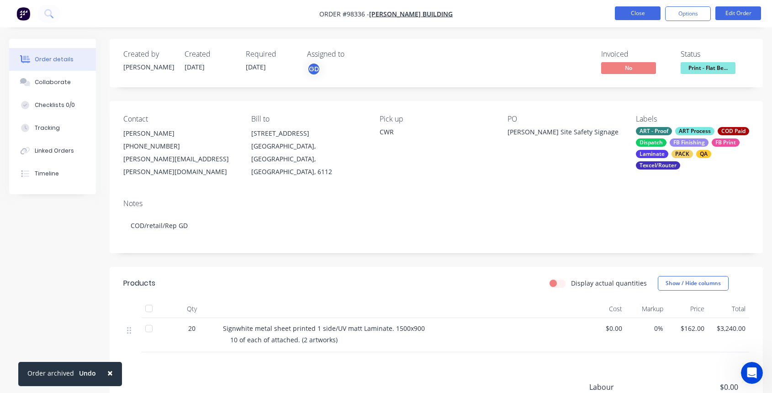
click at [639, 15] on button "Close" at bounding box center [638, 13] width 46 height 14
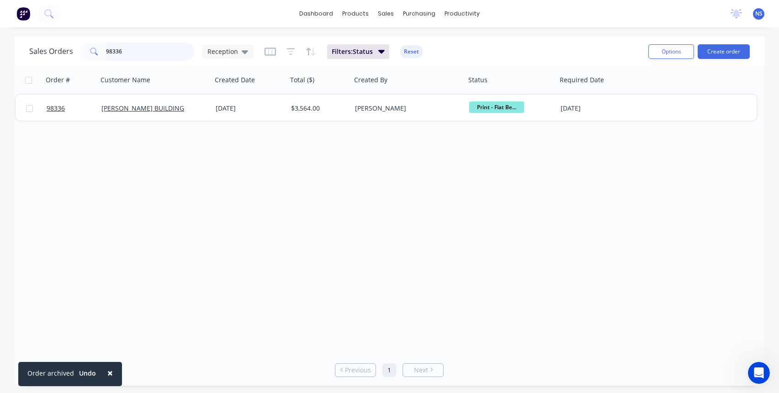
click at [135, 54] on input "98336" at bounding box center [150, 51] width 89 height 18
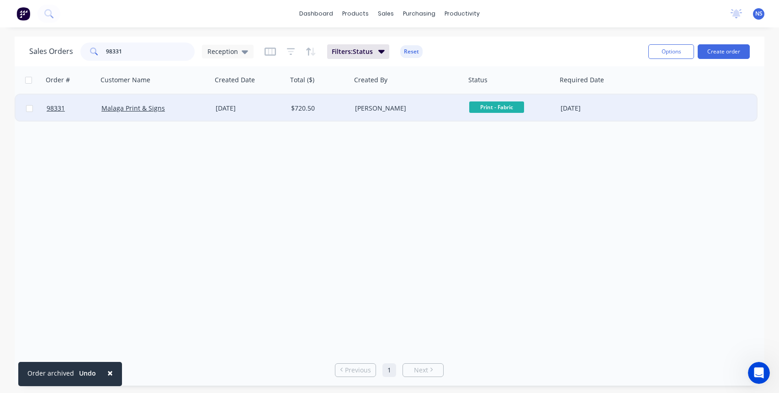
type input "98331"
click at [270, 110] on div "[DATE]" at bounding box center [250, 108] width 68 height 9
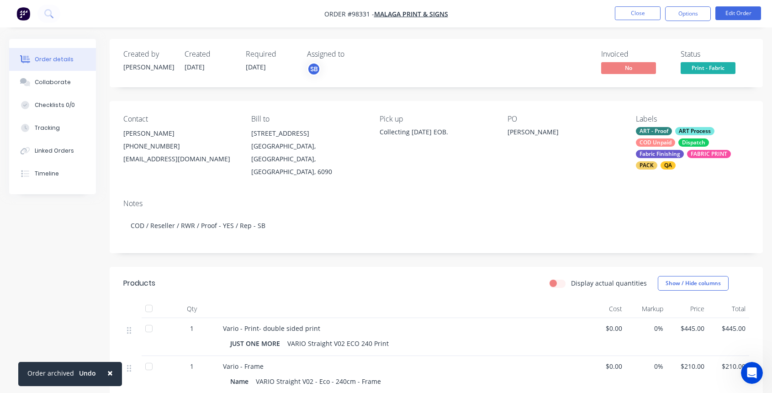
click at [676, 137] on div "ART - Proof ART Process COD Unpaid Dispatch Fabric Finishing FABRIC PRINT PACK …" at bounding box center [692, 148] width 113 height 42
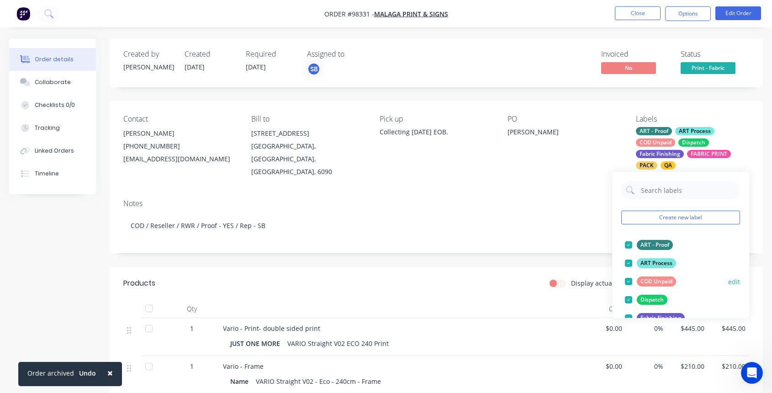
click at [629, 282] on div at bounding box center [628, 281] width 18 height 18
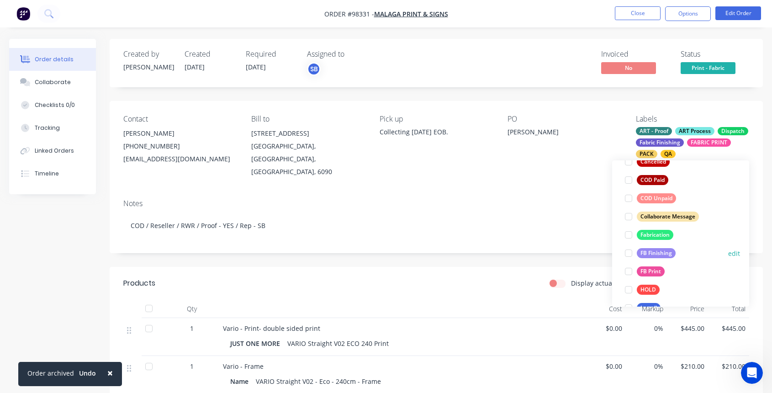
scroll to position [193, 0]
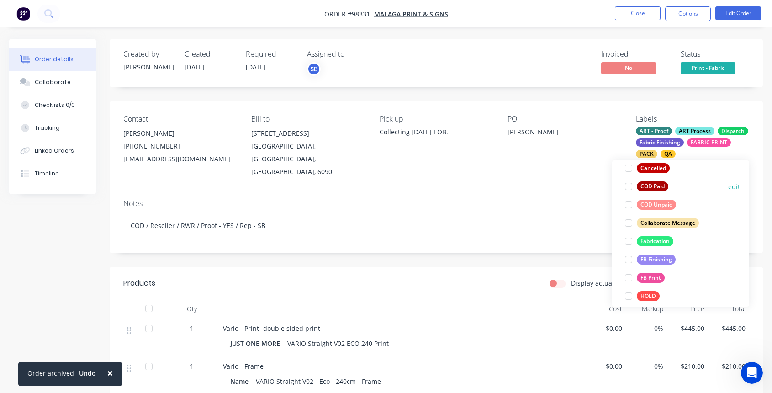
click at [628, 188] on div at bounding box center [628, 186] width 18 height 18
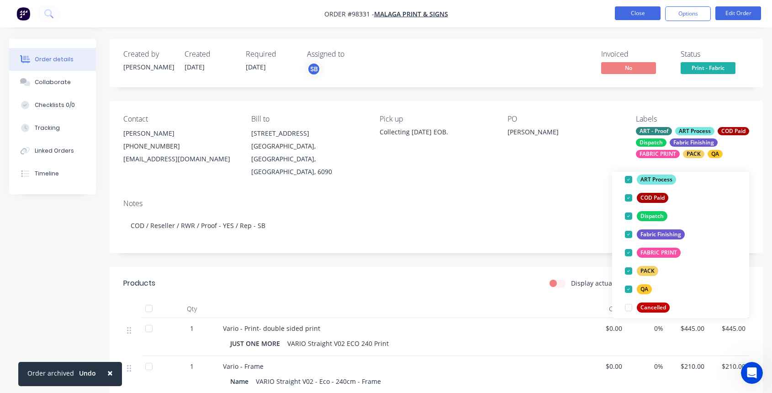
click at [626, 14] on button "Close" at bounding box center [638, 13] width 46 height 14
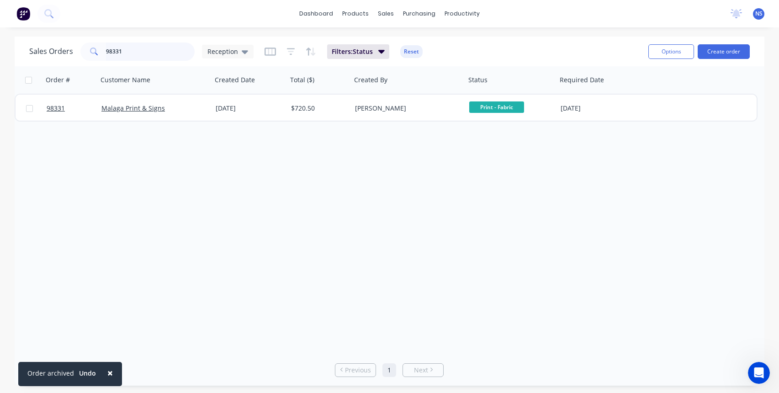
click at [144, 47] on input "98331" at bounding box center [150, 51] width 89 height 18
click at [145, 50] on input "98331" at bounding box center [150, 51] width 89 height 18
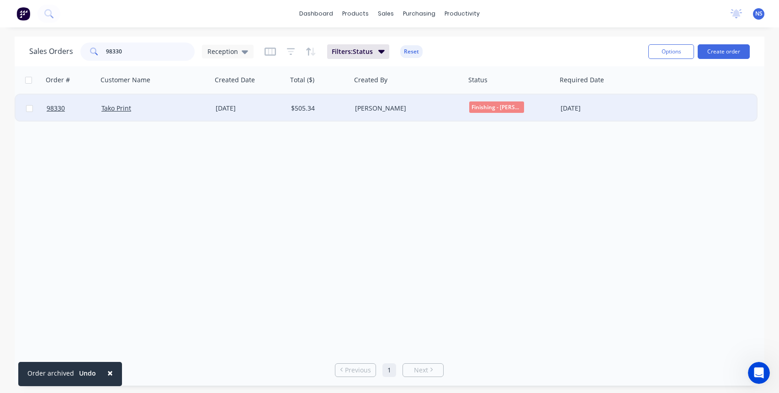
type input "98330"
click at [154, 113] on div "Tako Print" at bounding box center [155, 108] width 114 height 27
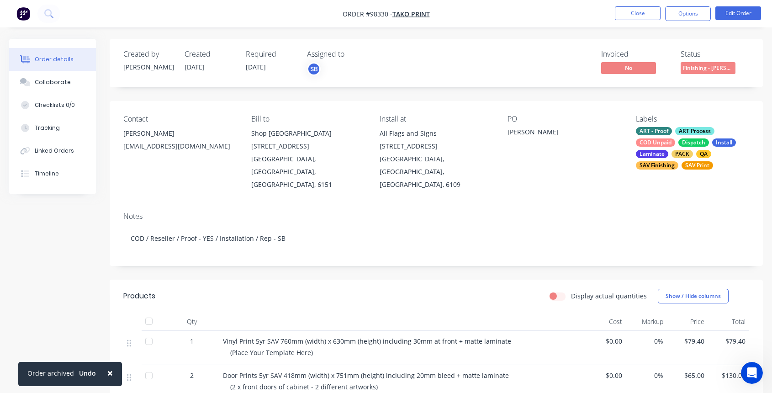
click at [675, 143] on div "ART - Proof ART Process COD Unpaid Dispatch Install Laminate PACK QA SAV Finish…" at bounding box center [692, 148] width 113 height 42
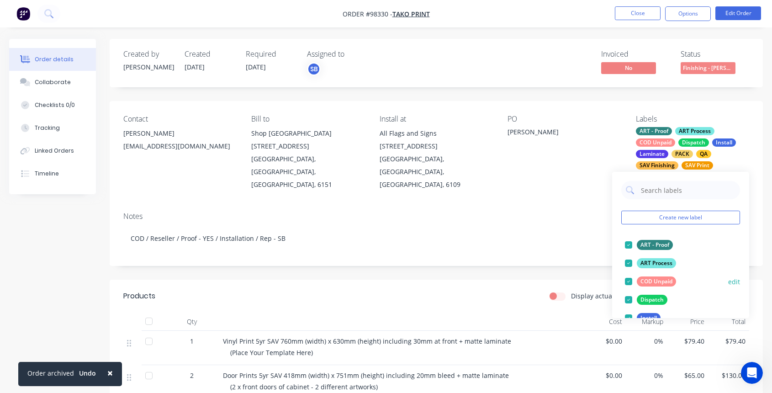
click at [629, 283] on div at bounding box center [628, 281] width 18 height 18
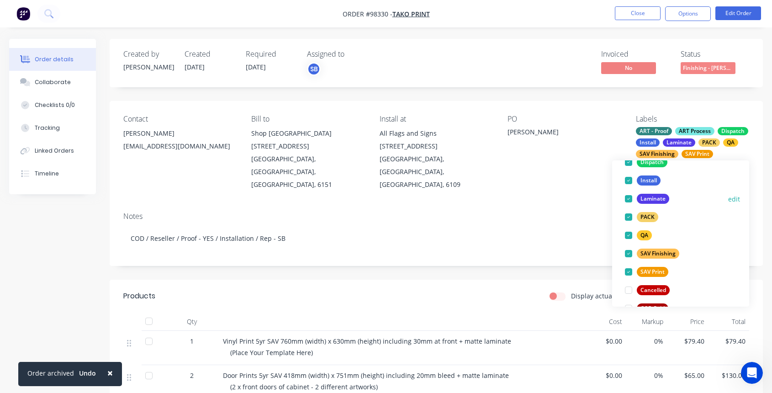
scroll to position [195, 0]
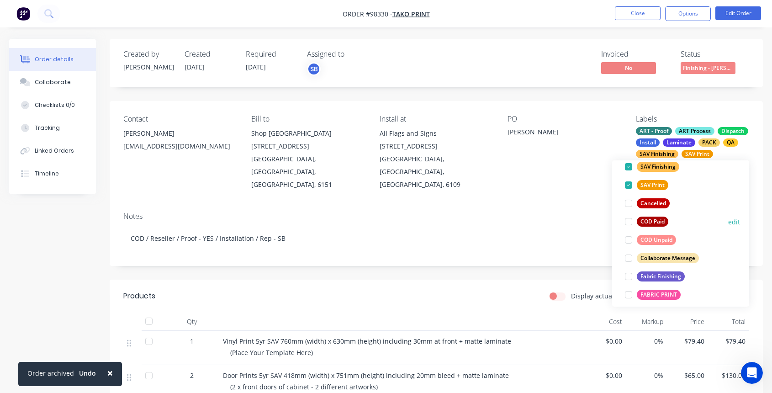
click at [626, 219] on div at bounding box center [628, 221] width 18 height 18
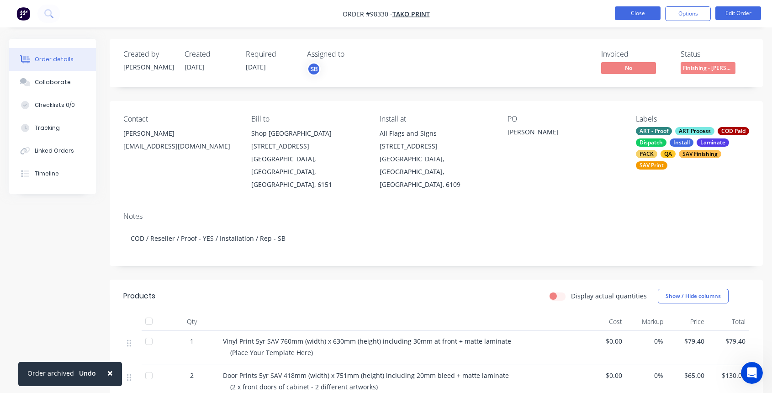
click at [646, 16] on button "Close" at bounding box center [638, 13] width 46 height 14
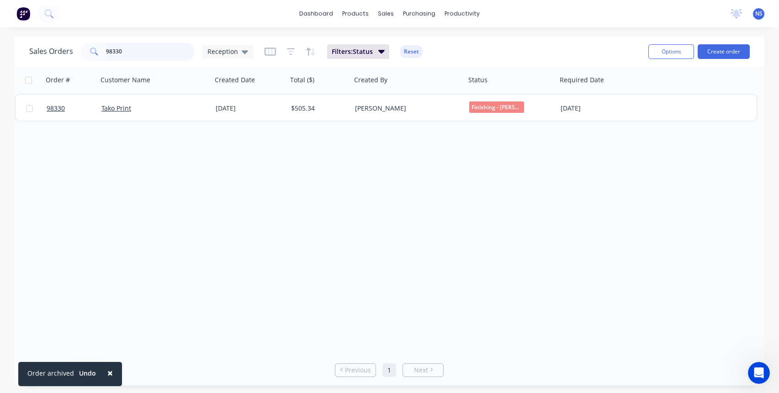
click at [137, 49] on input "98330" at bounding box center [150, 51] width 89 height 18
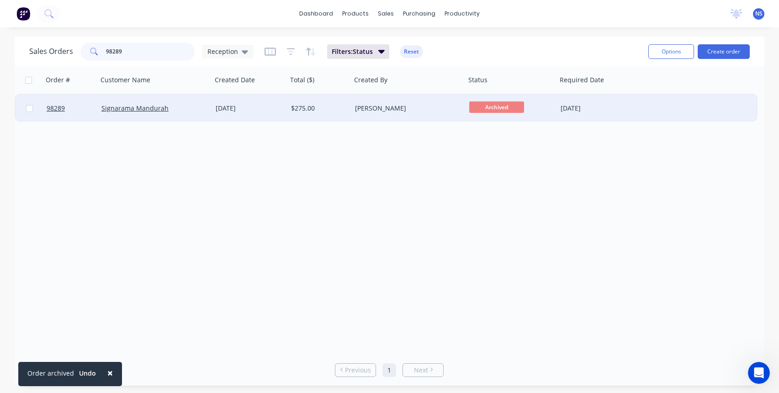
type input "98289"
click at [532, 115] on div "Archived" at bounding box center [510, 108] width 91 height 27
click at [497, 115] on div at bounding box center [510, 108] width 91 height 27
click at [618, 106] on div "[DATE]" at bounding box center [597, 108] width 73 height 9
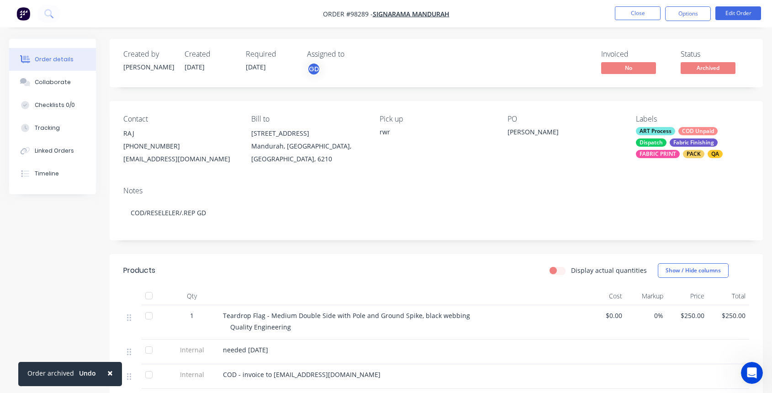
click at [666, 137] on div "ART Process COD Unpaid Dispatch Fabric Finishing FABRIC PRINT PACK QA" at bounding box center [692, 142] width 113 height 31
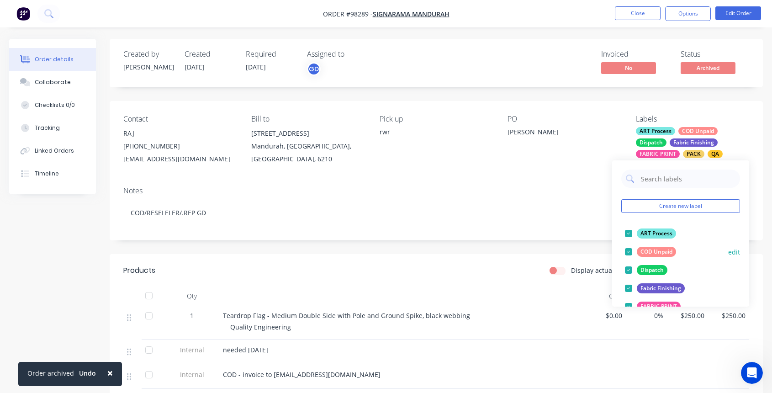
click at [632, 249] on div at bounding box center [628, 252] width 18 height 18
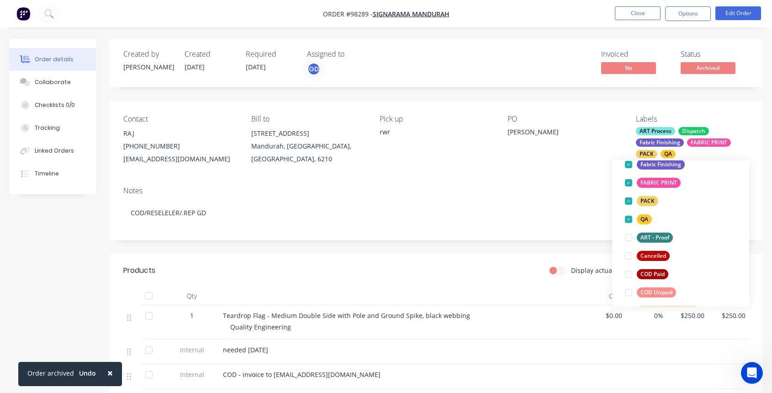
scroll to position [109, 0]
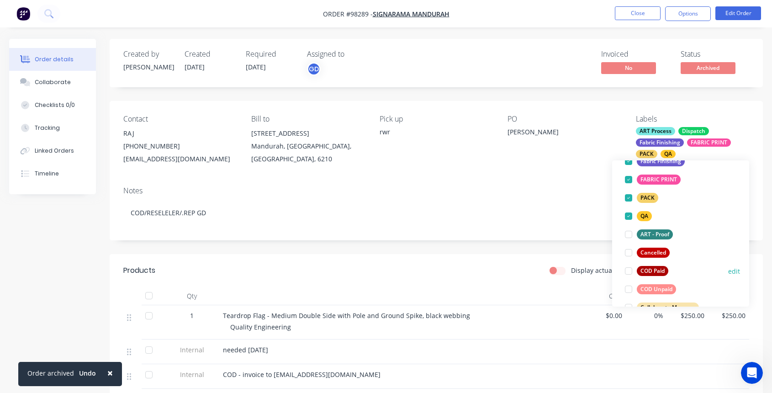
click at [629, 271] on div at bounding box center [628, 271] width 18 height 18
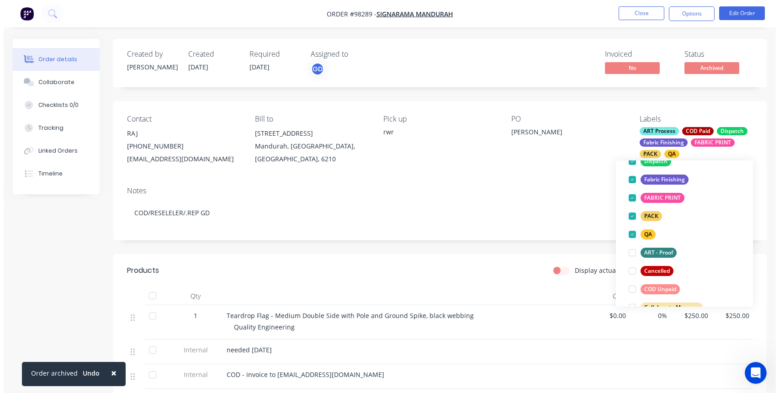
scroll to position [0, 0]
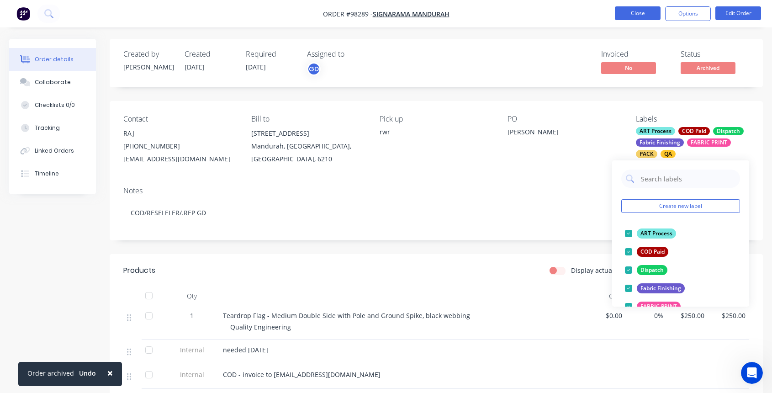
click at [633, 16] on button "Close" at bounding box center [638, 13] width 46 height 14
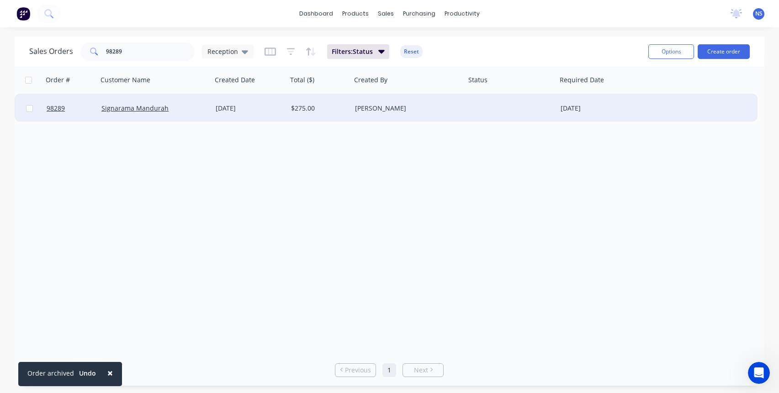
click at [477, 110] on div at bounding box center [510, 108] width 91 height 27
click at [638, 110] on div "98289 Signarama Mandurah [DATE] $275.00 [PERSON_NAME] [DATE]" at bounding box center [386, 109] width 741 height 28
click at [505, 113] on div at bounding box center [510, 108] width 91 height 27
click at [486, 120] on div at bounding box center [510, 108] width 91 height 27
click at [442, 110] on div "[PERSON_NAME]" at bounding box center [405, 108] width 101 height 9
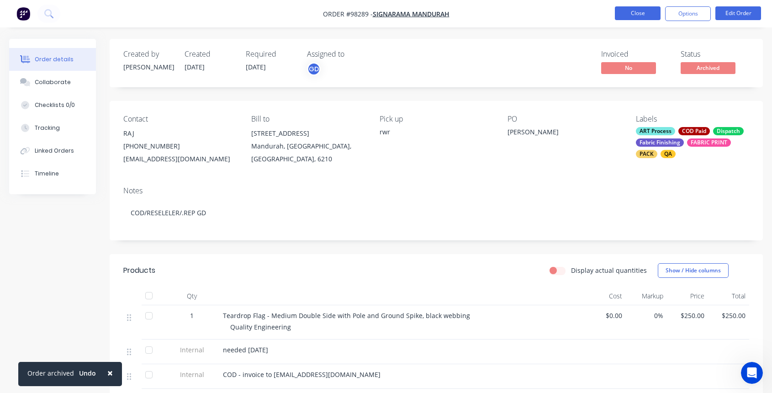
click at [641, 15] on button "Close" at bounding box center [638, 13] width 46 height 14
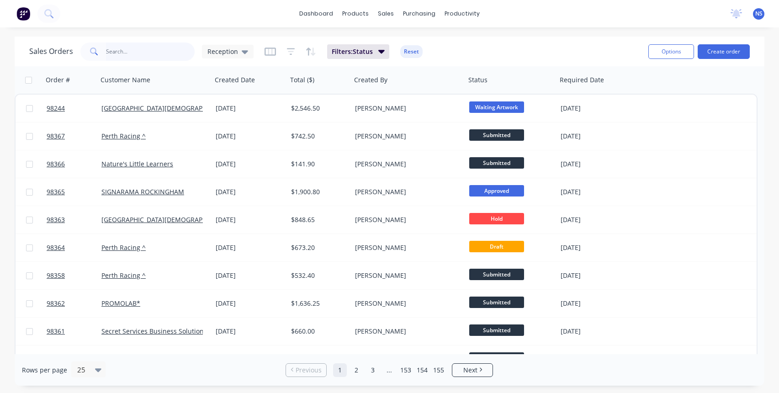
click at [114, 51] on input "text" at bounding box center [150, 51] width 89 height 18
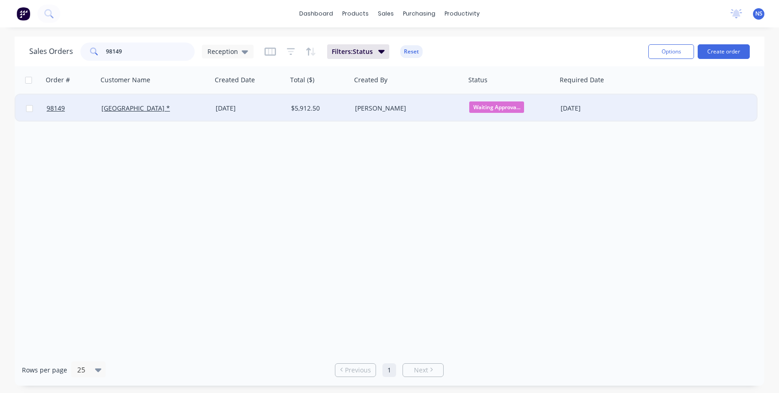
type input "98149"
click at [420, 111] on div "[PERSON_NAME]" at bounding box center [405, 108] width 101 height 9
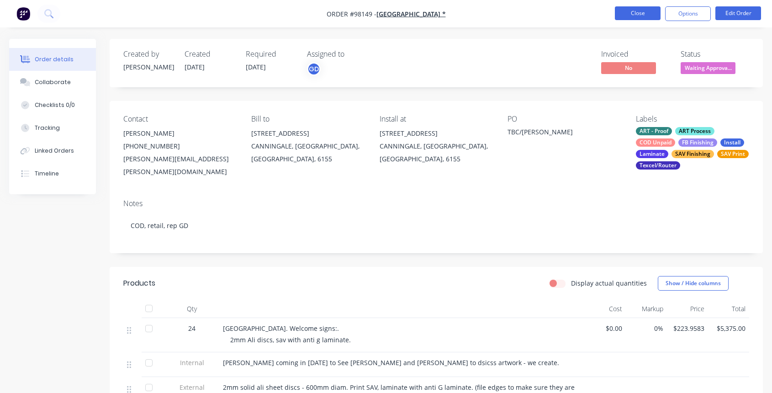
click at [640, 11] on button "Close" at bounding box center [638, 13] width 46 height 14
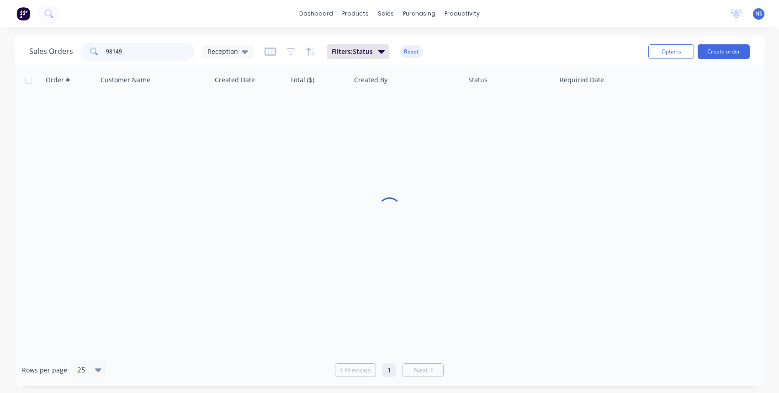
click at [135, 51] on input "98149" at bounding box center [150, 51] width 89 height 18
type input "98321"
